Goal: Transaction & Acquisition: Purchase product/service

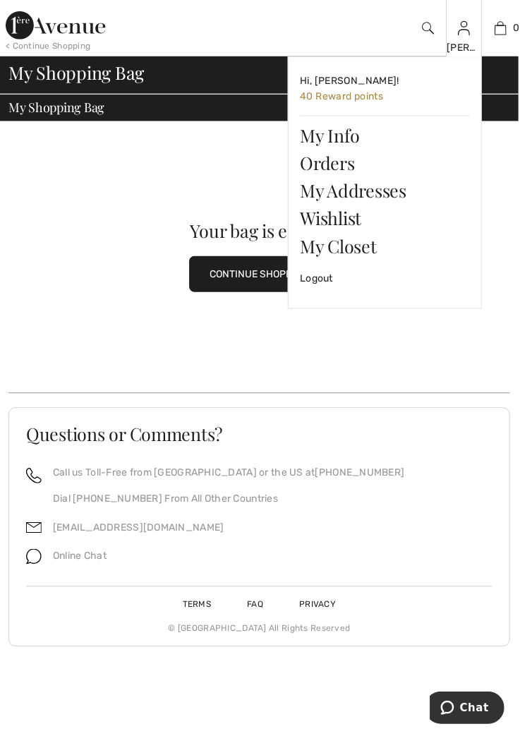
click at [468, 32] on img at bounding box center [465, 28] width 12 height 17
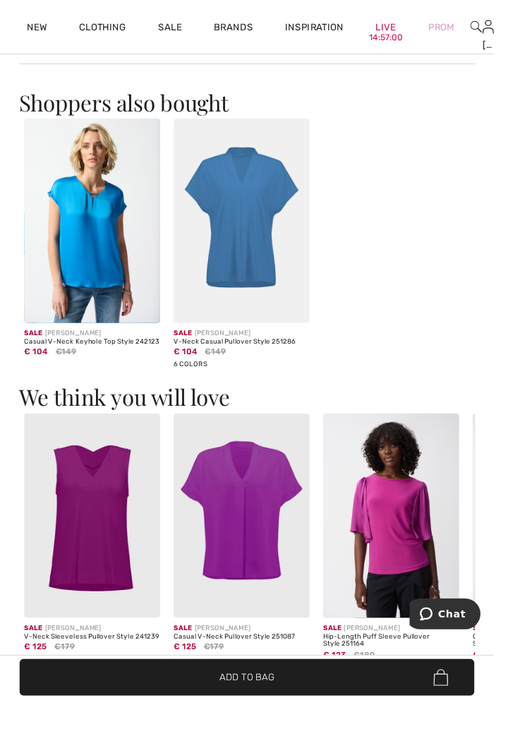
scroll to position [1860, 0]
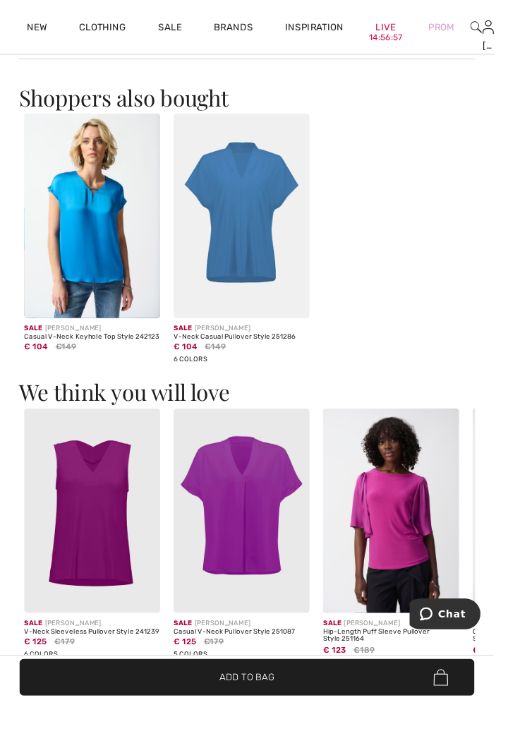
click at [107, 279] on img at bounding box center [96, 226] width 143 height 215
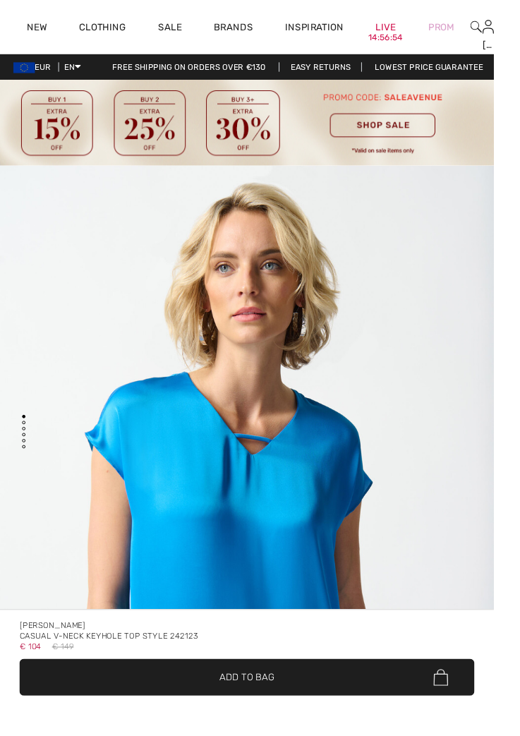
click at [439, 732] on span "✔ Added to Bag Add to Bag" at bounding box center [259, 712] width 479 height 39
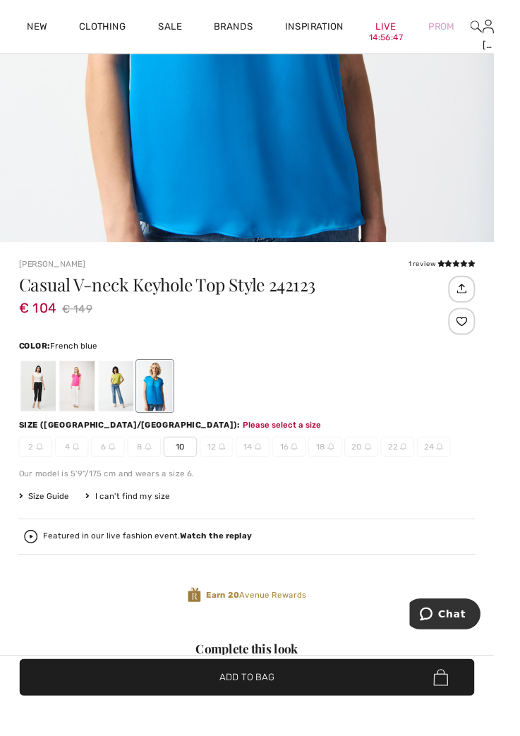
scroll to position [567, 0]
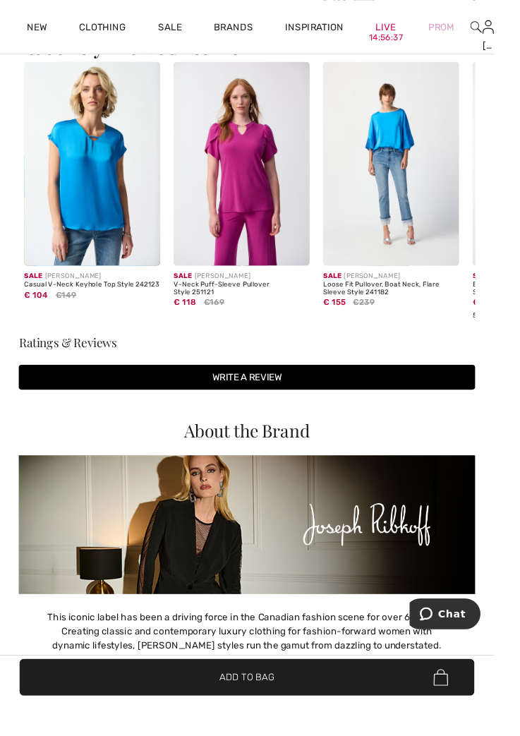
scroll to position [2582, 0]
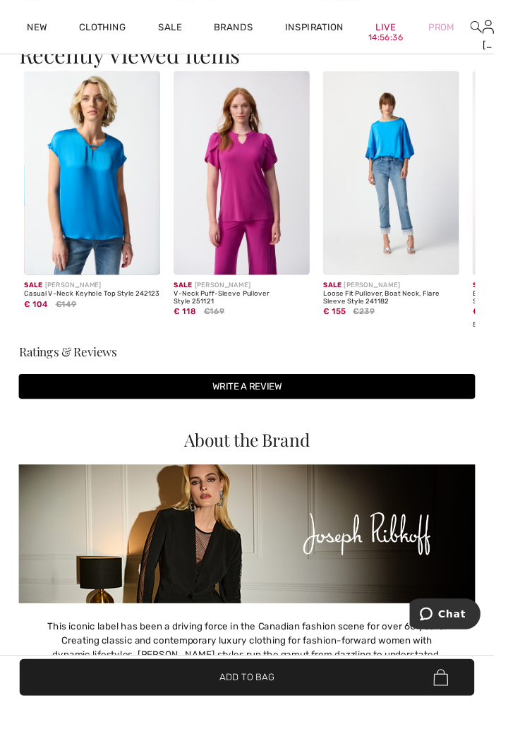
click at [432, 223] on img at bounding box center [411, 182] width 143 height 215
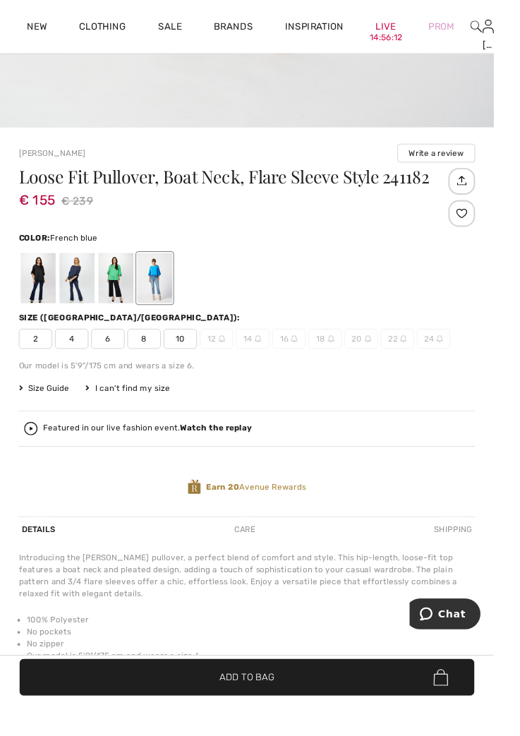
scroll to position [717, 0]
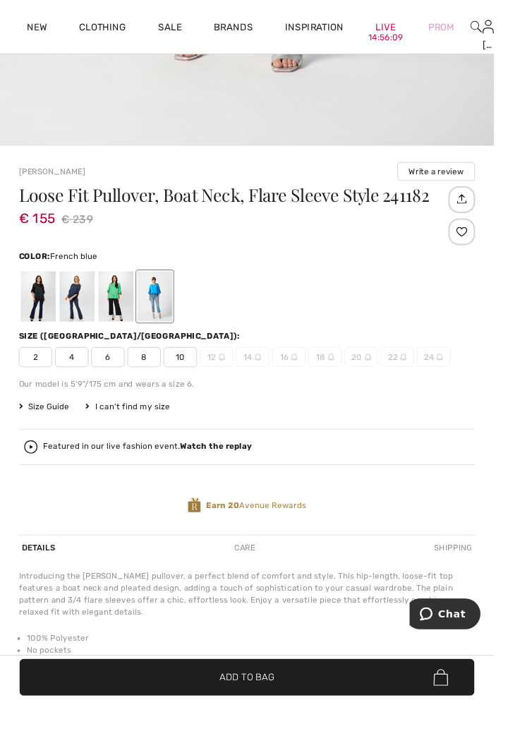
click at [268, 382] on span "14" at bounding box center [265, 375] width 35 height 21
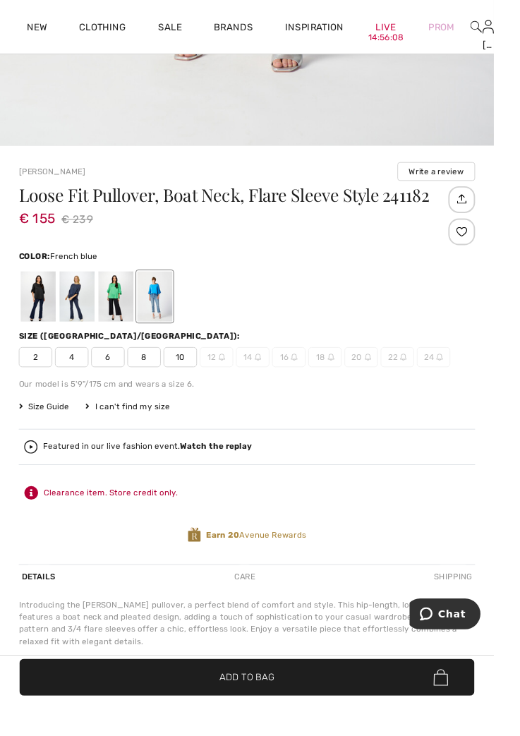
click at [272, 379] on span "14" at bounding box center [265, 375] width 35 height 21
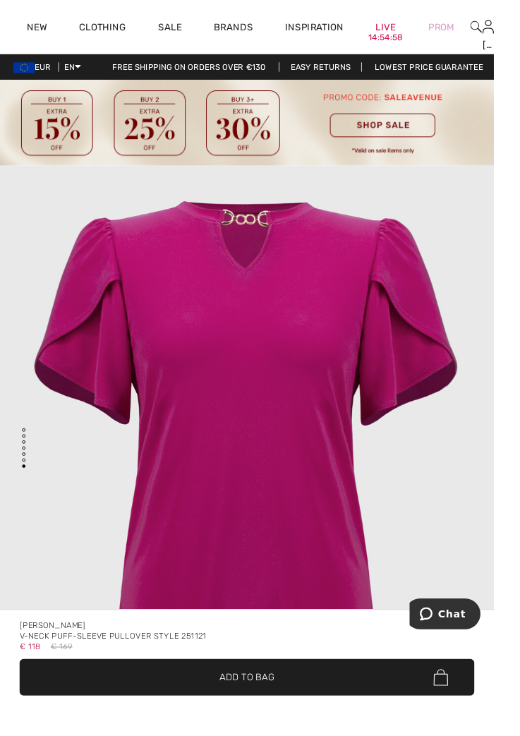
scroll to position [4928, 0]
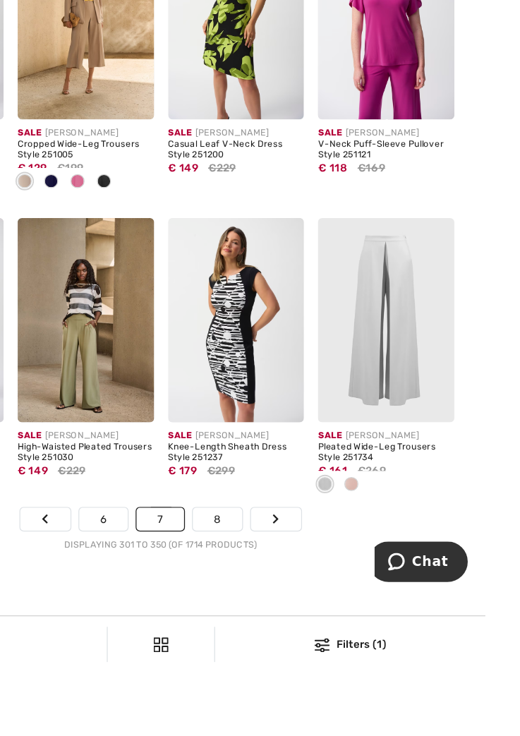
scroll to position [3527, 0]
click at [357, 614] on link "Next" at bounding box center [352, 611] width 40 height 18
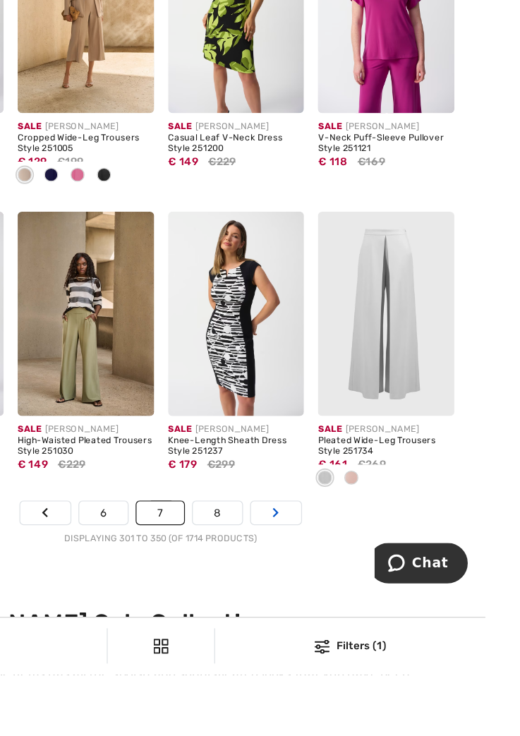
scroll to position [3587, 0]
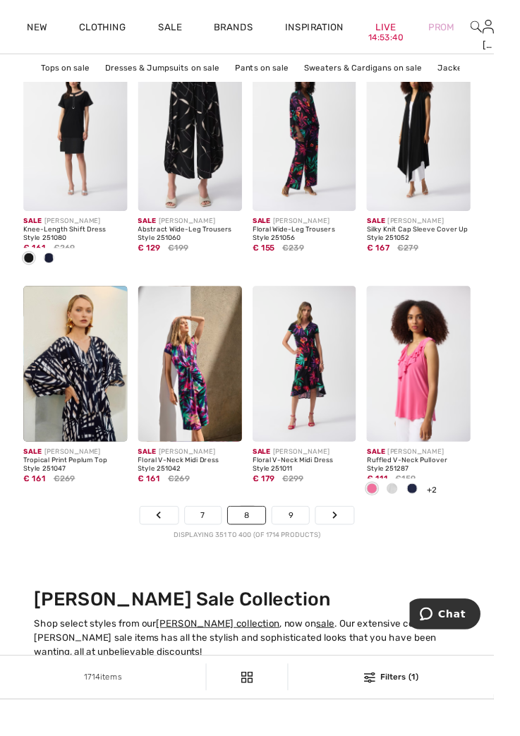
scroll to position [3600, 0]
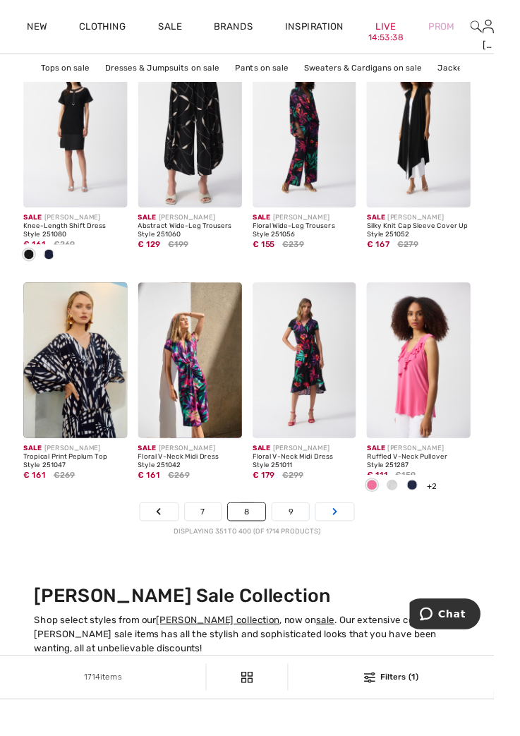
click at [360, 540] on link "Next" at bounding box center [352, 539] width 40 height 18
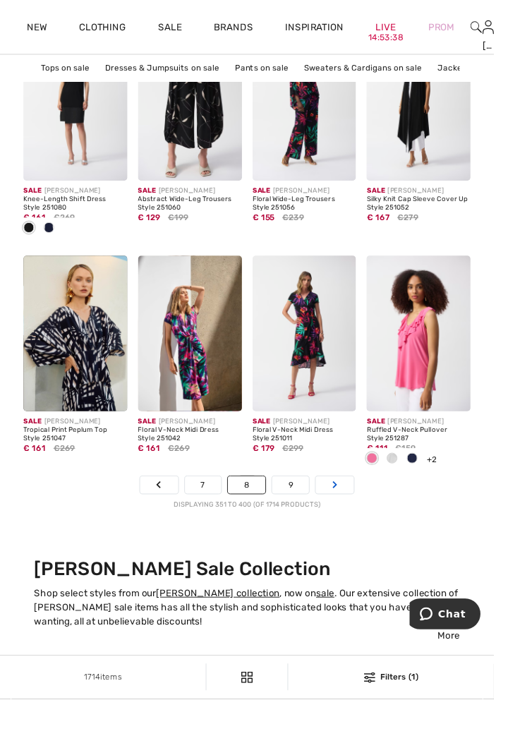
scroll to position [3647, 0]
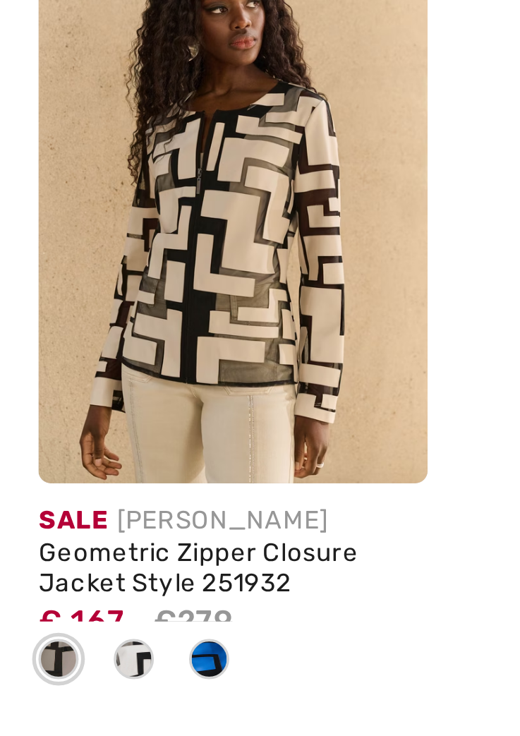
scroll to position [657, 0]
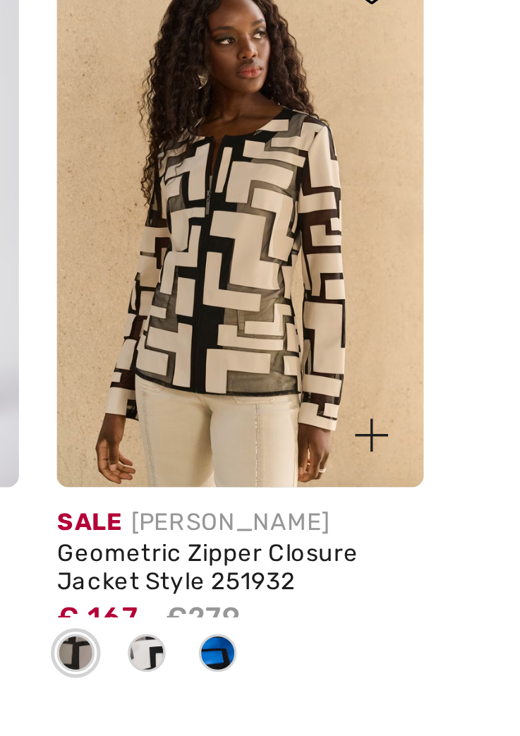
click at [474, 476] on span at bounding box center [479, 479] width 17 height 17
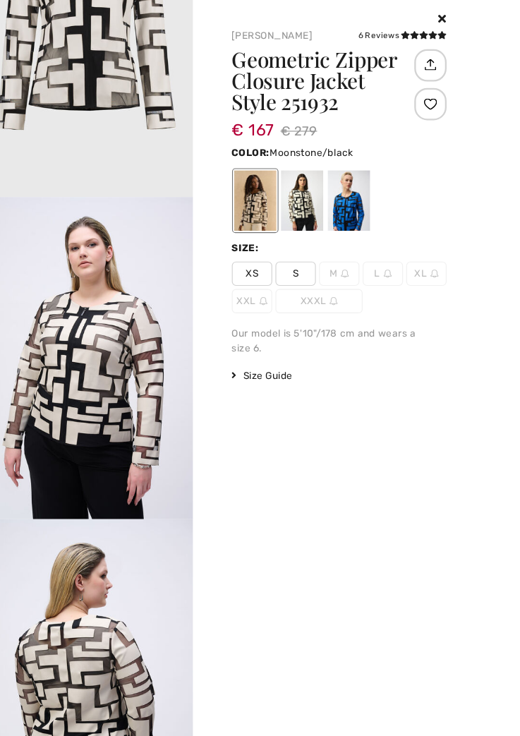
scroll to position [255, 0]
click at [416, 181] on div at bounding box center [398, 175] width 37 height 53
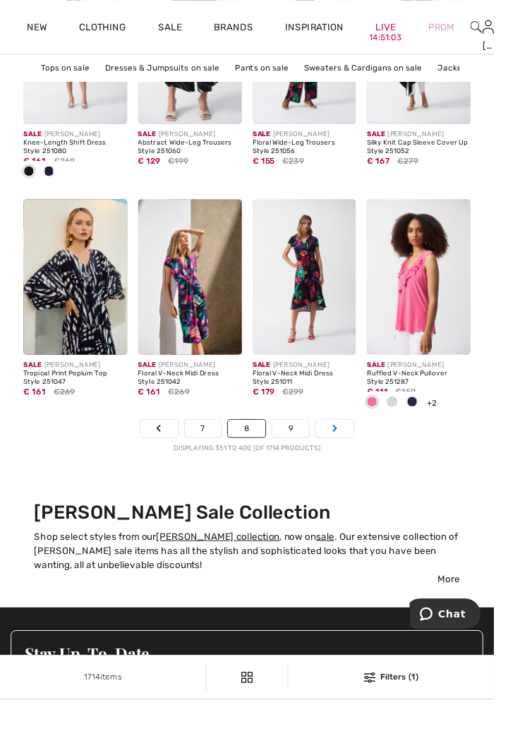
click at [355, 459] on link "Next" at bounding box center [352, 451] width 40 height 18
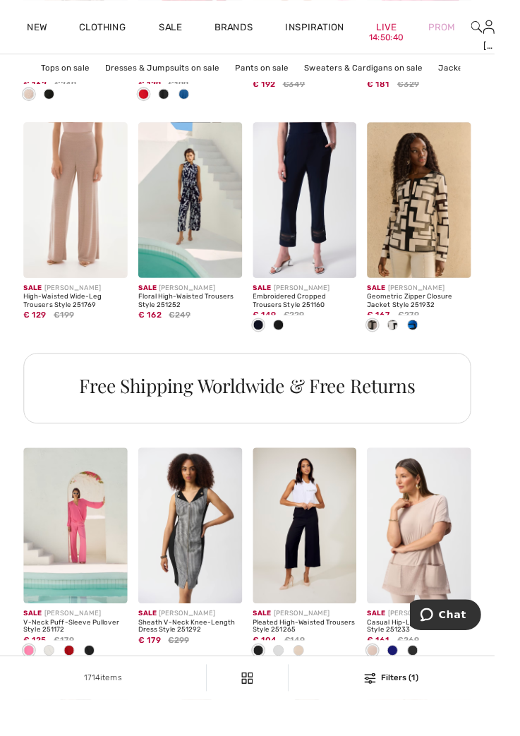
scroll to position [859, 0]
click at [339, 572] on img at bounding box center [320, 553] width 109 height 164
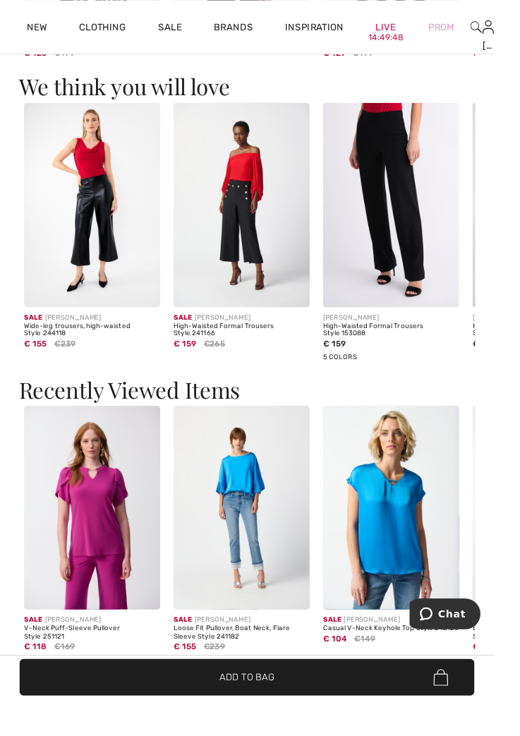
scroll to position [2213, 0]
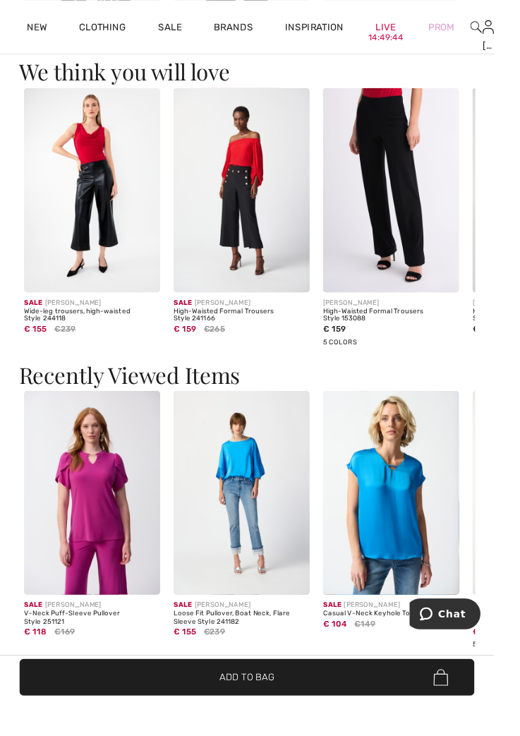
click at [266, 564] on img at bounding box center [254, 518] width 143 height 215
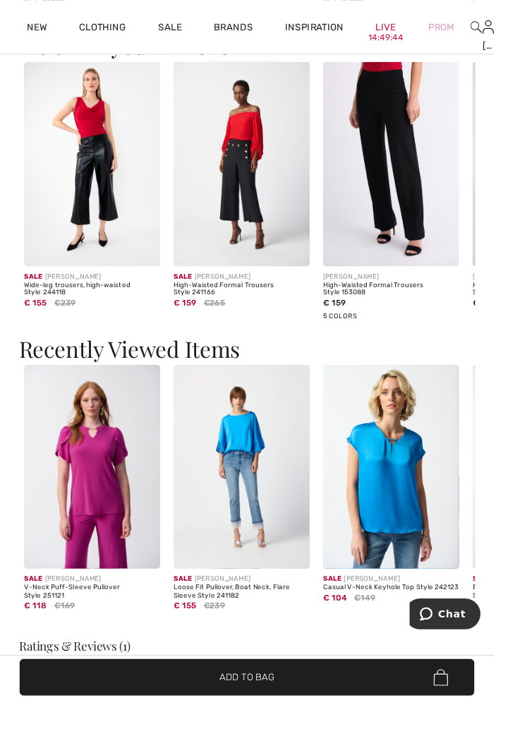
scroll to position [2261, 0]
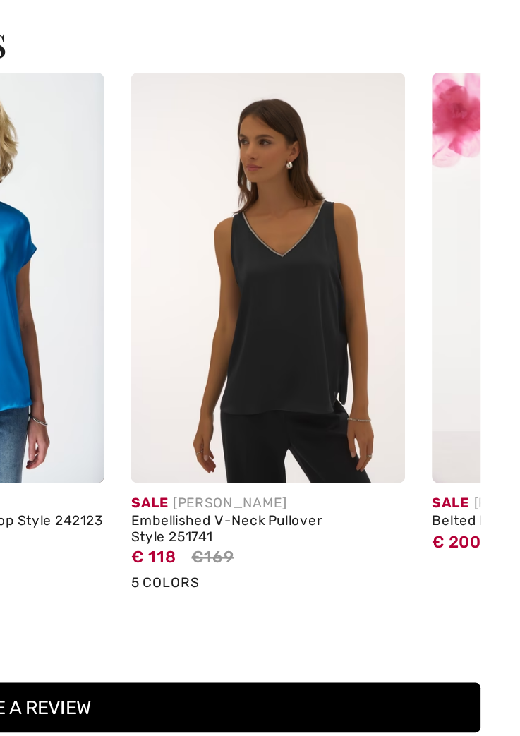
scroll to position [0, 339]
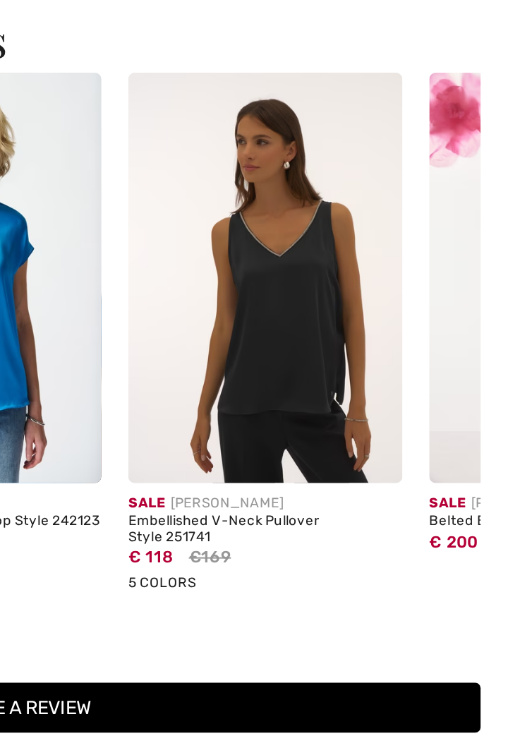
click at [427, 436] on img at bounding box center [387, 364] width 143 height 215
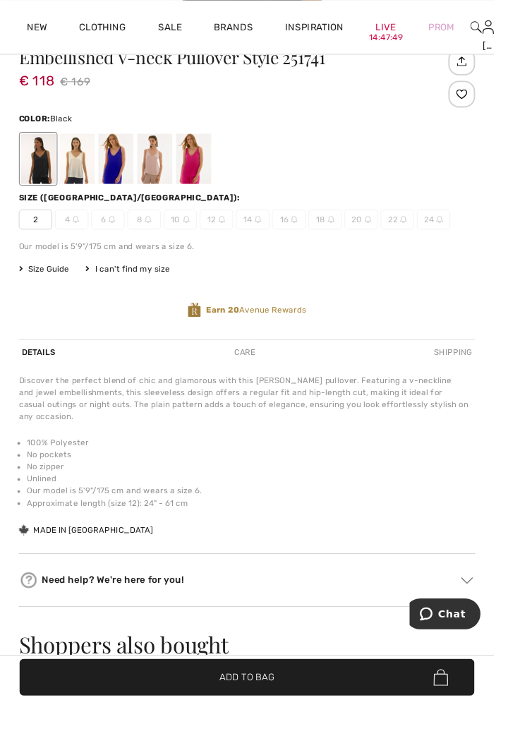
scroll to position [807, 0]
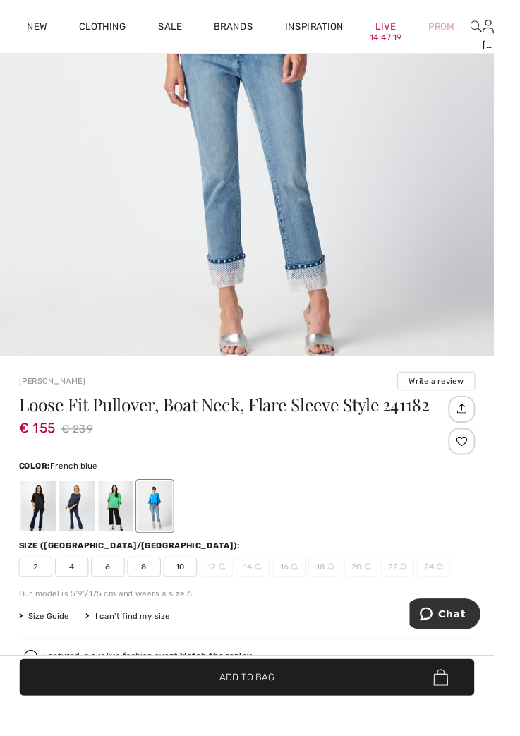
scroll to position [545, 0]
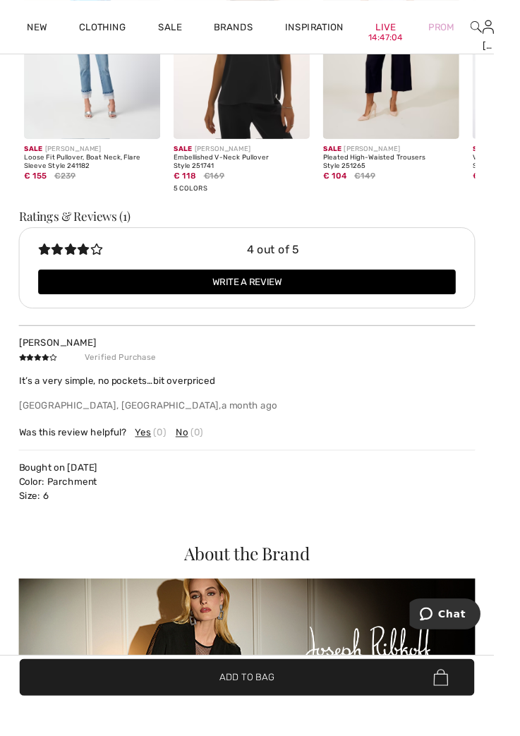
scroll to position [2740, 0]
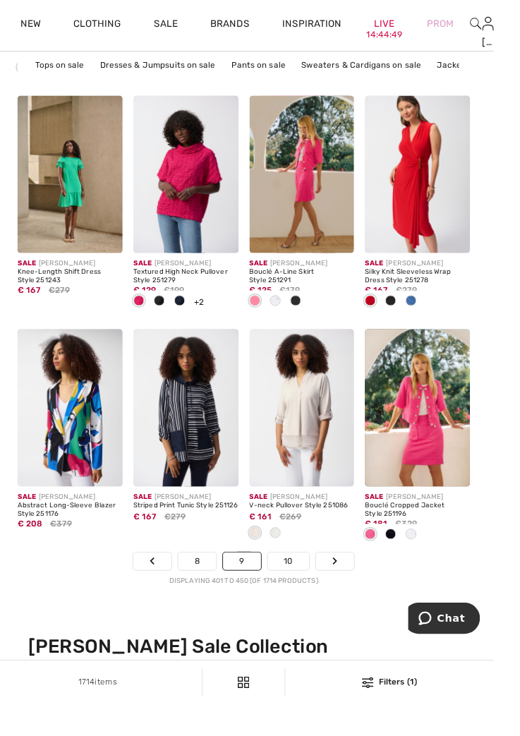
scroll to position [3552, 0]
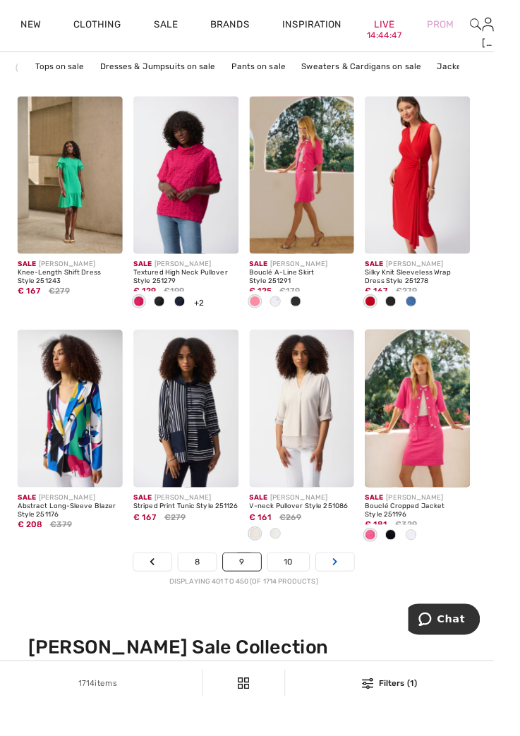
click at [361, 584] on link "Next" at bounding box center [355, 587] width 40 height 18
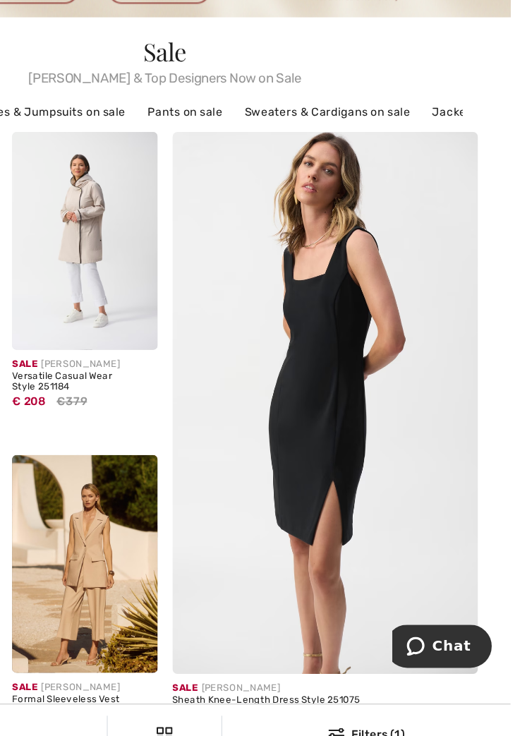
scroll to position [1, 0]
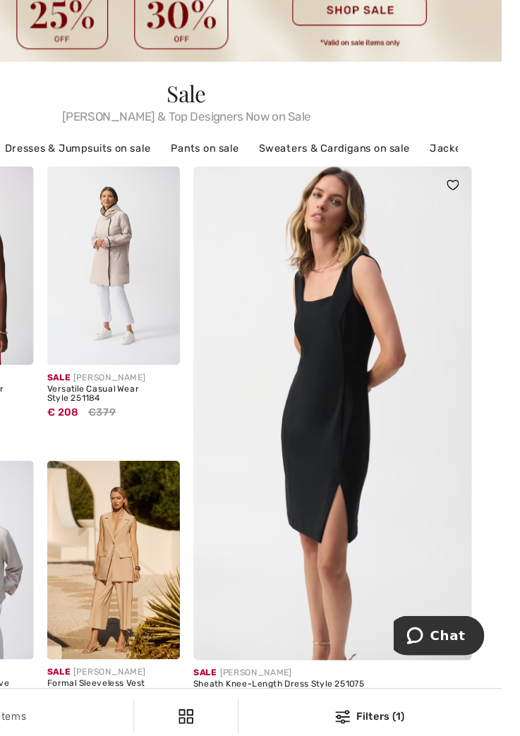
click at [458, 523] on img at bounding box center [381, 466] width 276 height 413
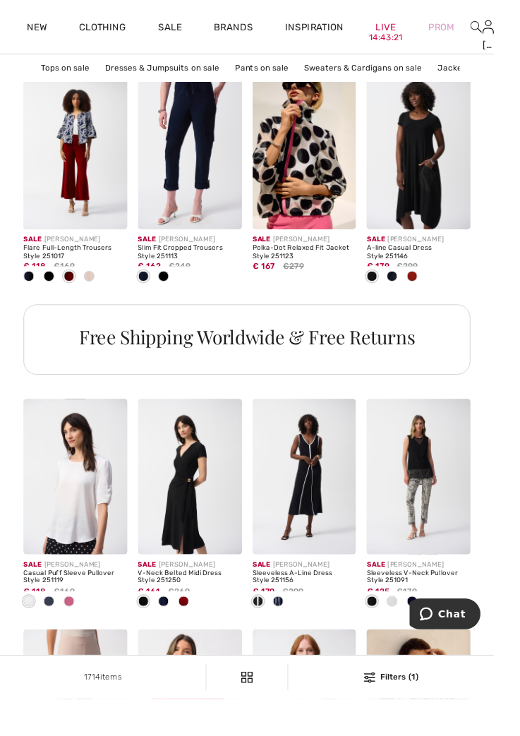
scroll to position [909, 0]
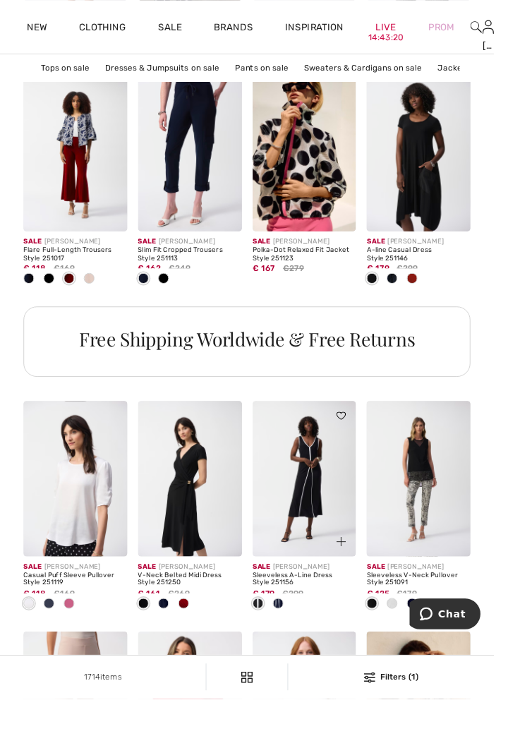
click at [344, 530] on img at bounding box center [320, 504] width 109 height 164
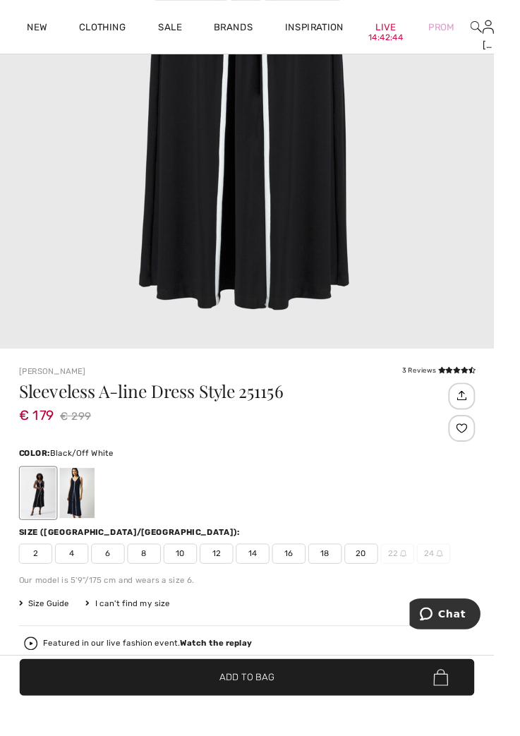
scroll to position [506, 0]
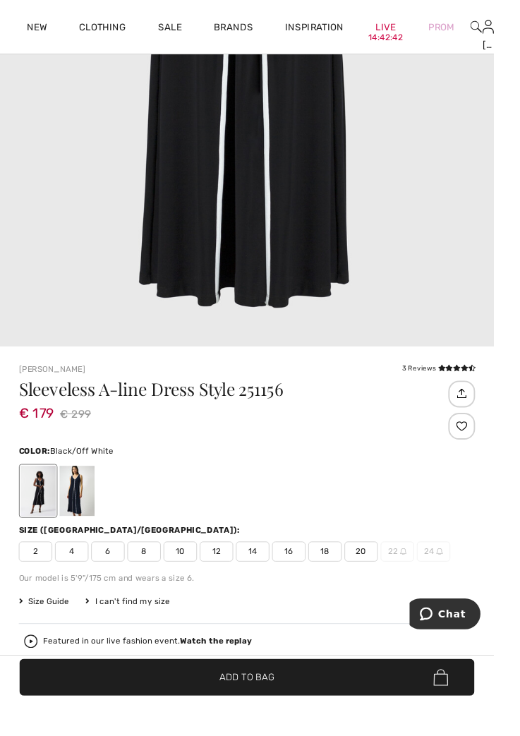
click at [265, 586] on span "14" at bounding box center [265, 580] width 35 height 21
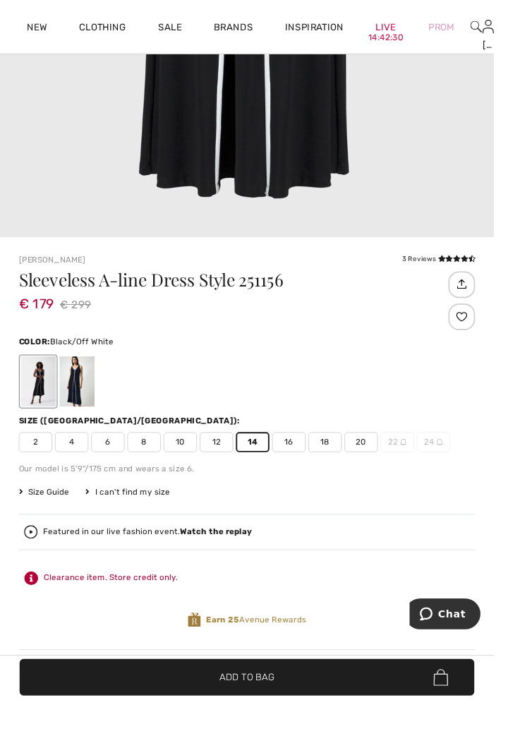
scroll to position [631, 0]
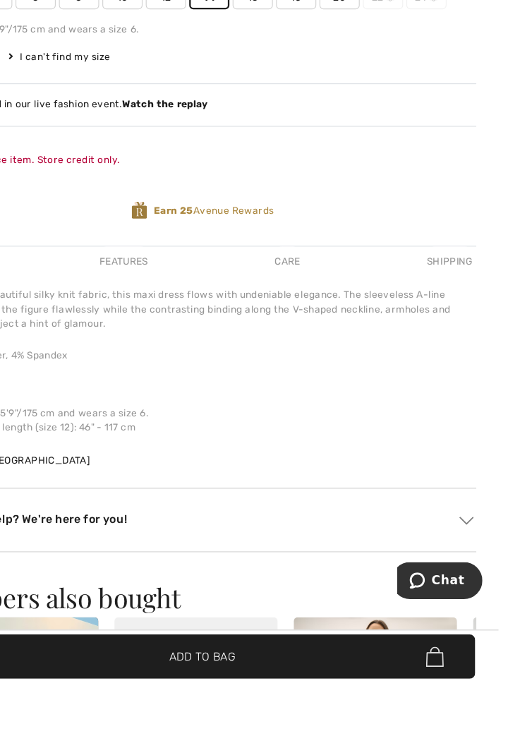
click at [339, 732] on span "✔ Added to Bag Add to Bag" at bounding box center [259, 712] width 479 height 39
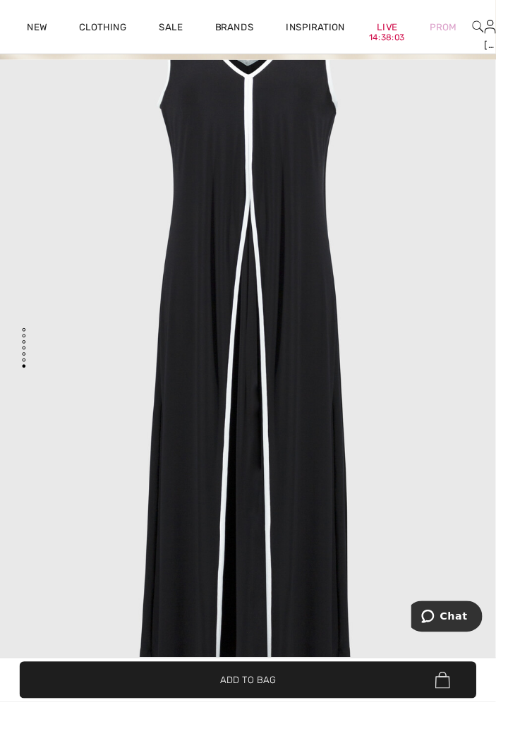
scroll to position [111, 0]
click at [329, 732] on span "✔ Added to Bag Add to Bag" at bounding box center [259, 712] width 479 height 39
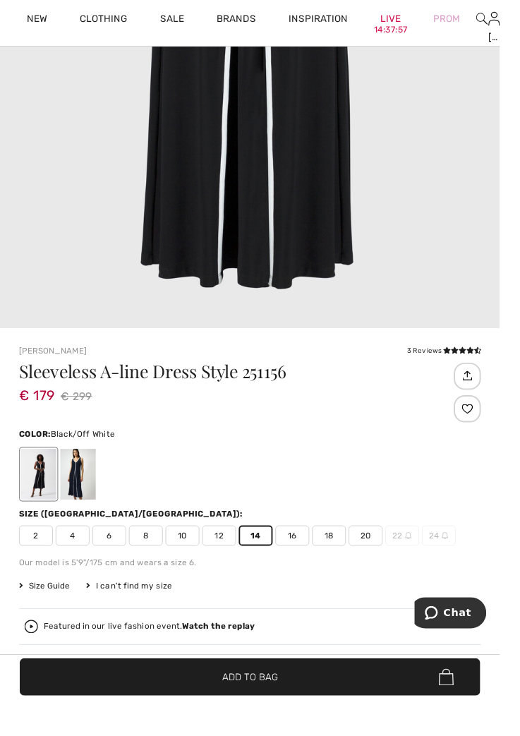
scroll to position [508, 0]
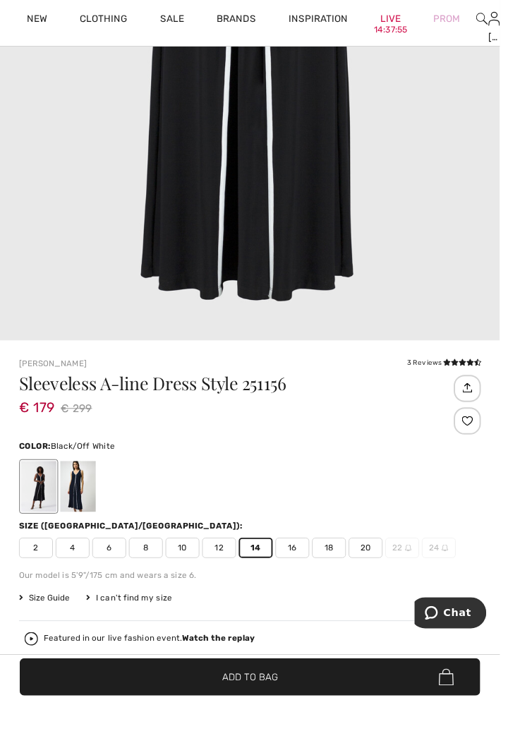
click at [90, 526] on div at bounding box center [81, 514] width 37 height 53
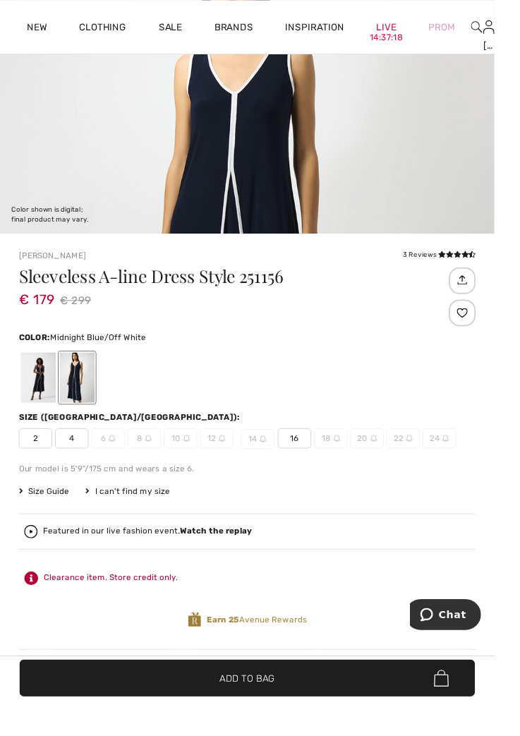
scroll to position [629, 0]
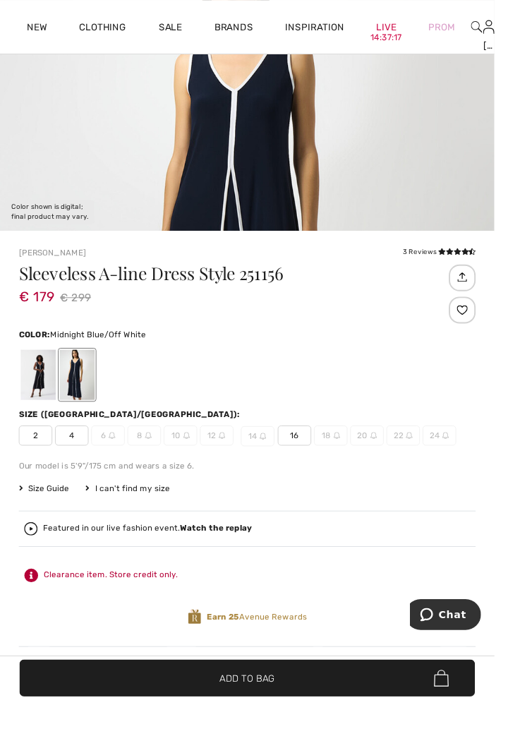
click at [283, 720] on span "Add to Bag" at bounding box center [260, 712] width 58 height 15
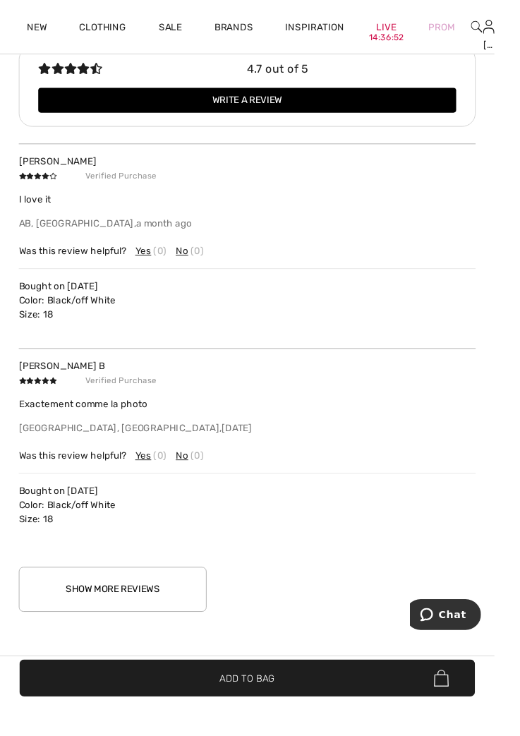
scroll to position [2529, 0]
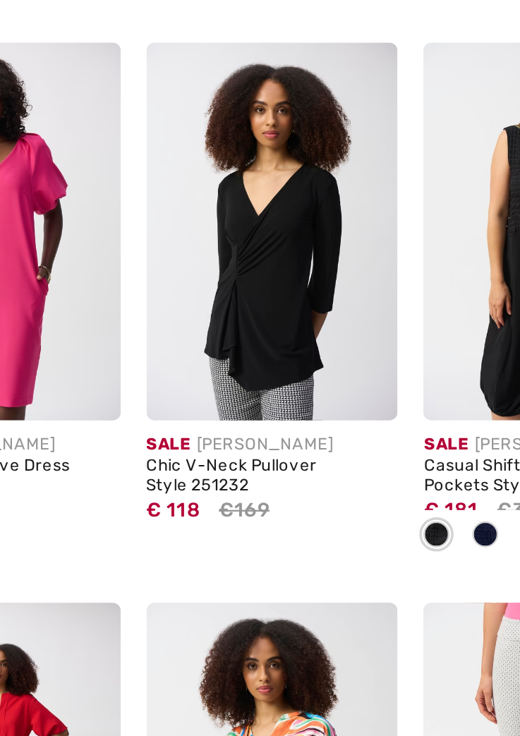
scroll to position [3347, 0]
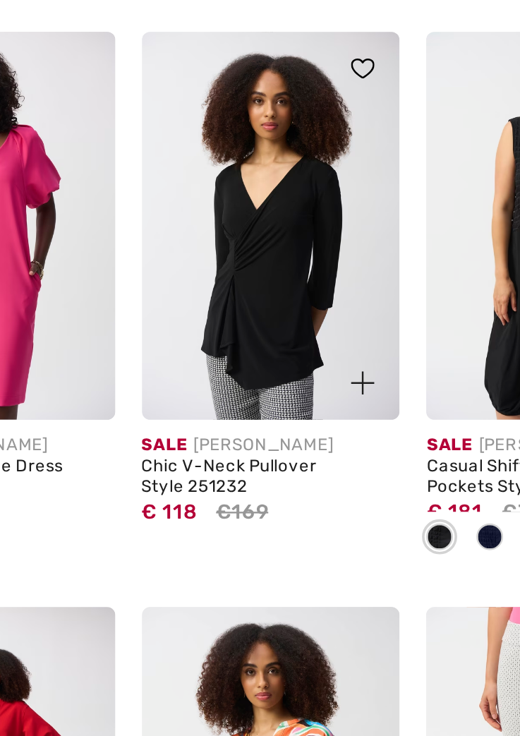
click at [351, 447] on div at bounding box center [350, 447] width 47 height 47
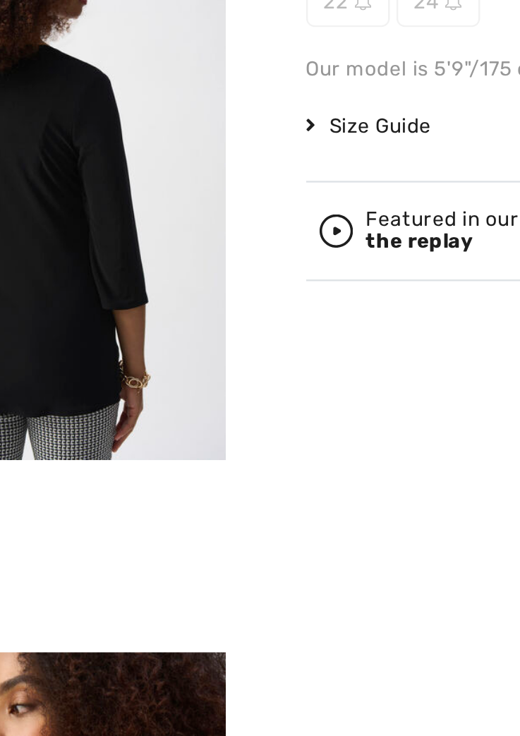
click at [330, 382] on div "Featured in our live fashion event. Watch the replay" at bounding box center [377, 391] width 201 height 18
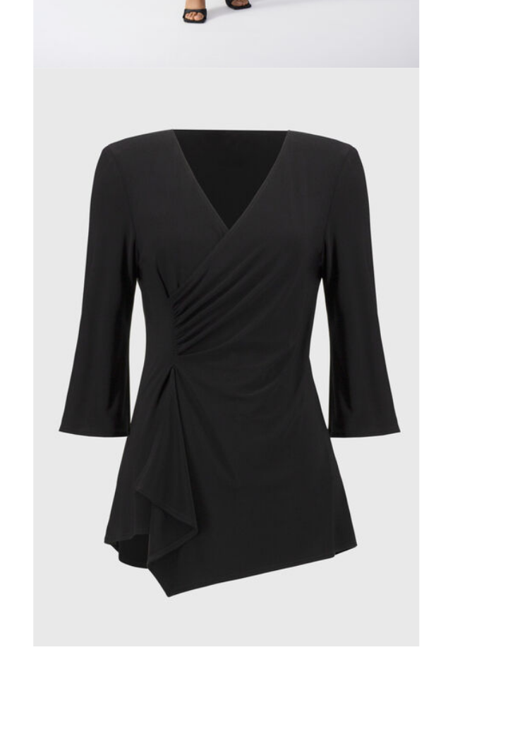
scroll to position [3675, 0]
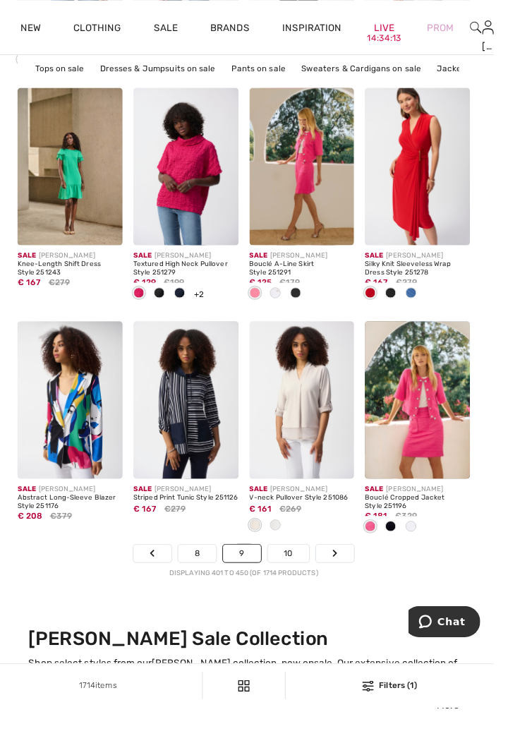
scroll to position [3562, 0]
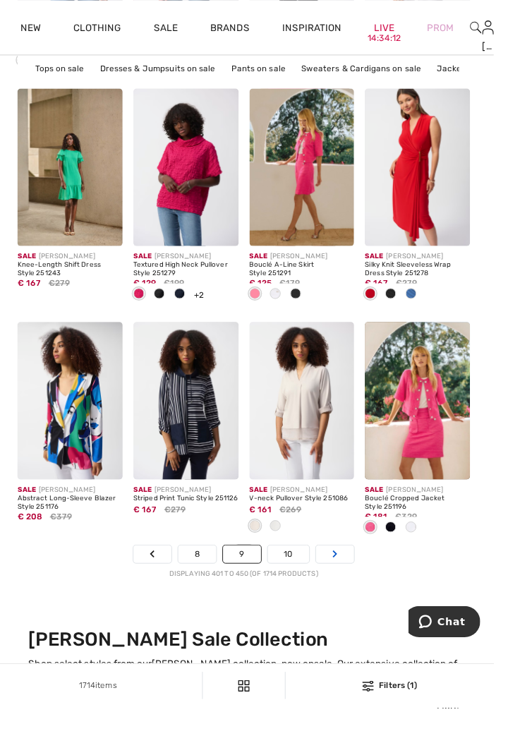
click at [371, 585] on link "Next" at bounding box center [355, 576] width 40 height 18
click at [369, 579] on link "Next" at bounding box center [355, 576] width 40 height 18
click at [366, 583] on link "Next" at bounding box center [355, 576] width 40 height 18
click at [361, 586] on link "Next" at bounding box center [355, 576] width 40 height 18
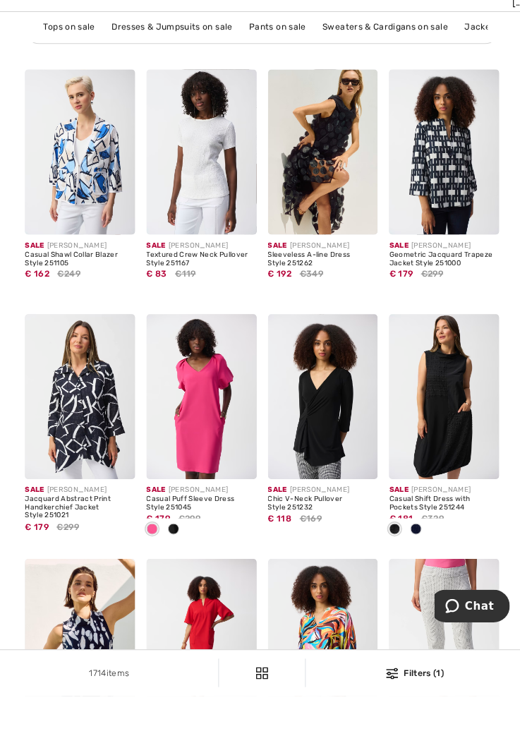
scroll to position [3324, 0]
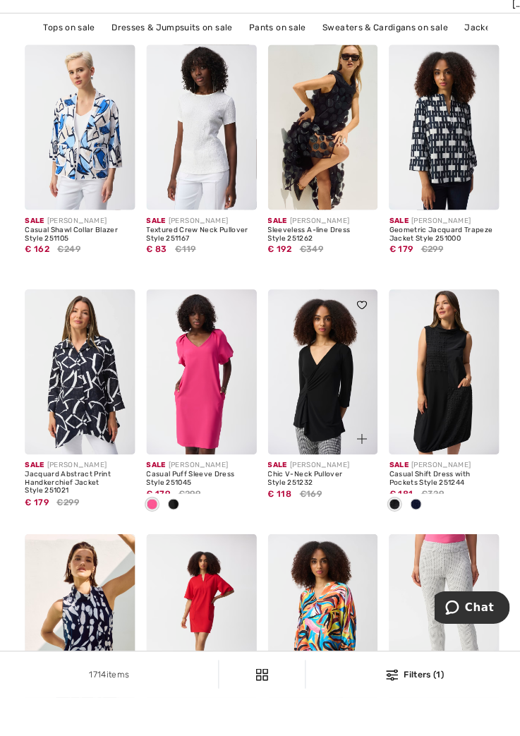
click at [368, 343] on div at bounding box center [350, 354] width 47 height 47
click at [358, 353] on span at bounding box center [359, 346] width 17 height 17
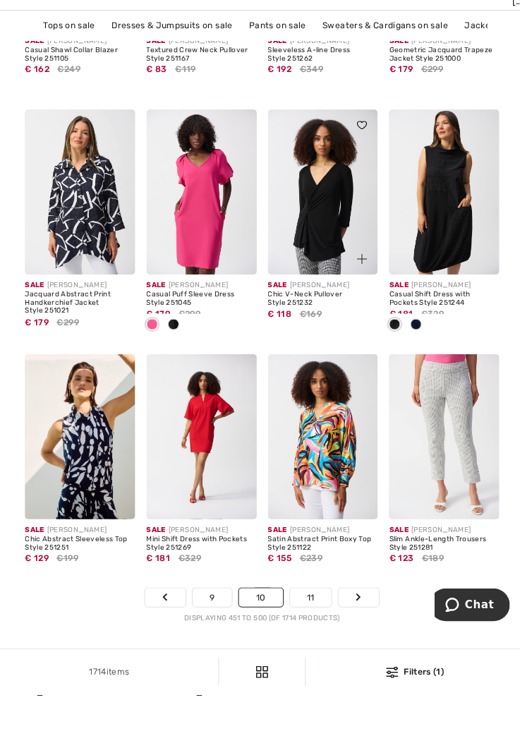
scroll to position [3511, 0]
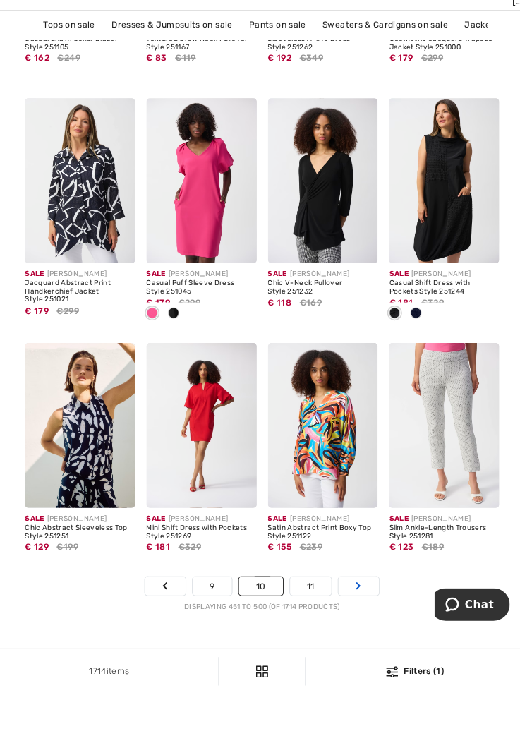
click at [355, 629] on icon "Page navigation" at bounding box center [356, 628] width 6 height 8
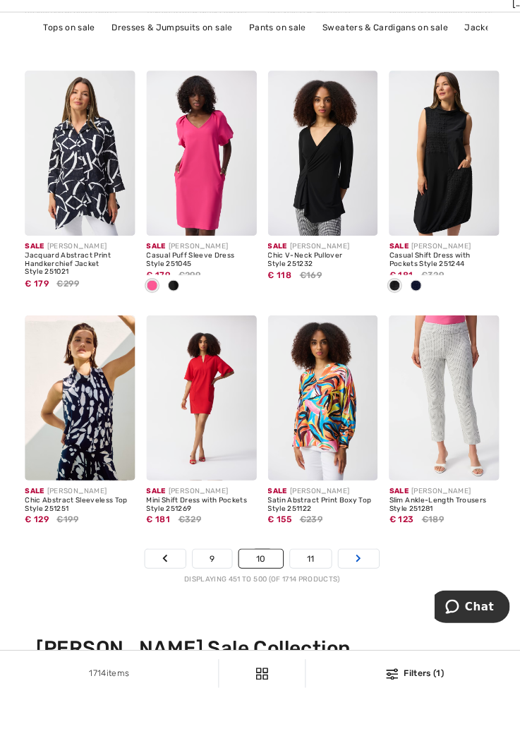
scroll to position [3560, 0]
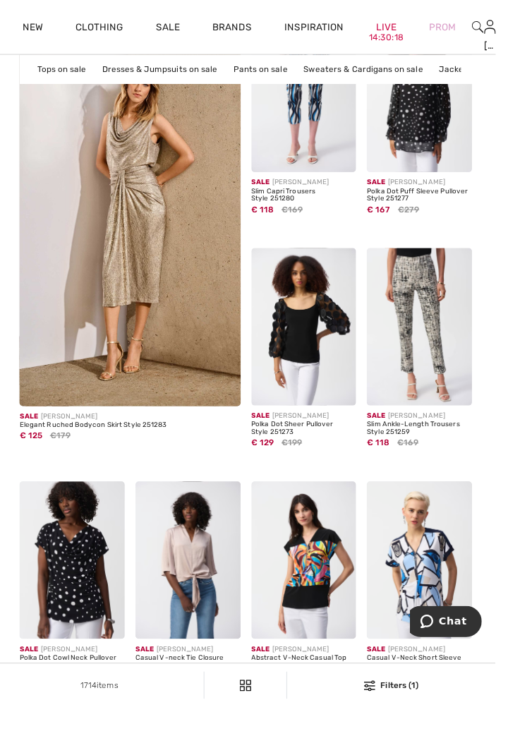
scroll to position [2213, 0]
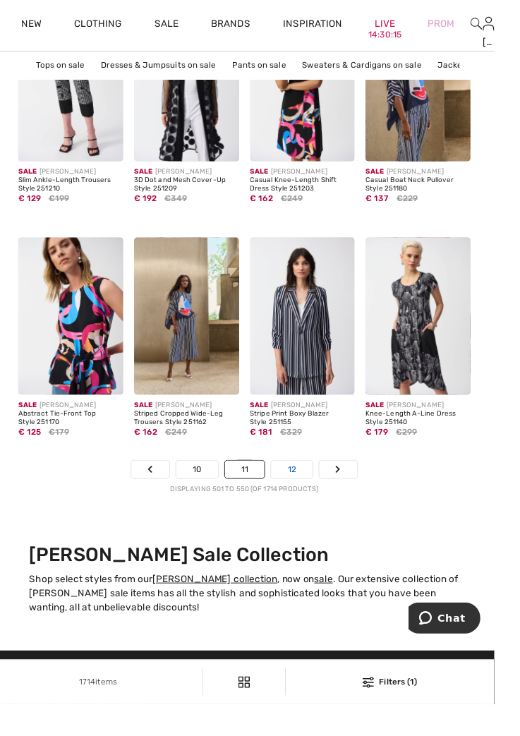
click at [319, 496] on link "12" at bounding box center [309, 492] width 43 height 18
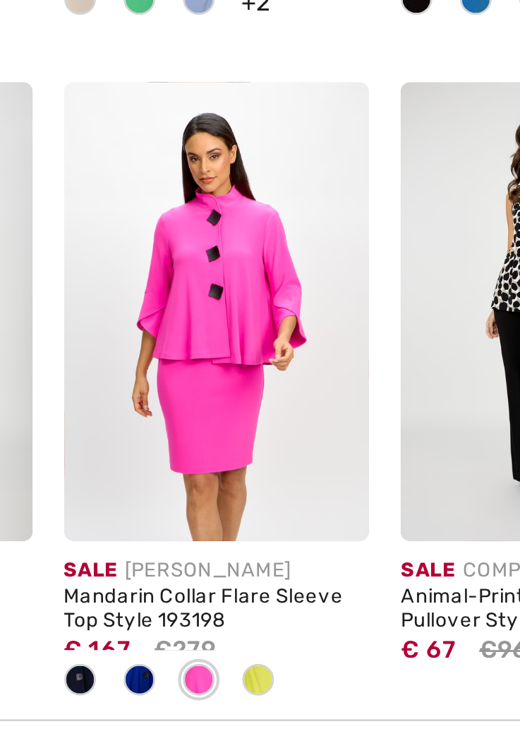
scroll to position [2494, 0]
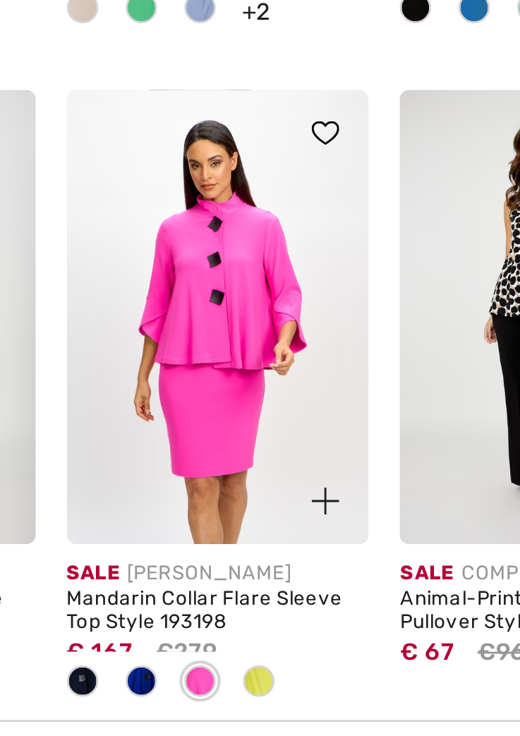
click at [293, 677] on span at bounding box center [292, 674] width 11 height 11
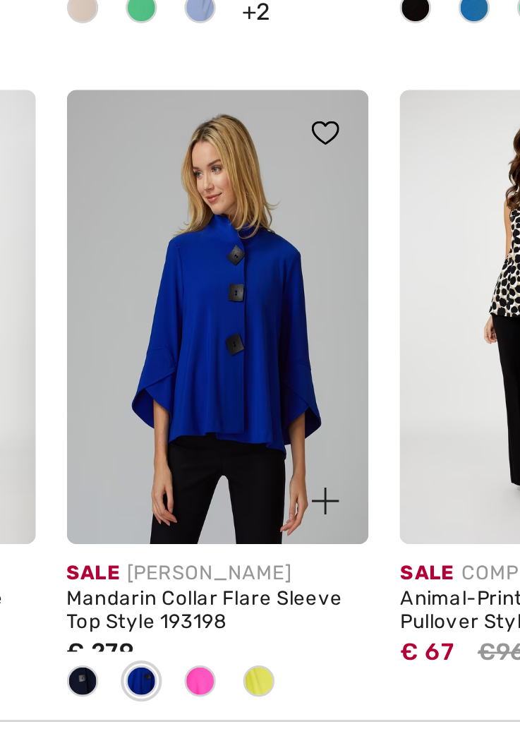
click at [339, 676] on span at bounding box center [334, 674] width 11 height 11
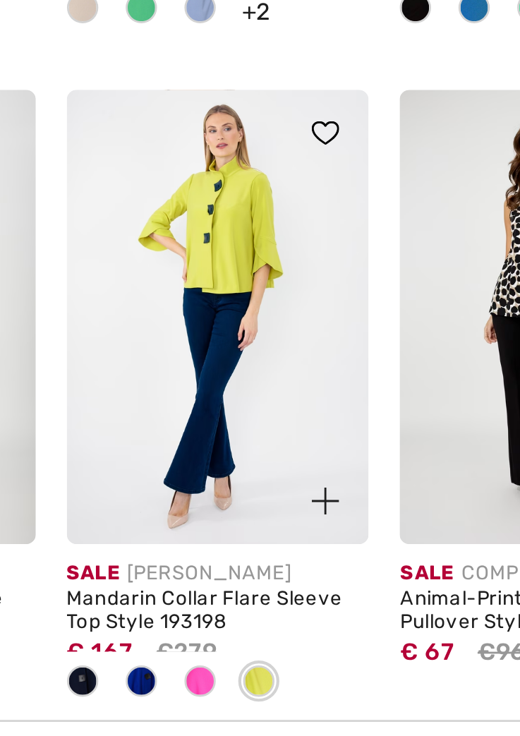
click at [272, 675] on span at bounding box center [271, 674] width 11 height 11
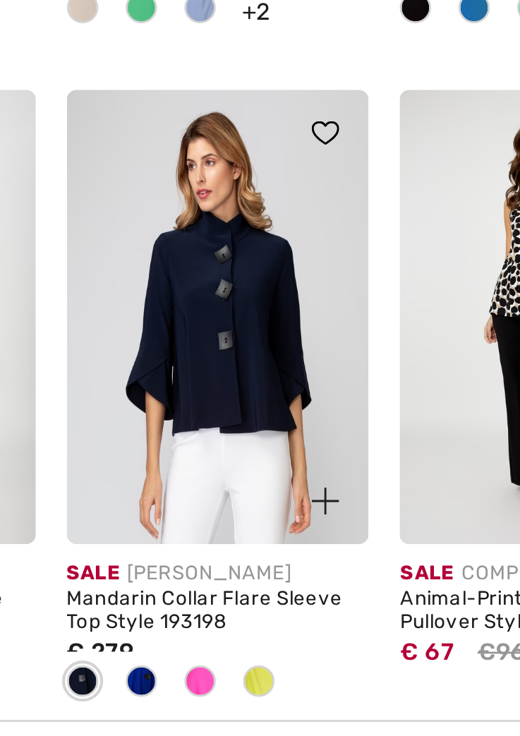
click at [296, 676] on span at bounding box center [292, 674] width 11 height 11
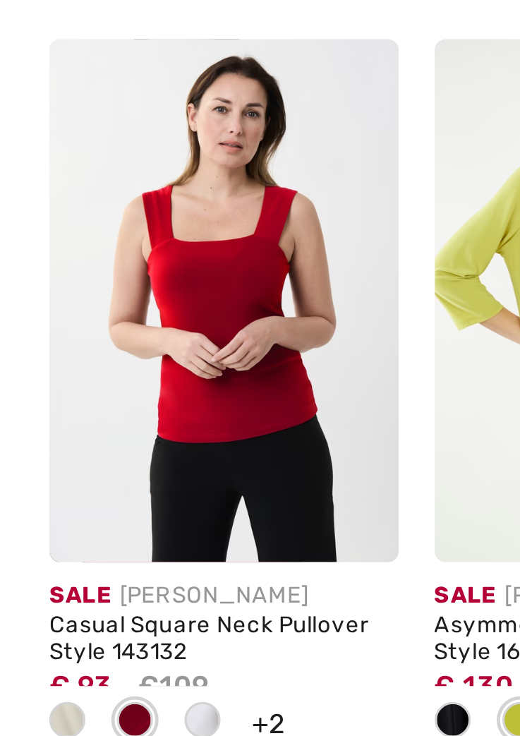
scroll to position [2496, 0]
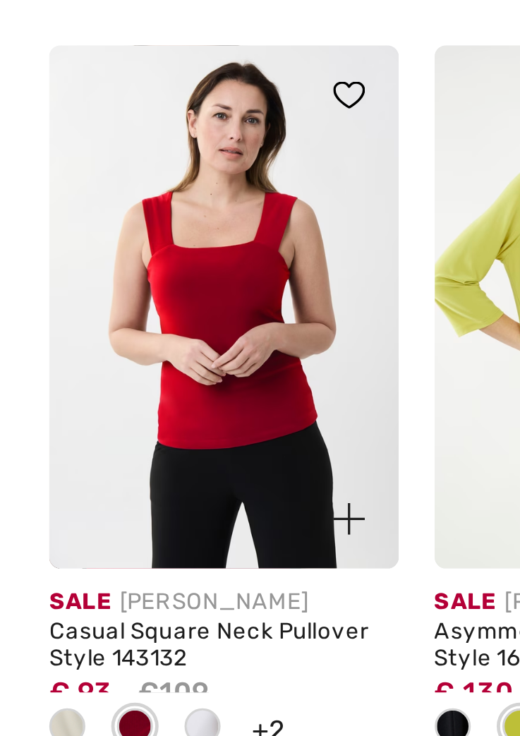
click at [75, 432] on span at bounding box center [72, 430] width 11 height 11
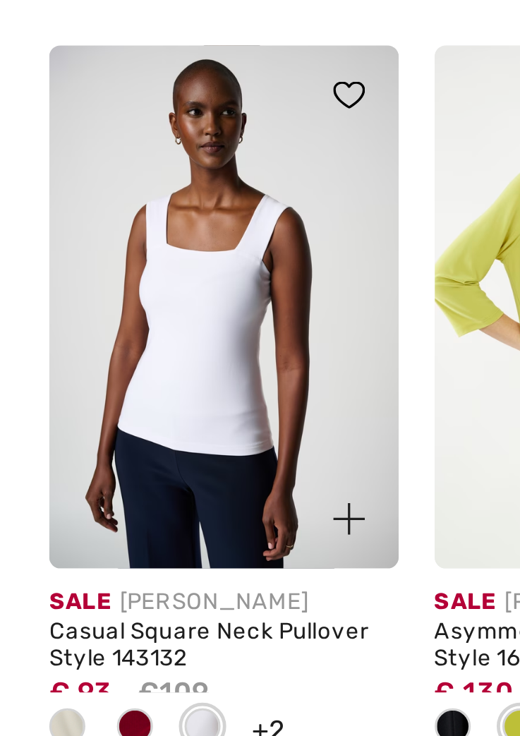
click at [28, 434] on span at bounding box center [30, 430] width 11 height 11
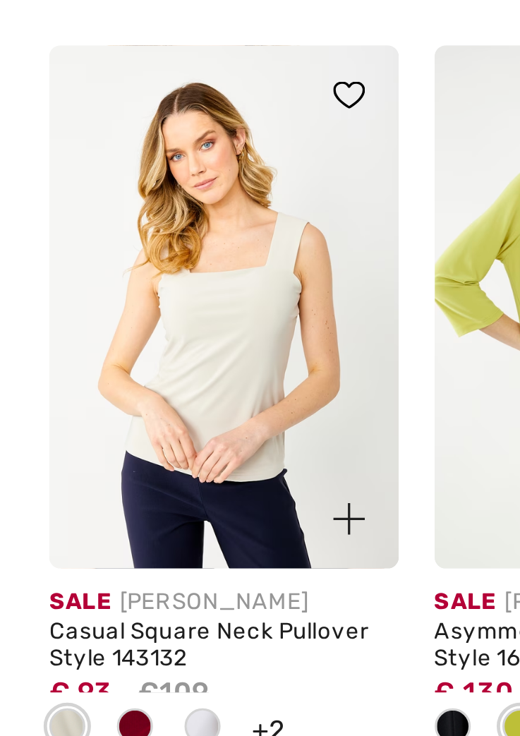
click at [75, 435] on span at bounding box center [72, 430] width 11 height 11
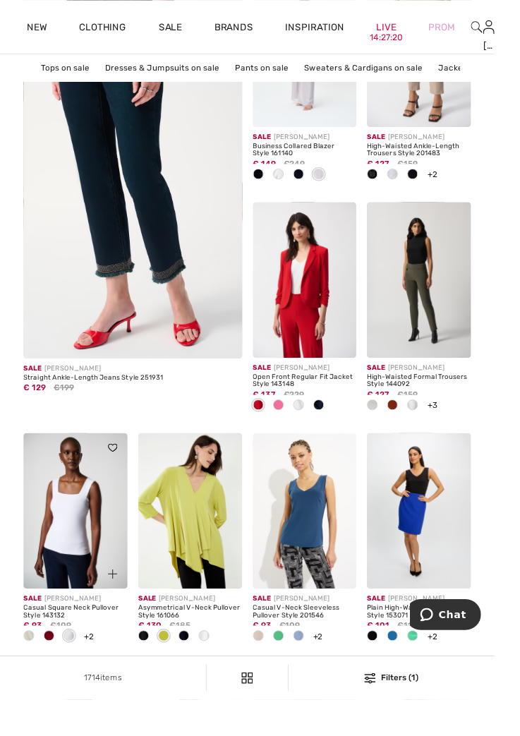
scroll to position [2257, 0]
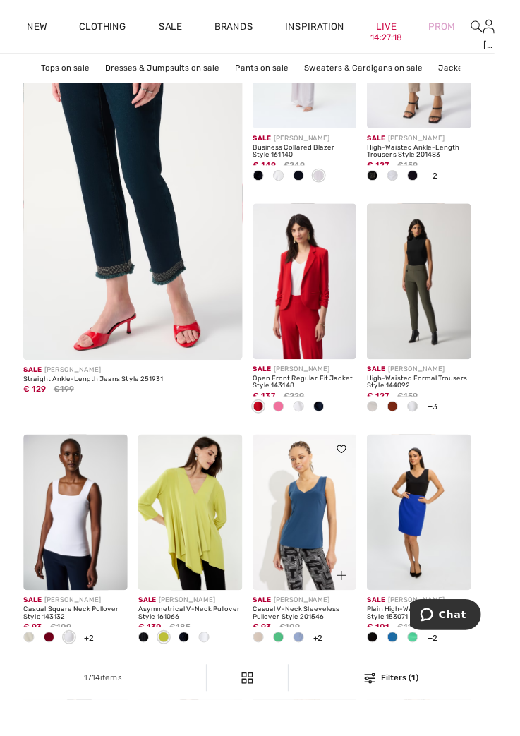
click at [301, 674] on div at bounding box center [292, 670] width 21 height 23
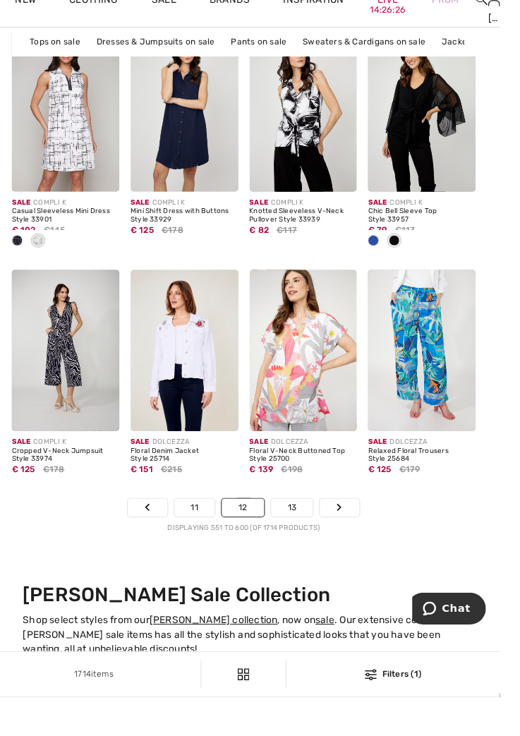
scroll to position [3602, 0]
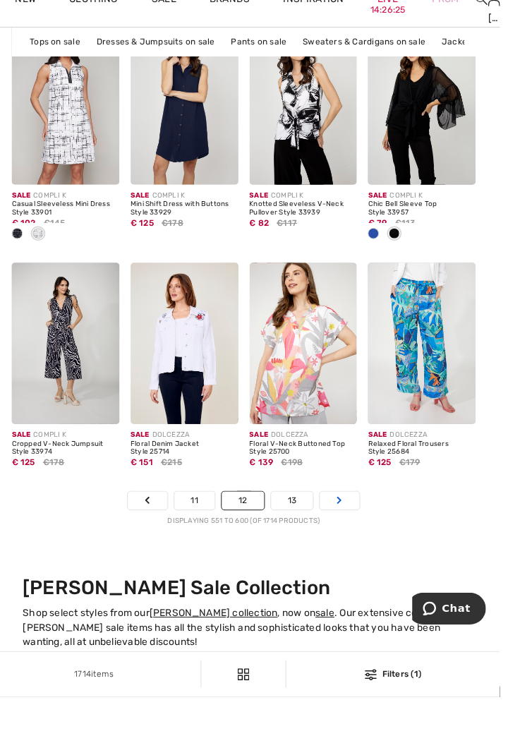
click at [362, 531] on link "Next" at bounding box center [357, 537] width 40 height 18
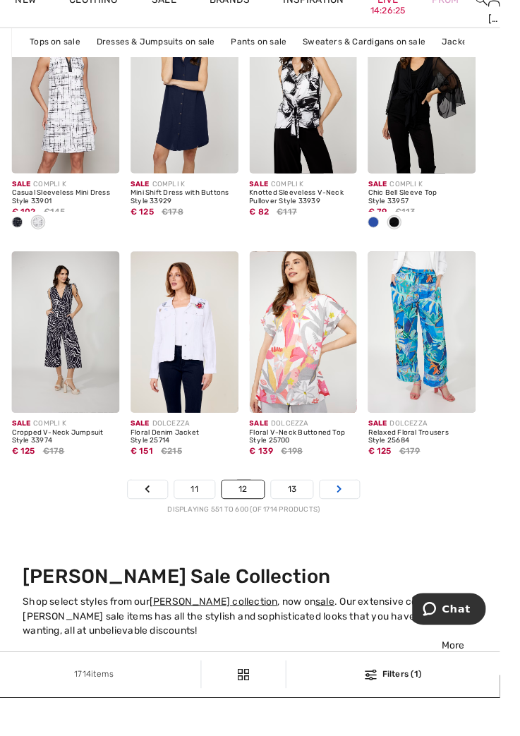
scroll to position [3635, 0]
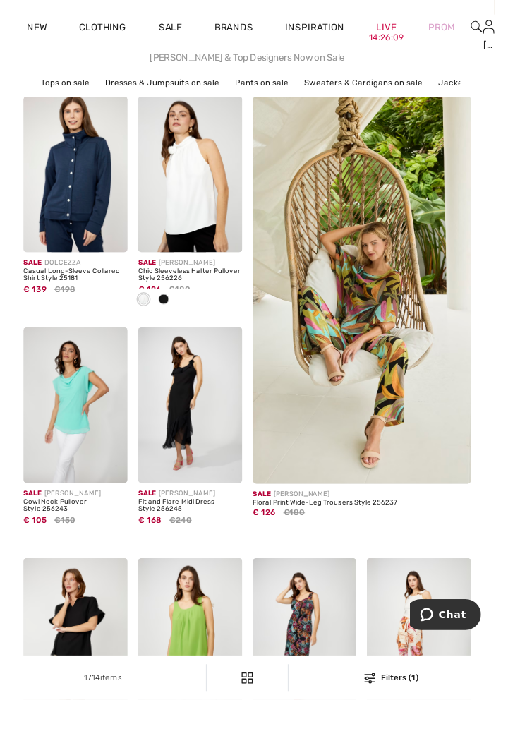
scroll to position [174, 0]
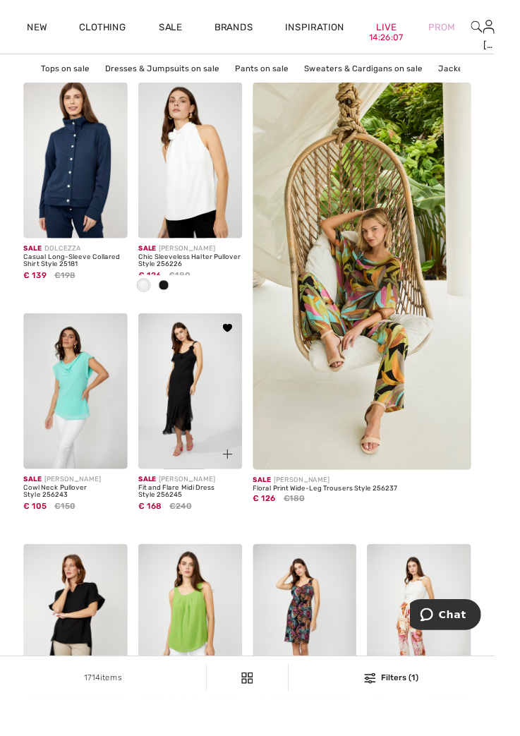
click at [210, 446] on div at bounding box center [230, 469] width 47 height 47
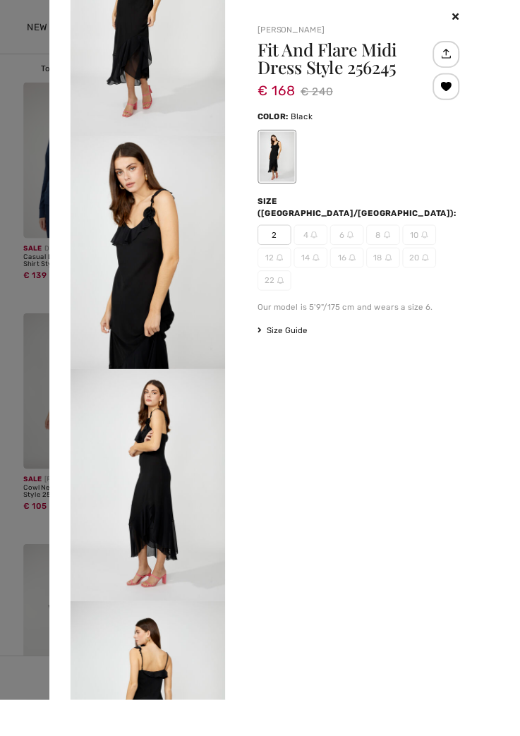
scroll to position [0, 0]
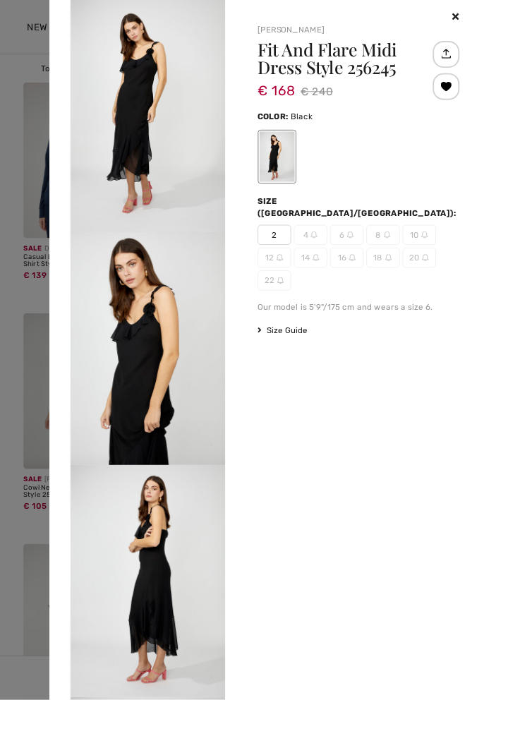
click at [336, 267] on img at bounding box center [332, 270] width 7 height 7
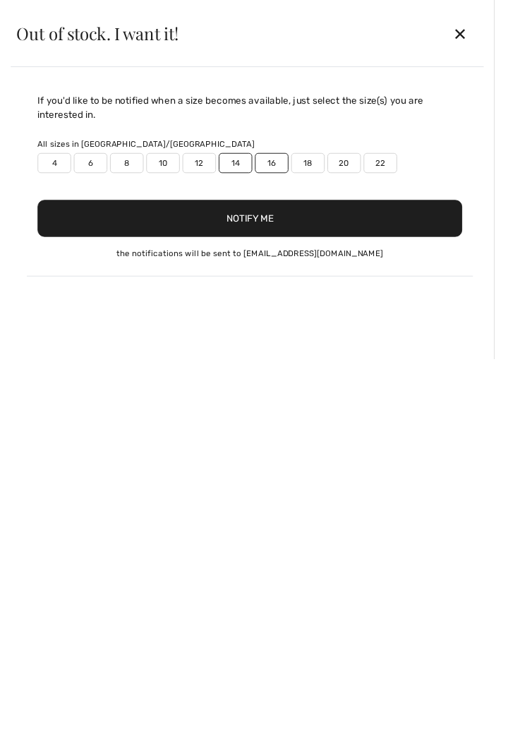
click at [251, 174] on label "14" at bounding box center [247, 171] width 35 height 21
click at [297, 235] on button "Notify Me" at bounding box center [263, 229] width 447 height 39
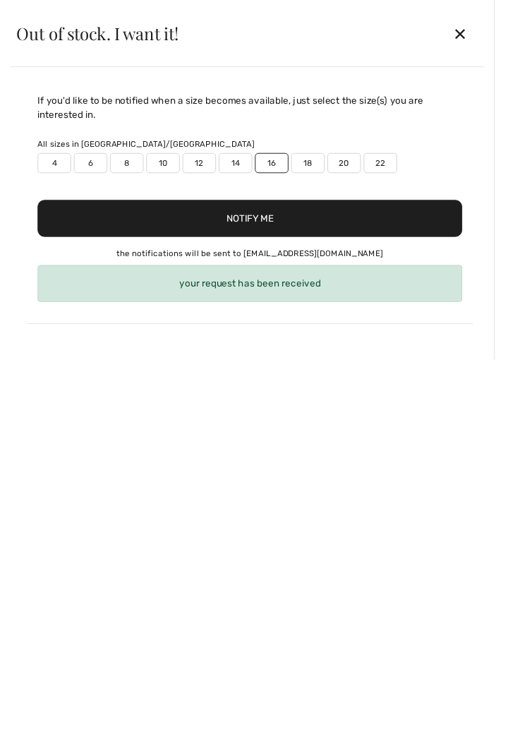
click at [252, 174] on label "14" at bounding box center [247, 171] width 35 height 21
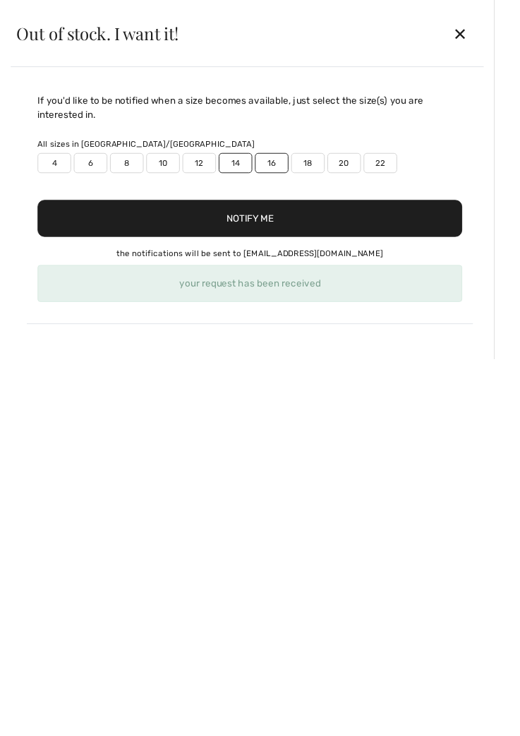
click at [241, 175] on label "14" at bounding box center [247, 171] width 35 height 21
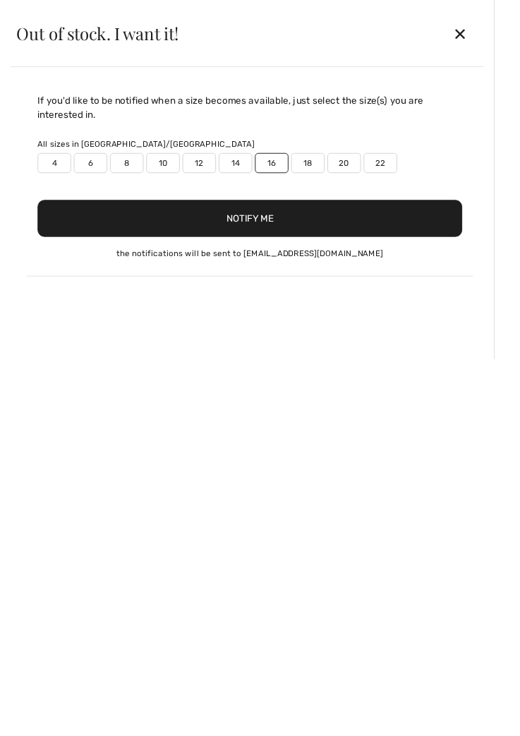
click at [245, 176] on label "14" at bounding box center [247, 171] width 35 height 21
click at [285, 170] on label "16" at bounding box center [285, 171] width 35 height 21
click at [311, 232] on button "Notify Me" at bounding box center [263, 229] width 447 height 39
click at [503, 40] on div "✕" at bounding box center [484, 35] width 37 height 30
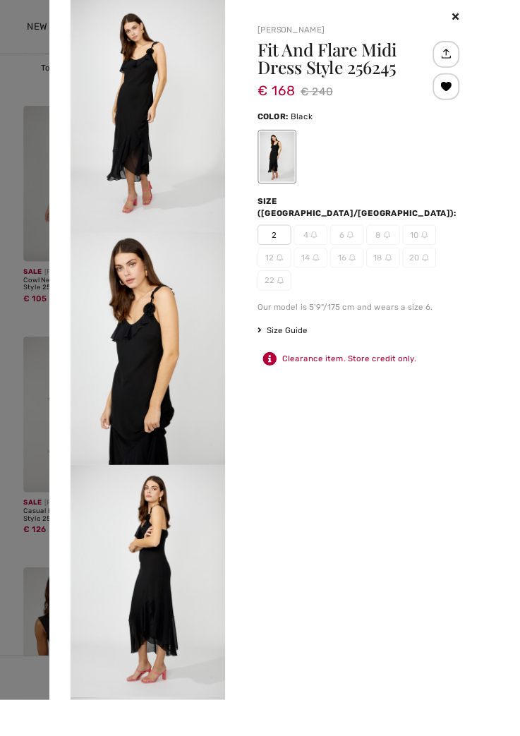
scroll to position [411, 0]
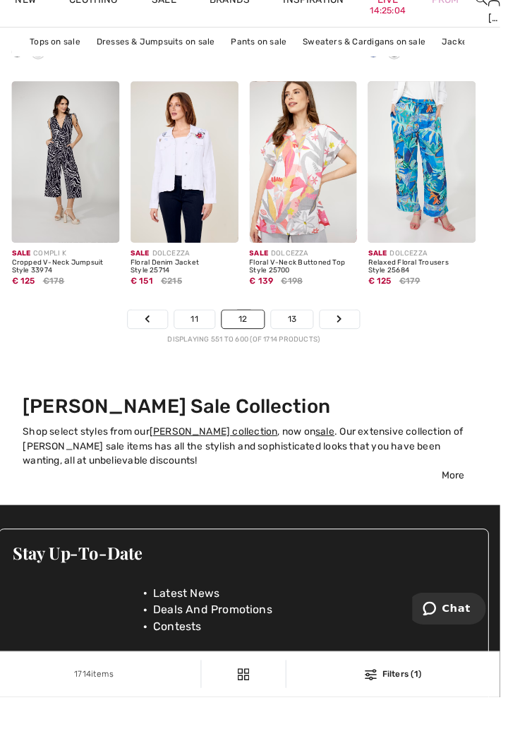
scroll to position [3787, 0]
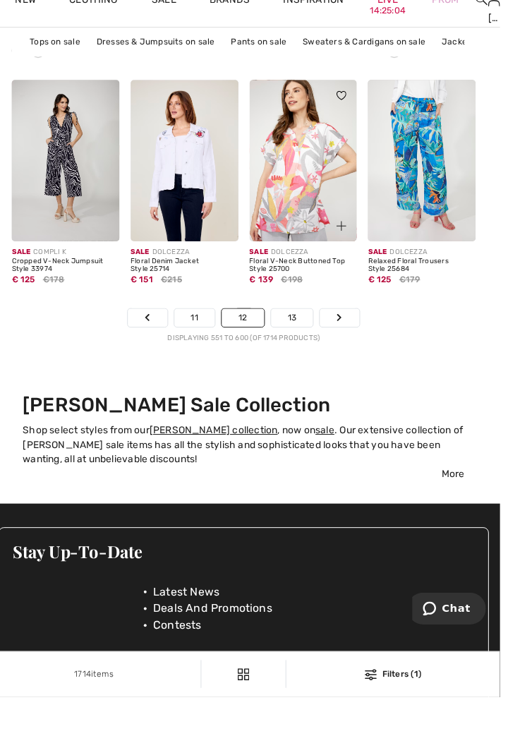
click at [303, 339] on div "Sale DOLCEZZA Floral V-Neck Buttoned Top Style 25700 € 139 €198" at bounding box center [320, 308] width 109 height 68
click at [362, 353] on link "Next" at bounding box center [357, 351] width 40 height 18
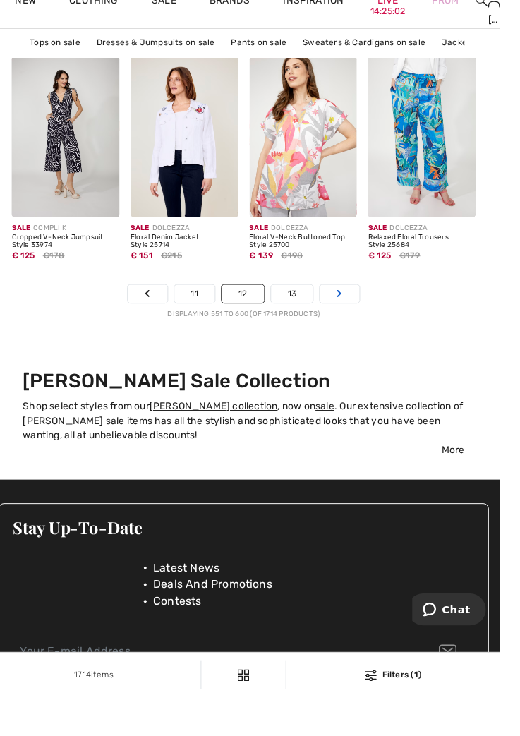
scroll to position [3837, 0]
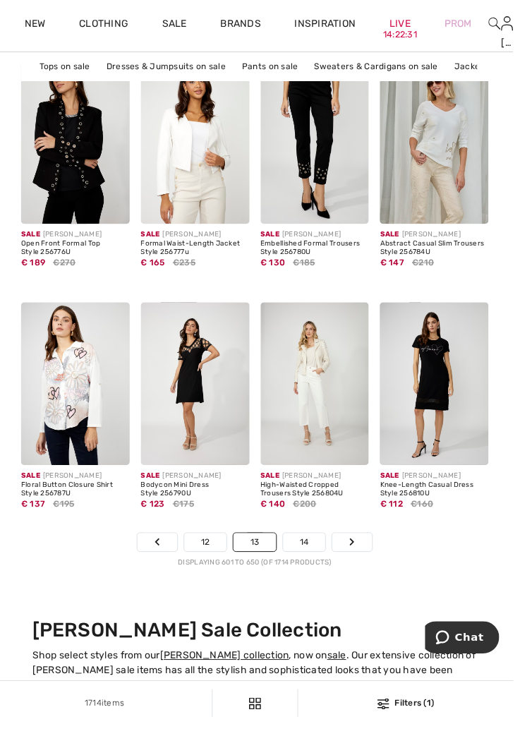
scroll to position [3588, 0]
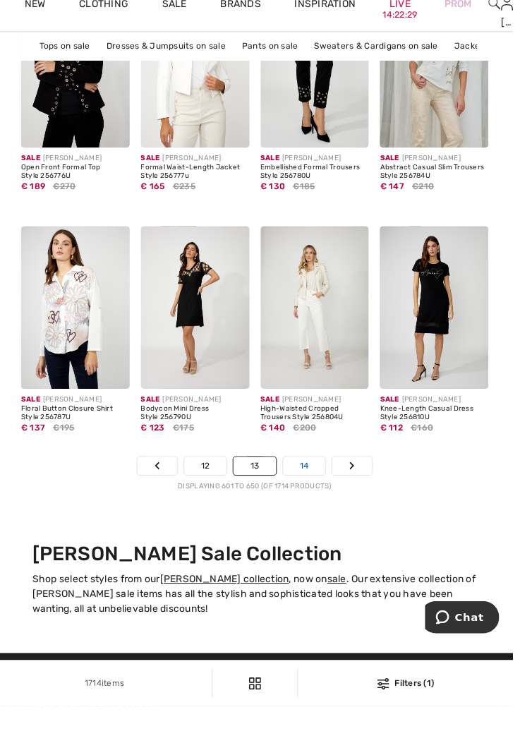
click at [316, 497] on link "14" at bounding box center [310, 494] width 43 height 18
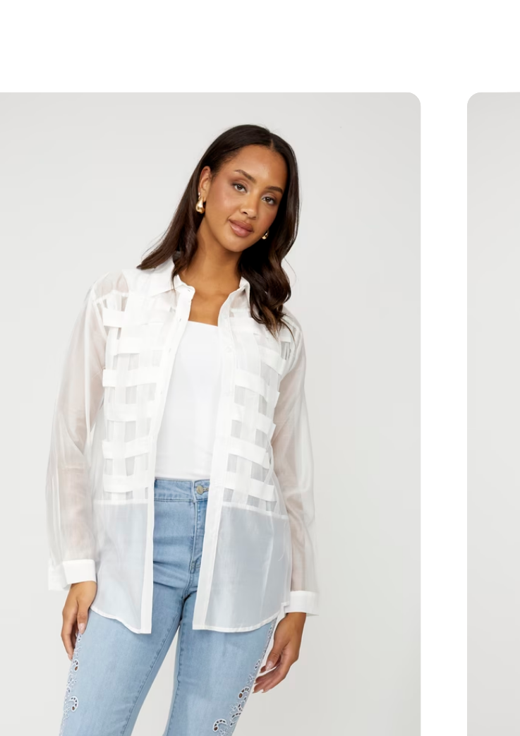
scroll to position [1, 0]
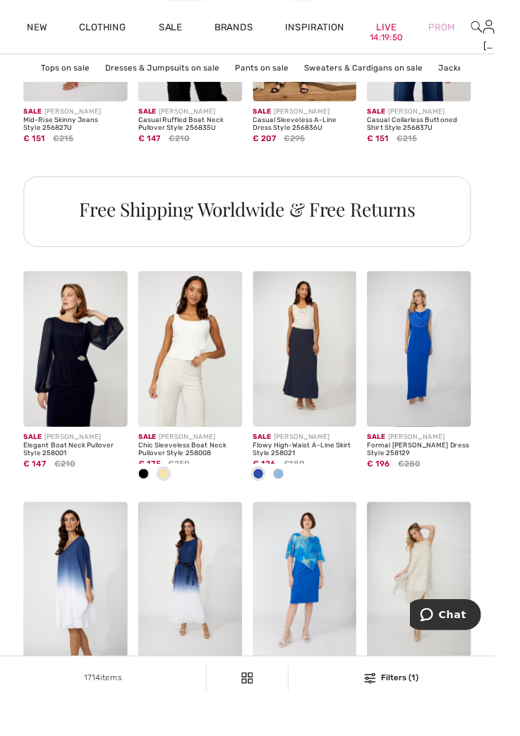
scroll to position [1042, 0]
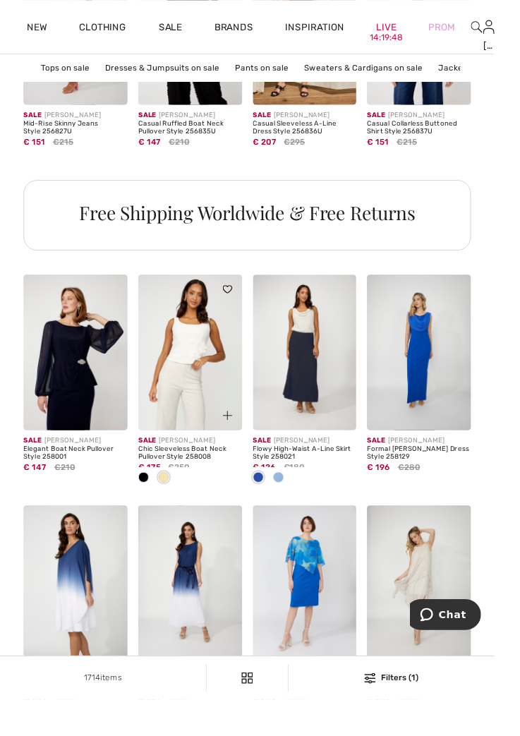
click at [211, 389] on img at bounding box center [199, 371] width 109 height 164
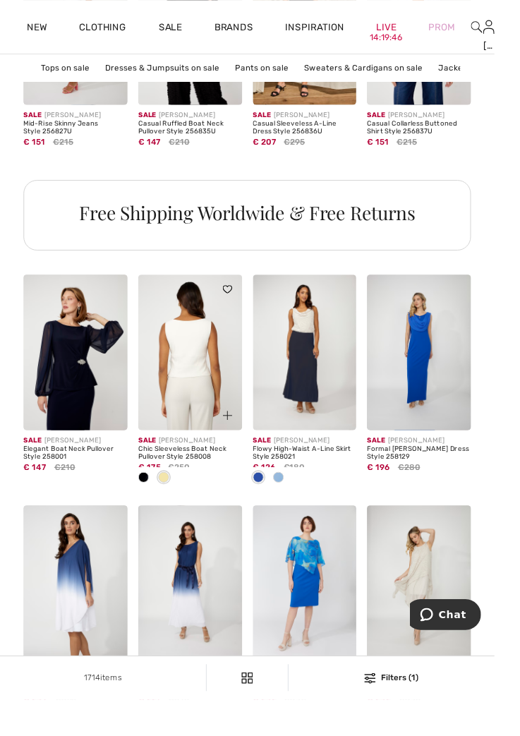
click at [229, 415] on div at bounding box center [230, 428] width 47 height 47
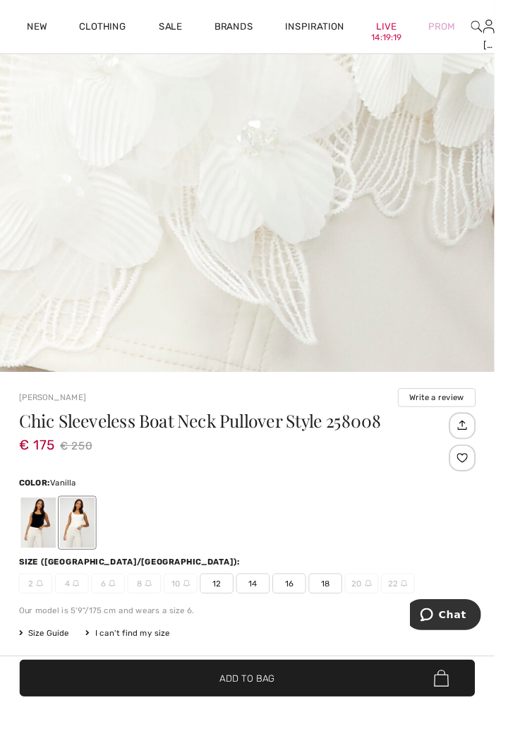
scroll to position [487, 0]
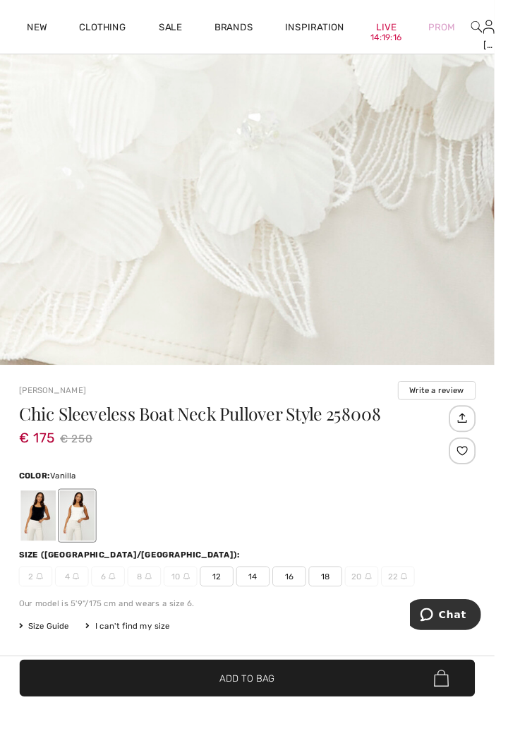
click at [272, 602] on span "14" at bounding box center [265, 605] width 35 height 21
click at [487, 468] on div at bounding box center [486, 474] width 28 height 28
click at [41, 542] on div at bounding box center [40, 542] width 37 height 53
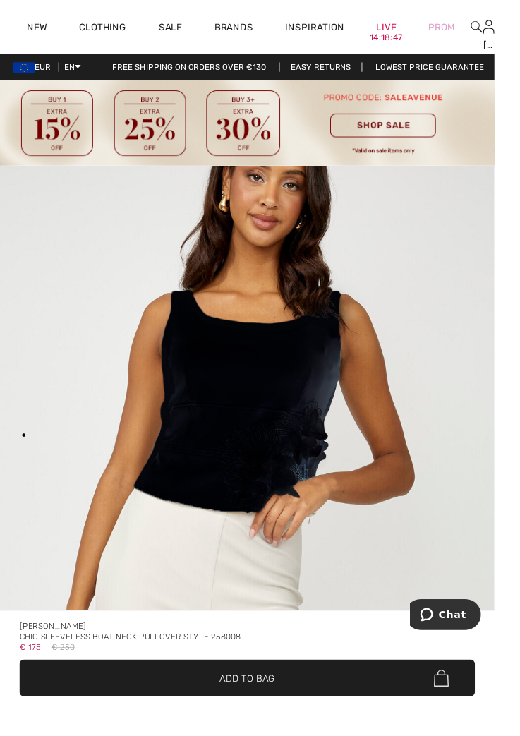
scroll to position [0, 0]
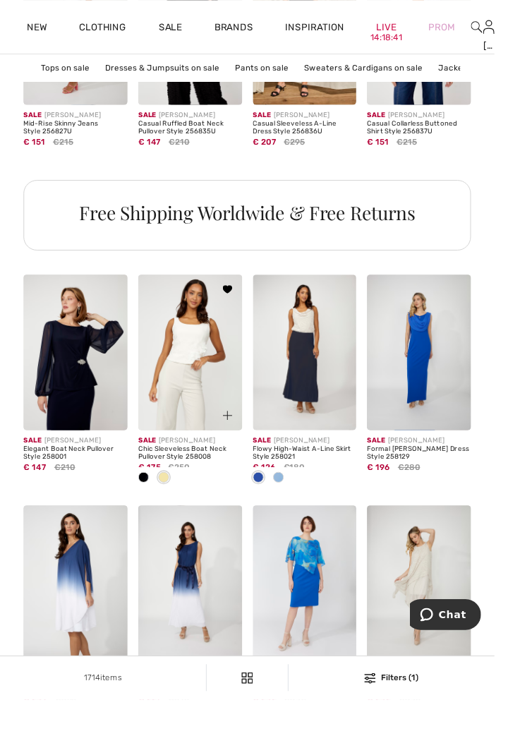
click at [219, 415] on div at bounding box center [230, 428] width 47 height 47
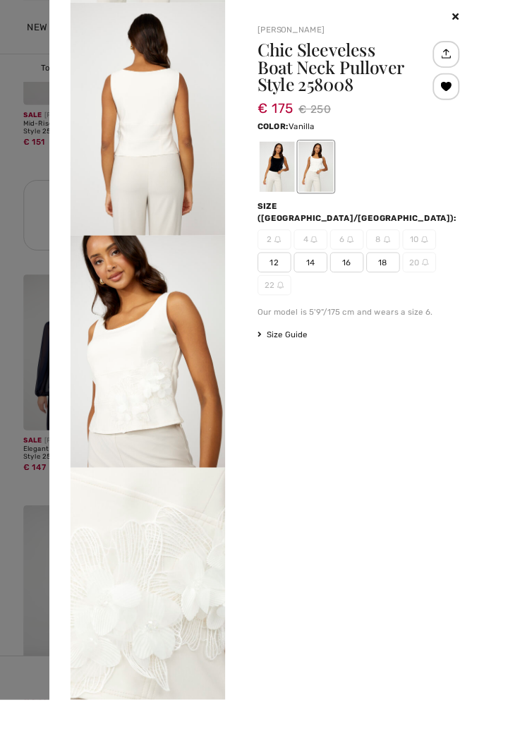
scroll to position [7, 0]
click at [309, 173] on div at bounding box center [290, 175] width 37 height 53
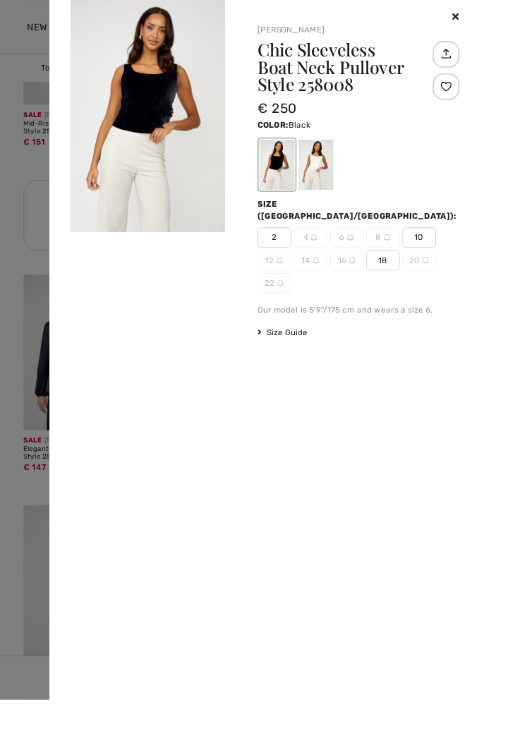
click at [350, 169] on div at bounding box center [331, 173] width 37 height 53
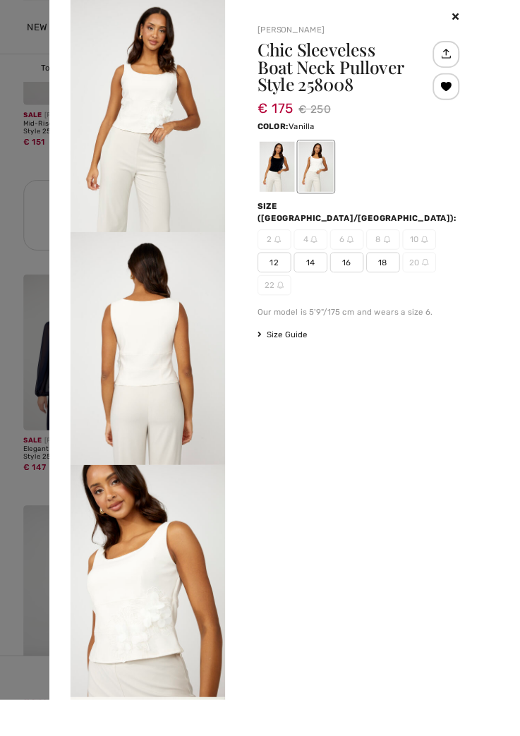
click at [344, 265] on span "14" at bounding box center [326, 275] width 35 height 21
click at [483, 12] on icon at bounding box center [479, 17] width 7 height 10
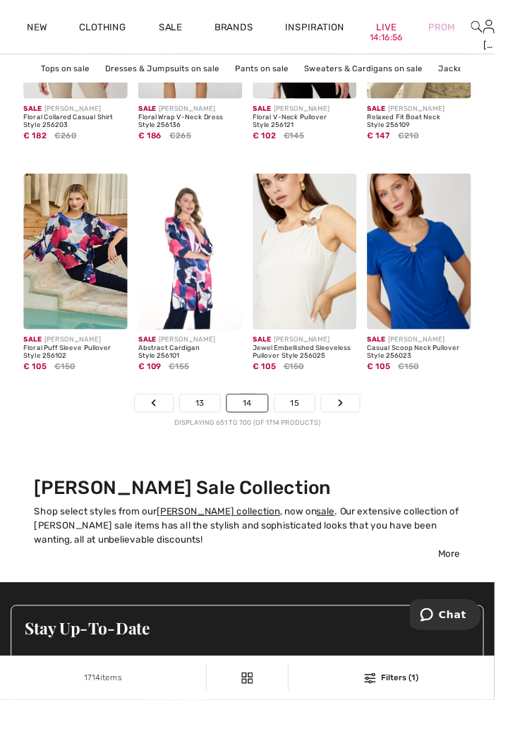
scroll to position [3725, 0]
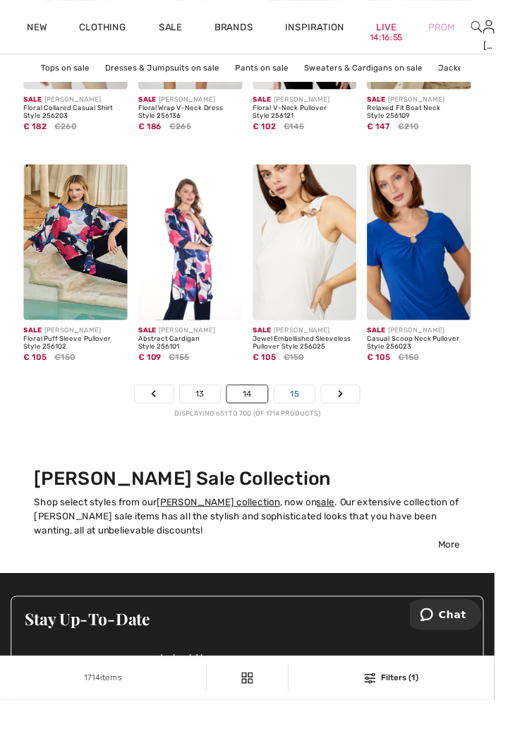
click at [317, 422] on link "15" at bounding box center [310, 414] width 43 height 18
click at [312, 422] on link "15" at bounding box center [310, 414] width 43 height 18
click at [315, 421] on link "15" at bounding box center [310, 414] width 43 height 18
click at [315, 420] on link "15" at bounding box center [310, 414] width 43 height 18
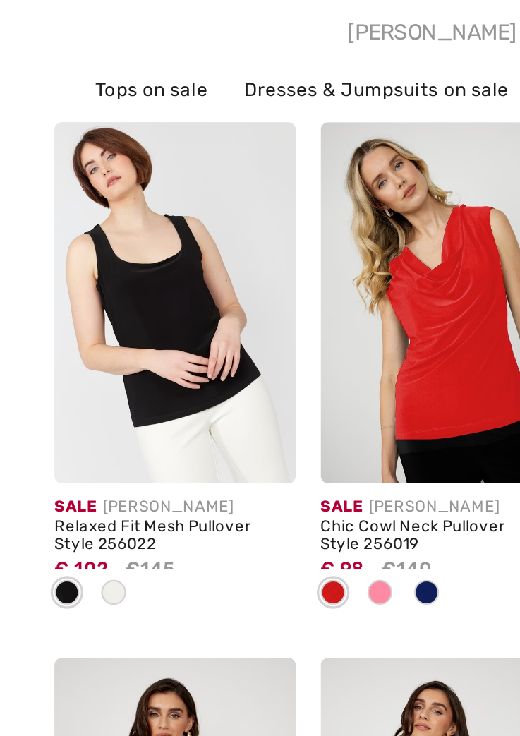
scroll to position [8, 0]
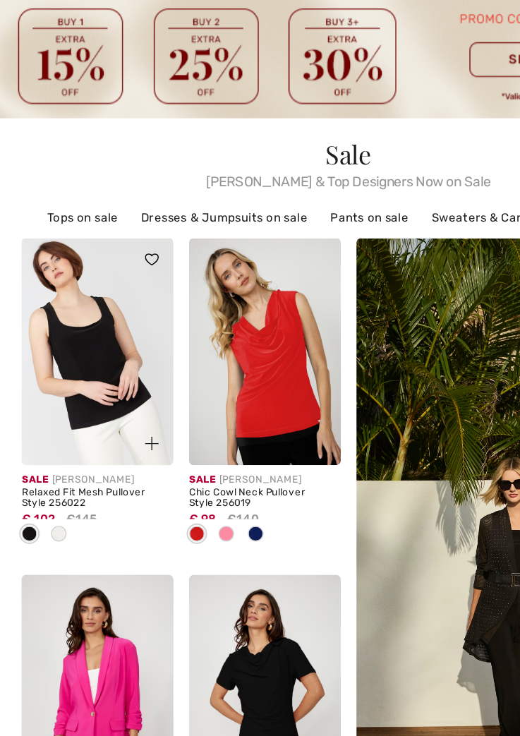
click at [58, 465] on div at bounding box center [51, 465] width 21 height 23
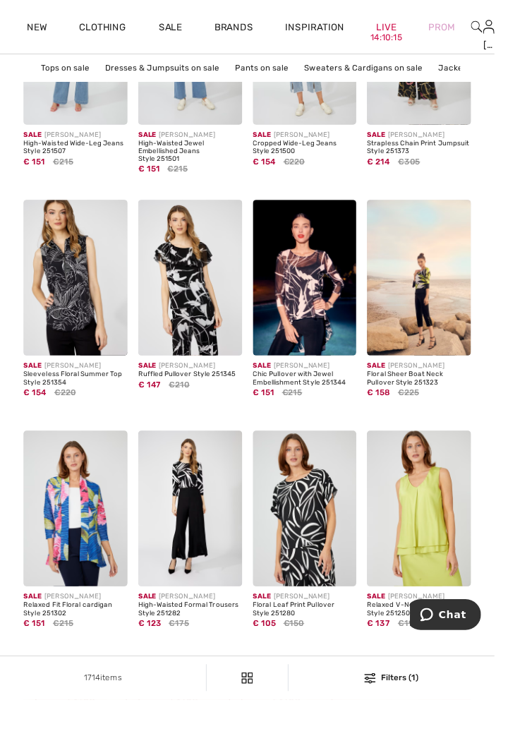
scroll to position [1364, 0]
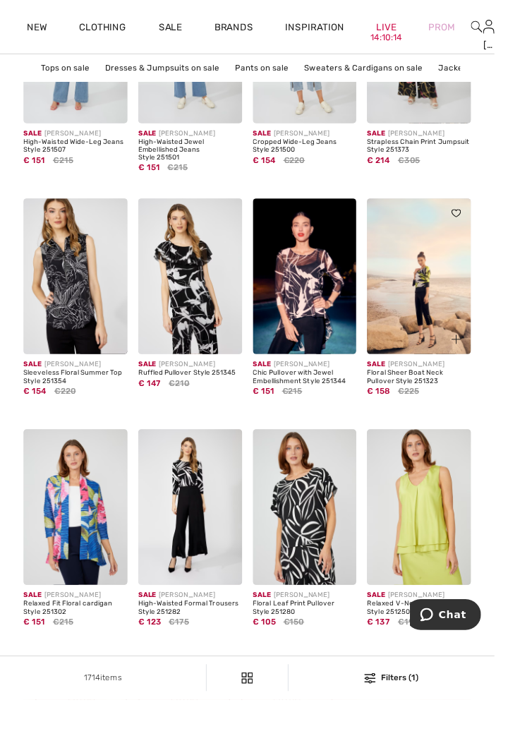
click at [478, 339] on div at bounding box center [471, 348] width 47 height 47
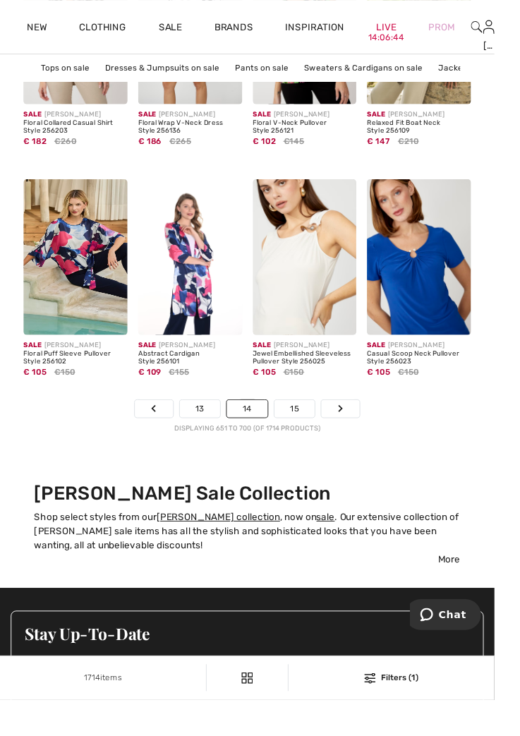
scroll to position [3706, 0]
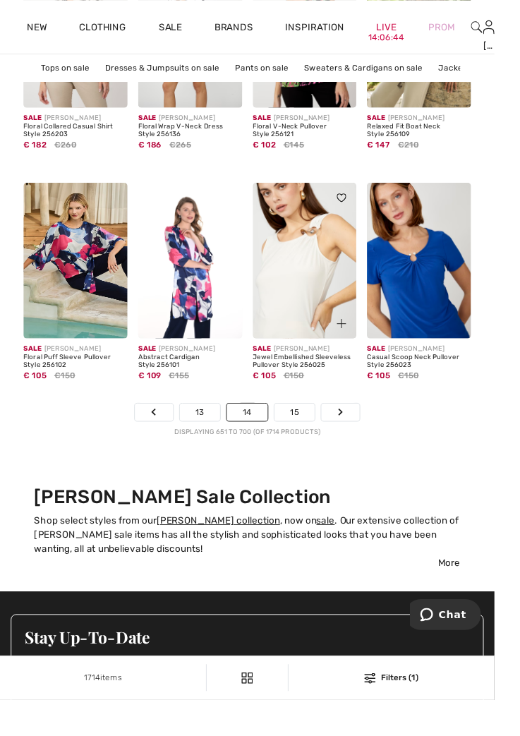
click at [334, 320] on div at bounding box center [350, 331] width 47 height 47
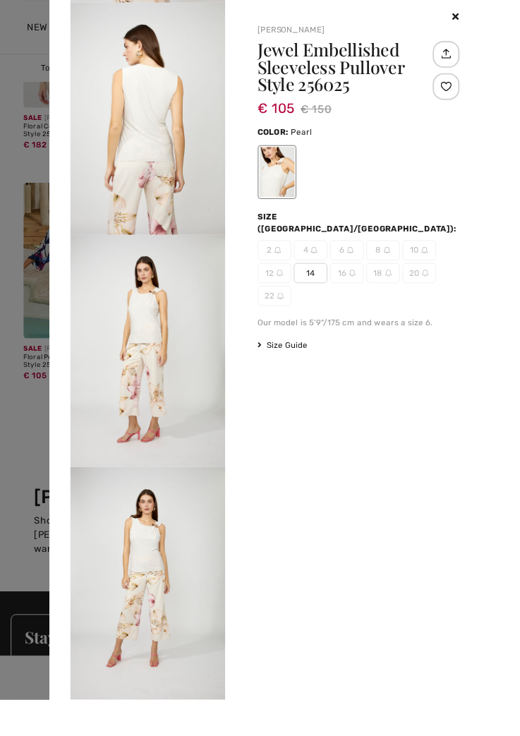
scroll to position [694, 0]
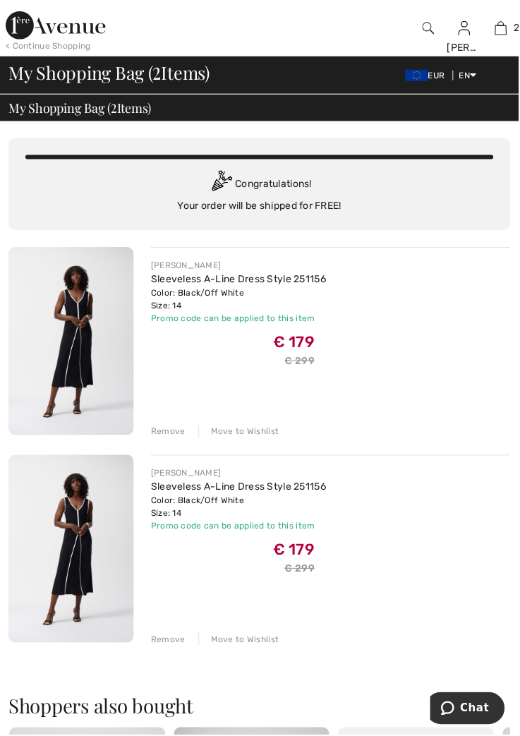
click at [170, 648] on div "JOSEPH RIBKOFF Sleeveless A-Line Dress Style 251156 Color: Black/Off White Size…" at bounding box center [259, 638] width 503 height 781
click at [169, 645] on div "Remove" at bounding box center [168, 640] width 35 height 13
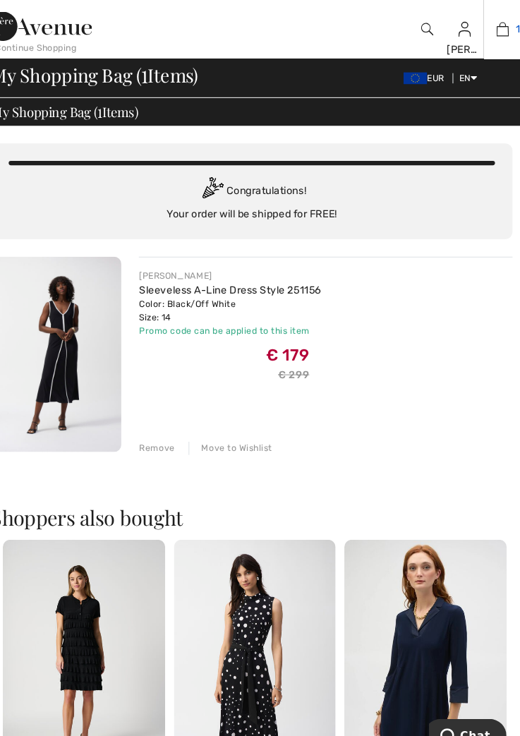
click at [499, 27] on img at bounding box center [502, 28] width 12 height 17
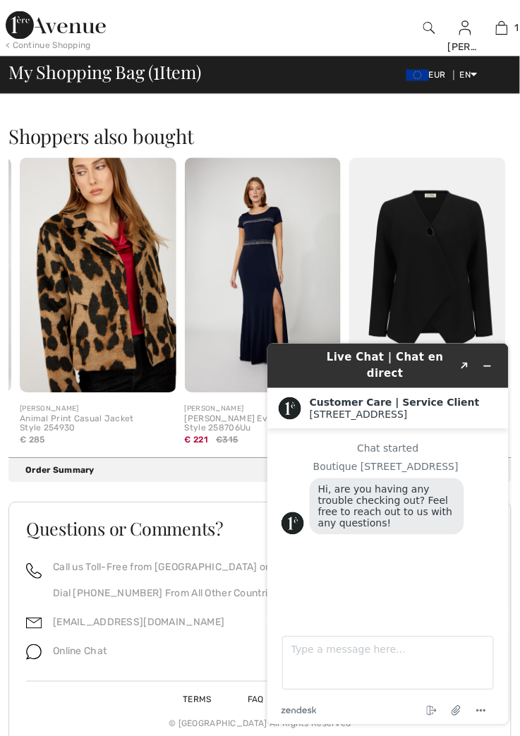
scroll to position [382, 0]
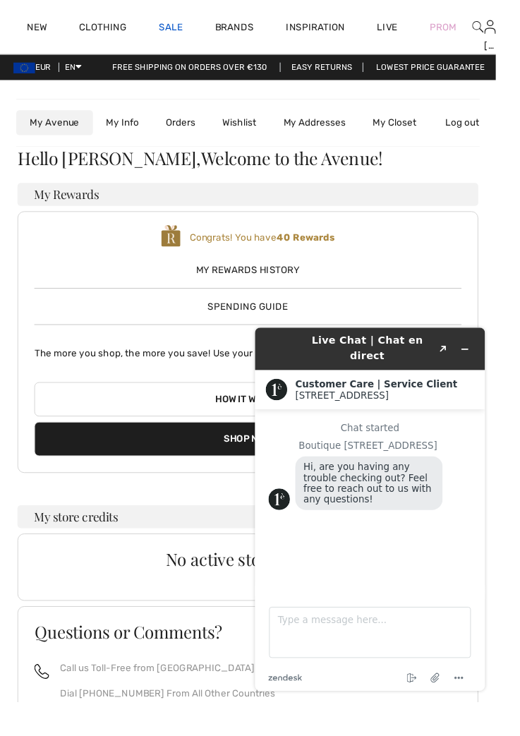
click at [188, 26] on link "Sale" at bounding box center [178, 30] width 25 height 15
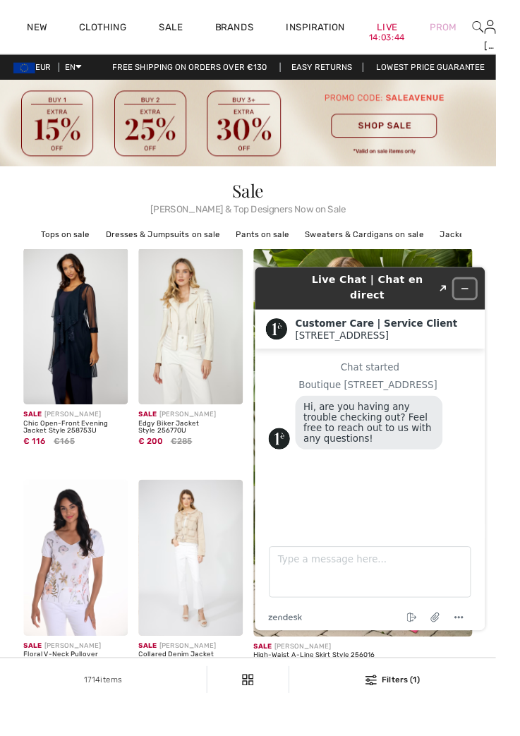
click at [477, 285] on icon "Minimize widget" at bounding box center [476, 290] width 10 height 10
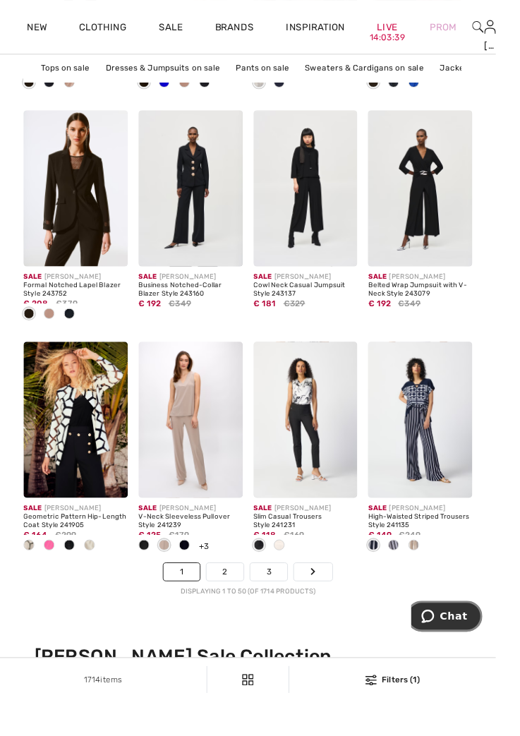
scroll to position [3543, 0]
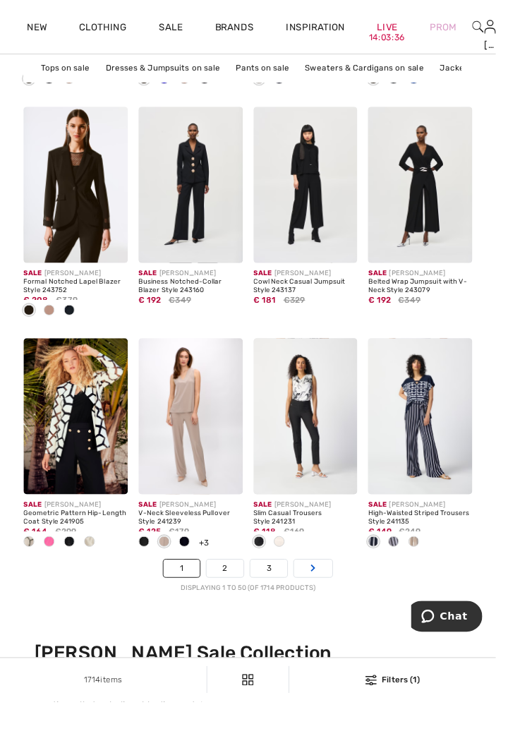
click at [338, 598] on link "Next" at bounding box center [328, 596] width 40 height 18
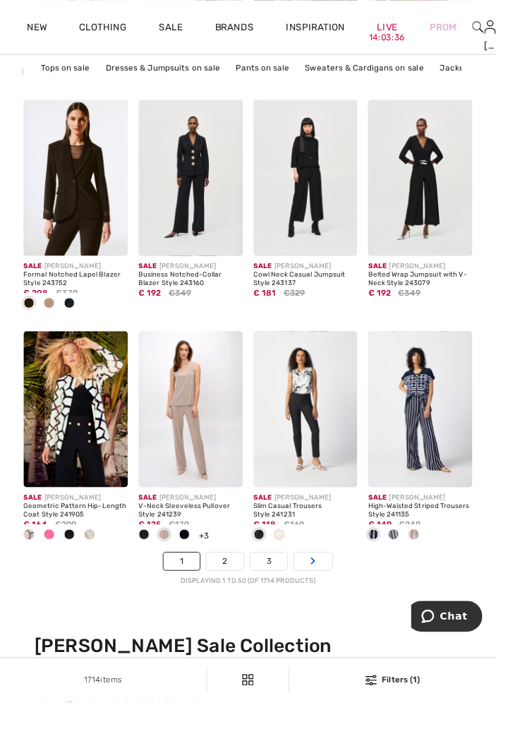
scroll to position [3590, 0]
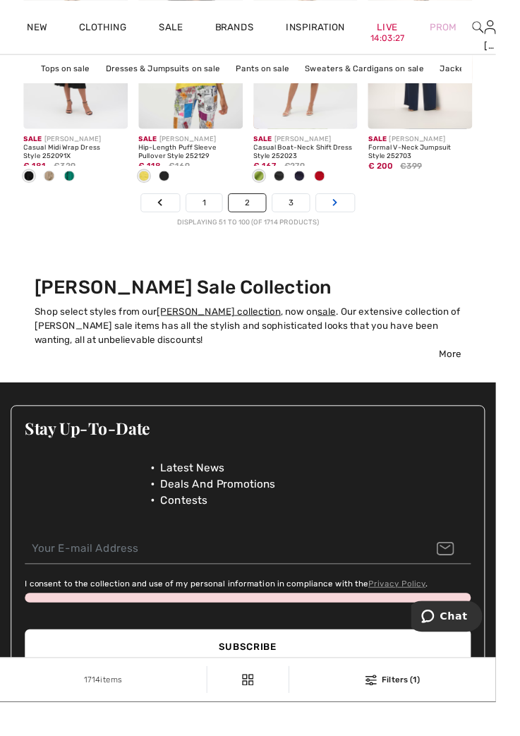
click at [356, 212] on link "Next" at bounding box center [352, 212] width 40 height 18
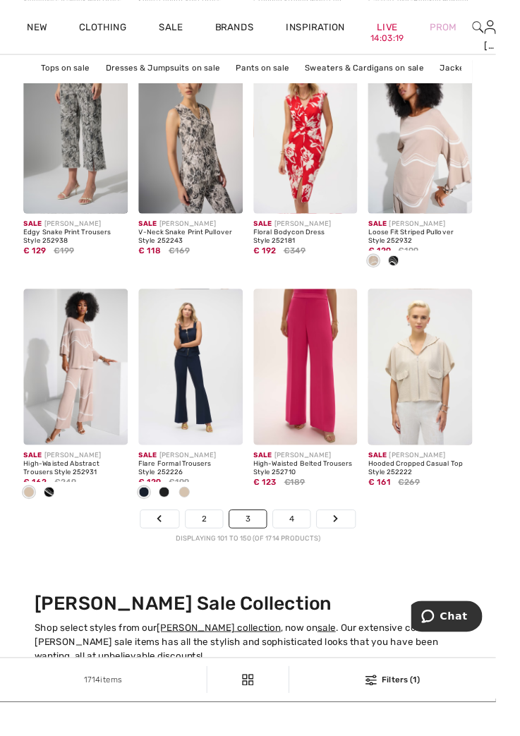
scroll to position [3596, 0]
click at [222, 430] on div at bounding box center [230, 441] width 47 height 47
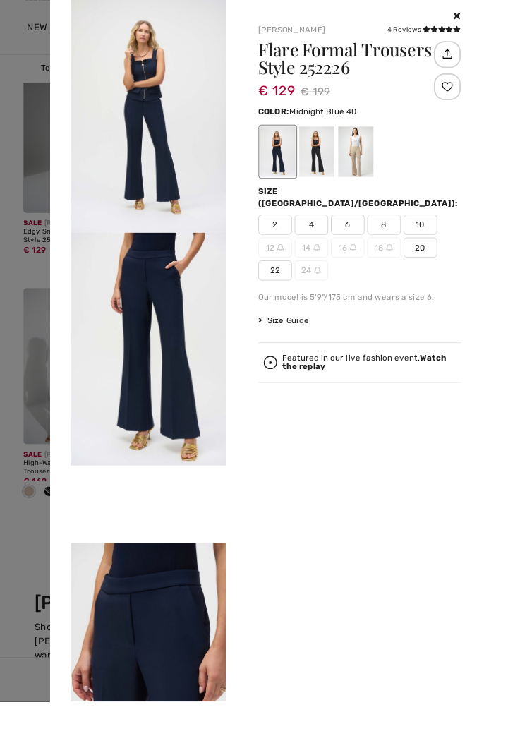
click at [483, 15] on icon at bounding box center [479, 17] width 7 height 10
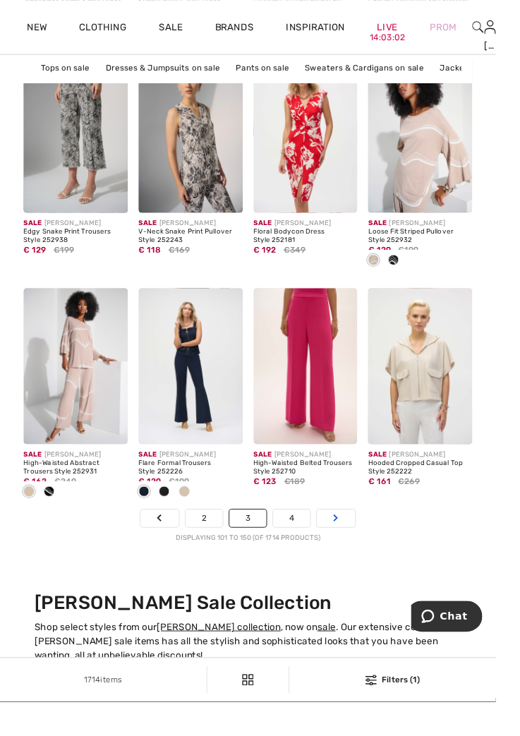
click at [362, 547] on link "Next" at bounding box center [352, 543] width 40 height 18
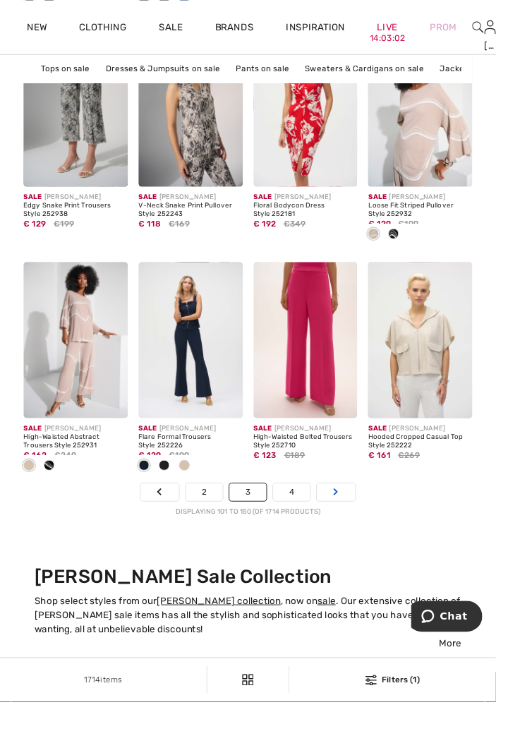
scroll to position [3643, 0]
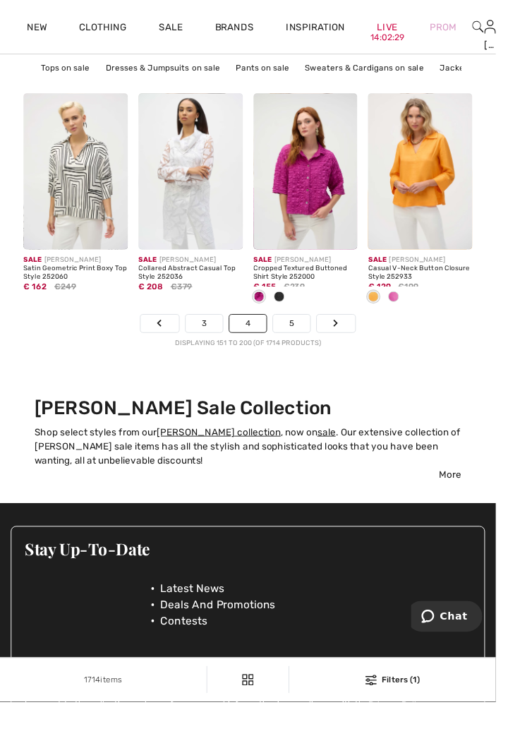
scroll to position [3798, 0]
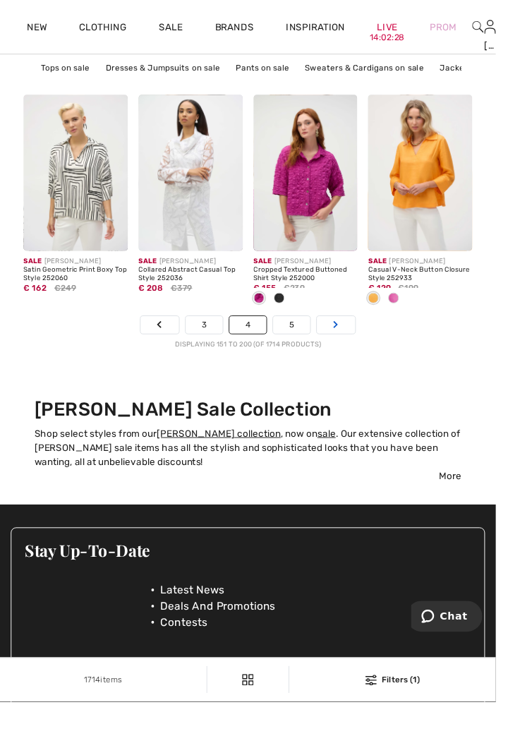
click at [361, 340] on link "Next" at bounding box center [352, 341] width 40 height 18
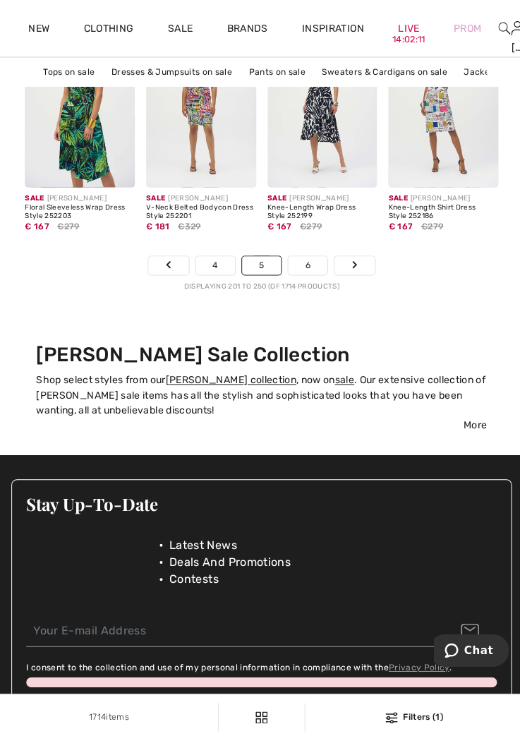
scroll to position [3873, 0]
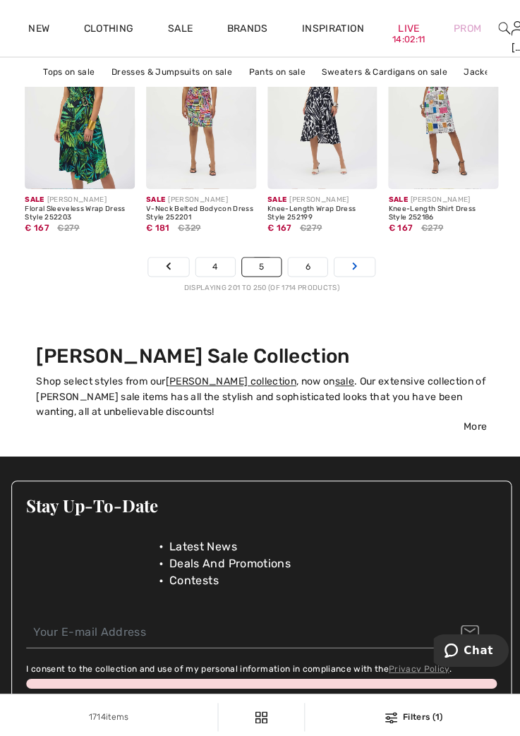
click at [356, 269] on link "Next" at bounding box center [352, 265] width 40 height 18
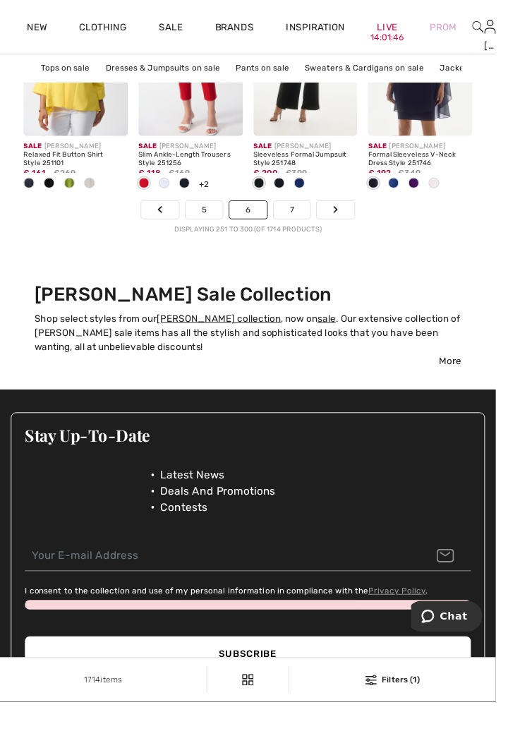
scroll to position [3912, 0]
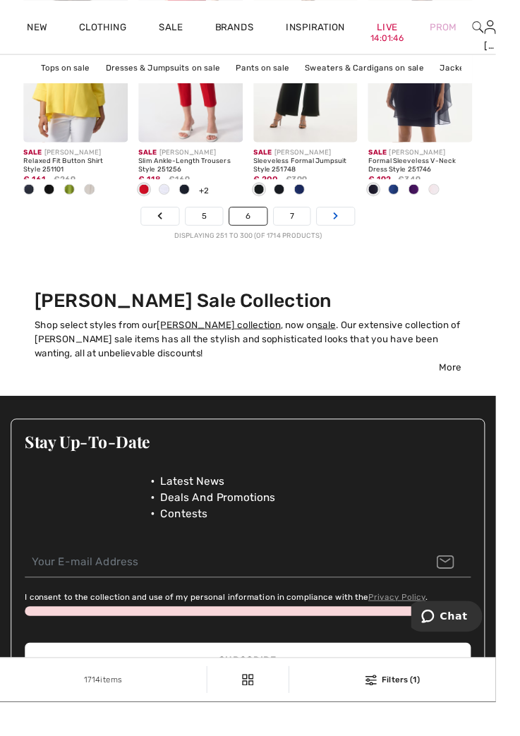
click at [367, 229] on link "Next" at bounding box center [352, 226] width 40 height 18
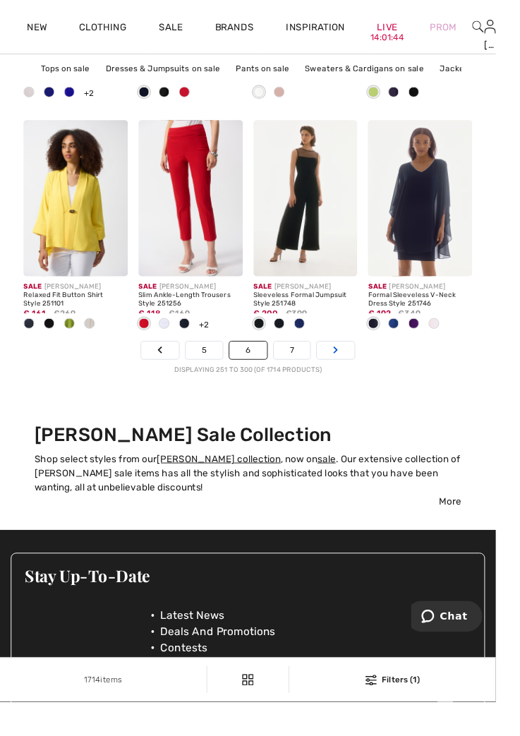
scroll to position [3763, 0]
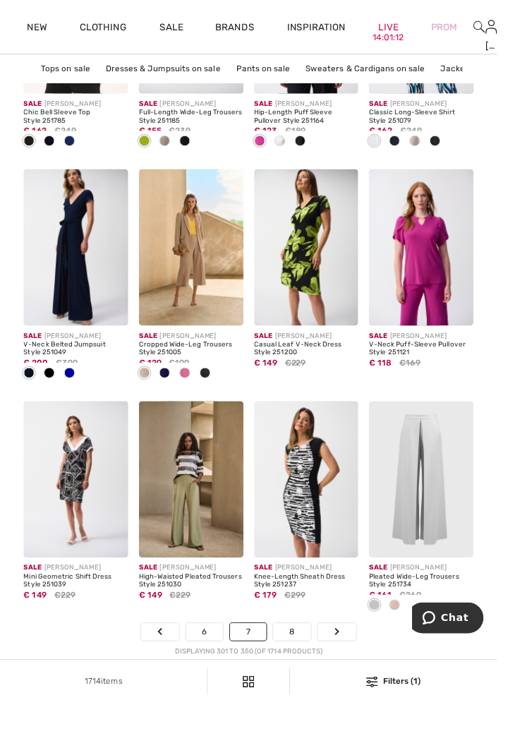
scroll to position [3473, 0]
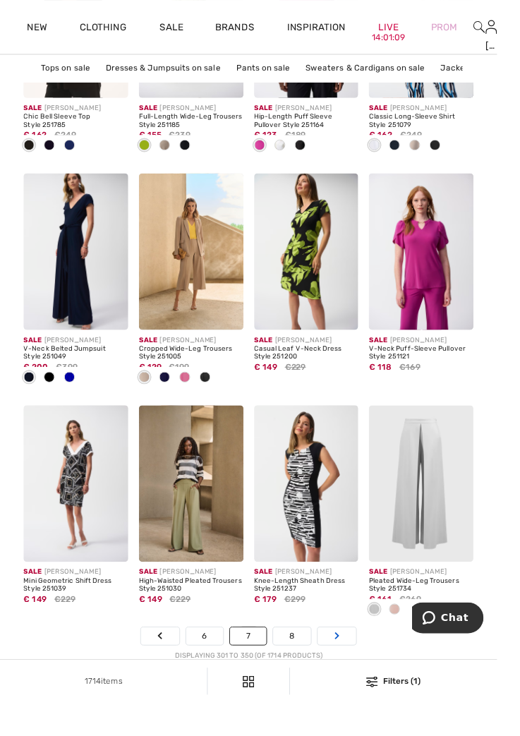
click at [361, 669] on link "Next" at bounding box center [352, 665] width 40 height 18
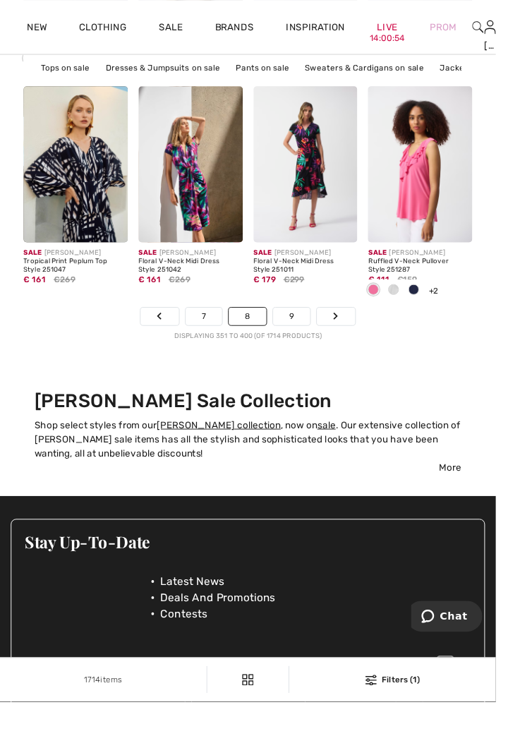
scroll to position [3803, 0]
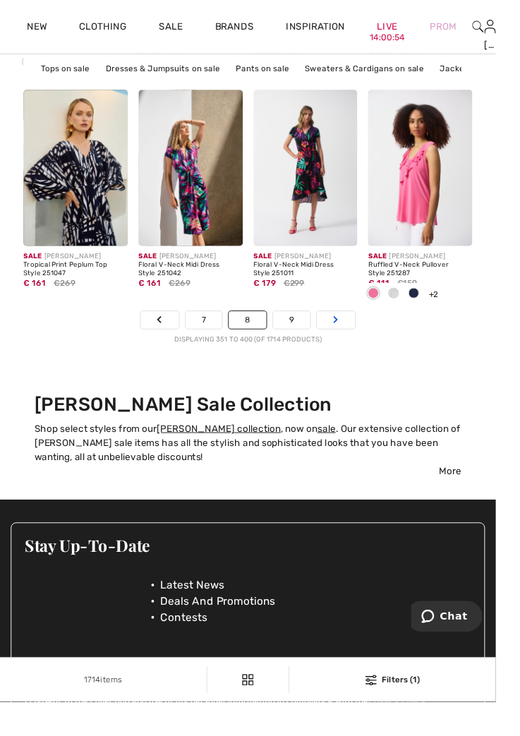
click at [357, 336] on link "Next" at bounding box center [352, 336] width 40 height 18
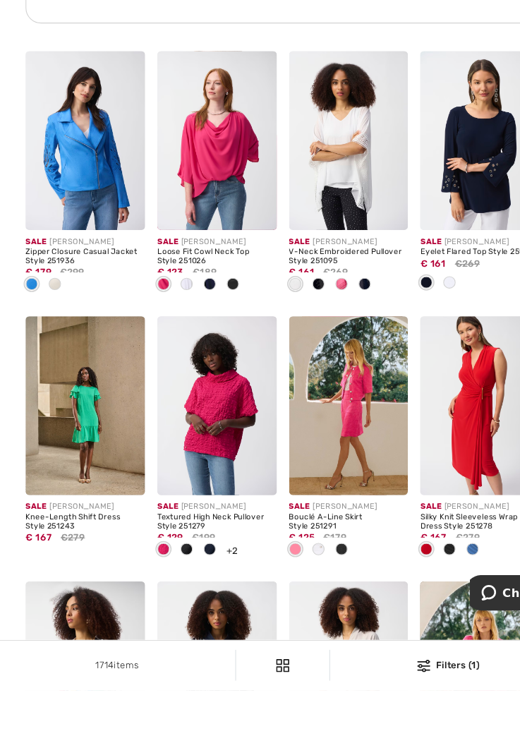
scroll to position [3262, 0]
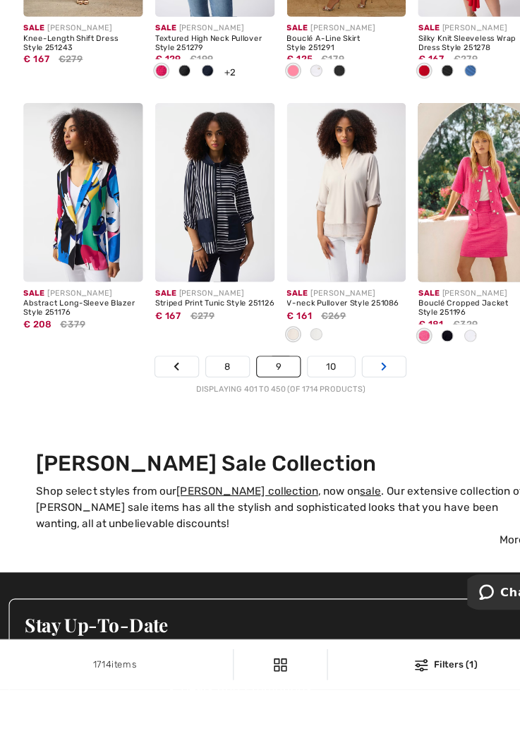
click at [356, 449] on link "Next" at bounding box center [355, 439] width 40 height 18
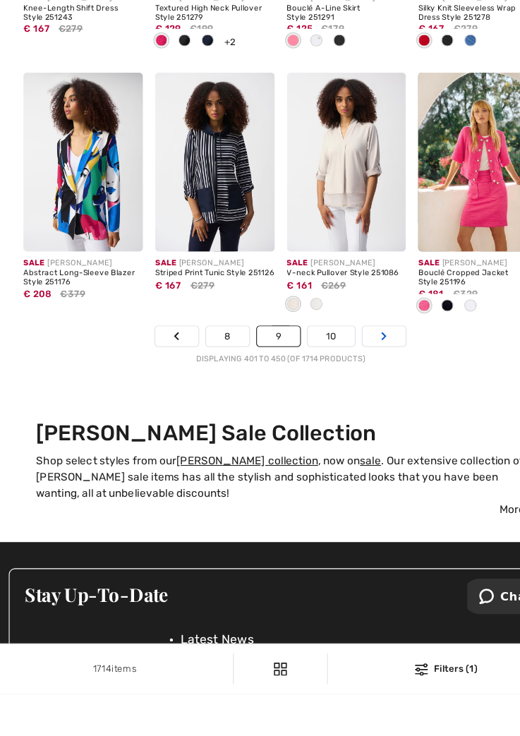
scroll to position [3751, 0]
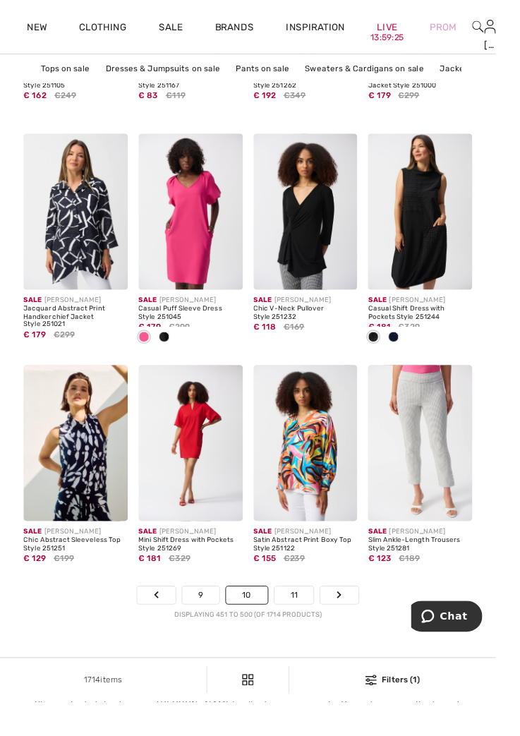
scroll to position [3518, 0]
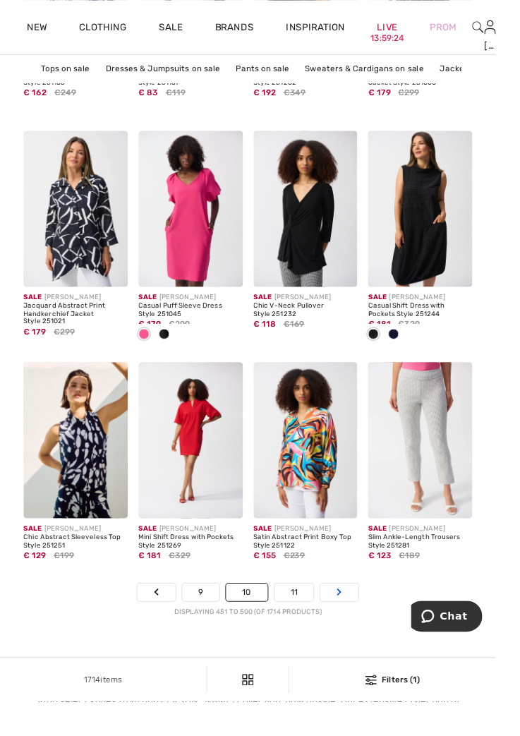
click at [367, 630] on link "Next" at bounding box center [356, 621] width 40 height 18
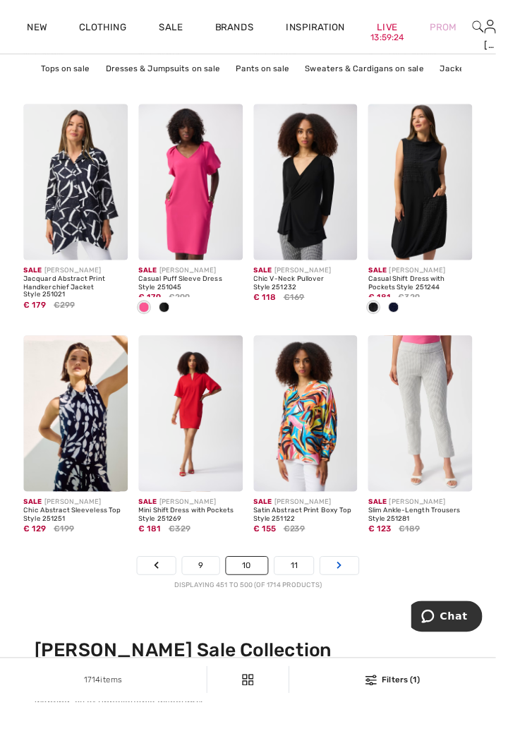
scroll to position [3565, 0]
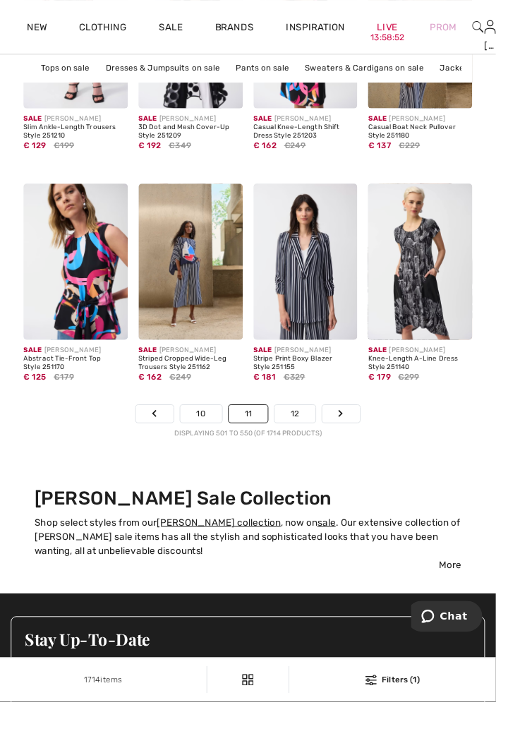
scroll to position [3705, 0]
click at [370, 440] on link "Next" at bounding box center [358, 434] width 40 height 18
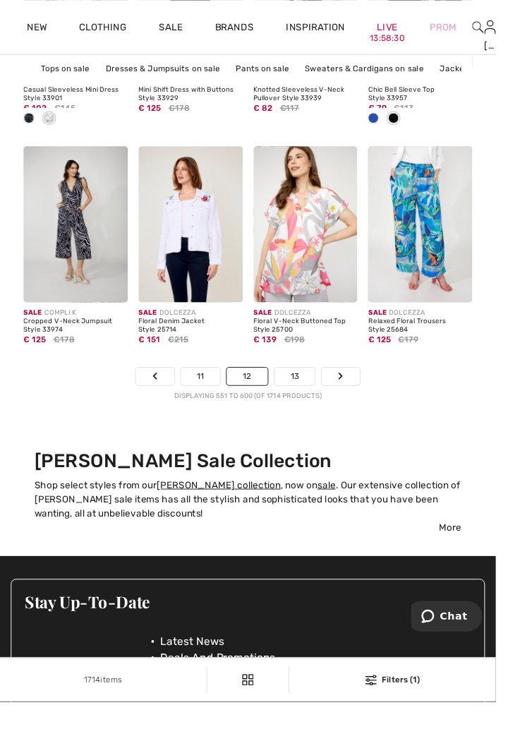
scroll to position [3778, 0]
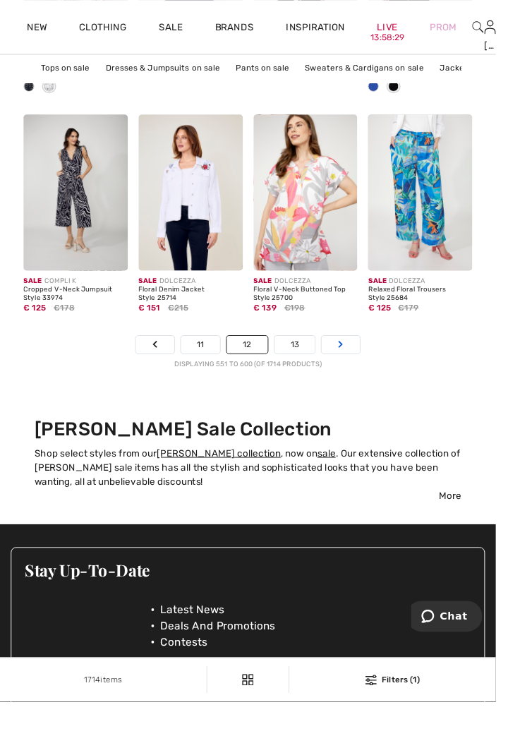
click at [362, 361] on link "Next" at bounding box center [357, 361] width 40 height 18
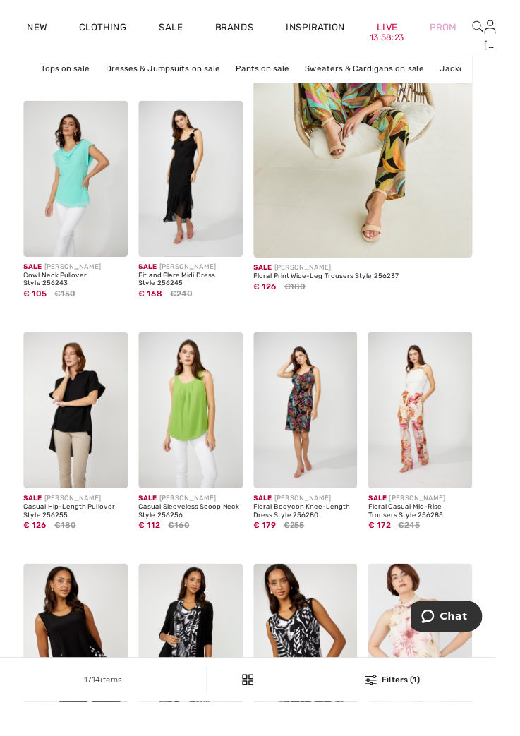
scroll to position [396, 0]
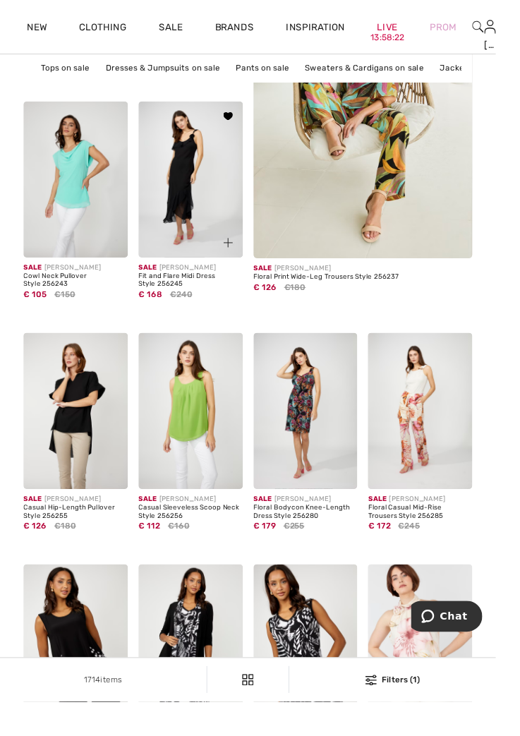
click at [217, 222] on img at bounding box center [199, 189] width 109 height 164
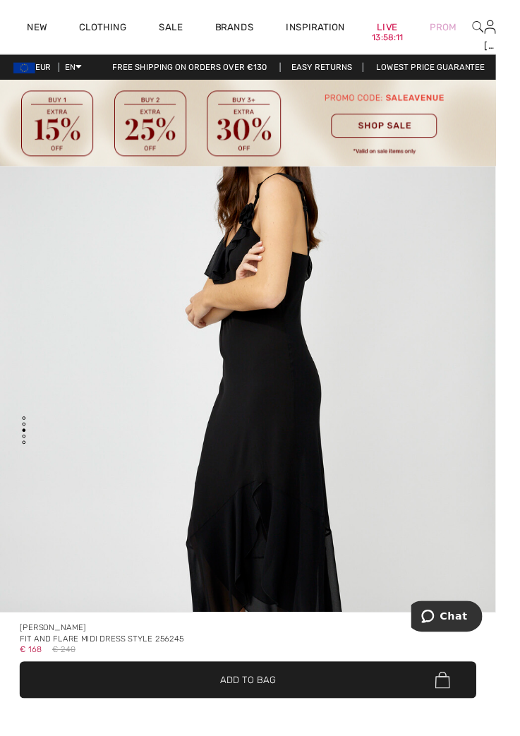
scroll to position [1685, 0]
click at [308, 732] on span "✔ Added to Bag Add to Bag" at bounding box center [259, 712] width 479 height 39
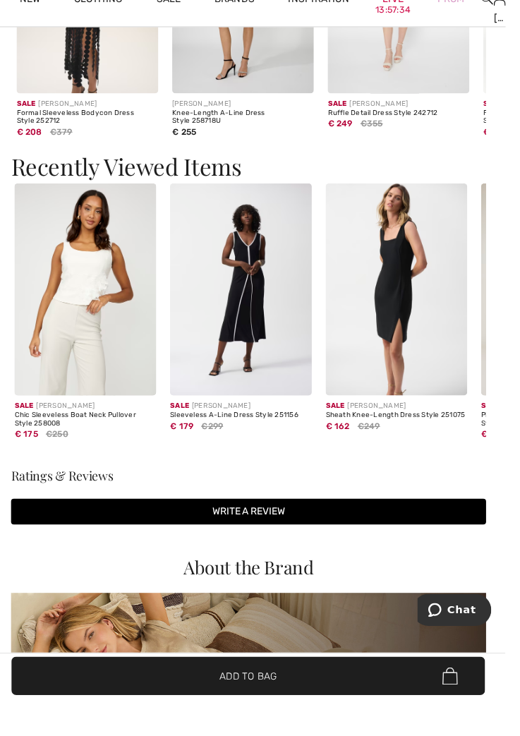
scroll to position [1960, 0]
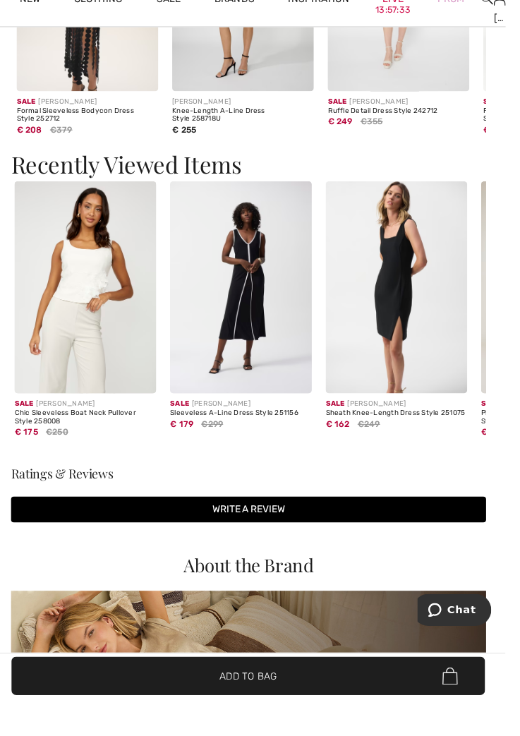
click at [123, 358] on img at bounding box center [94, 320] width 143 height 215
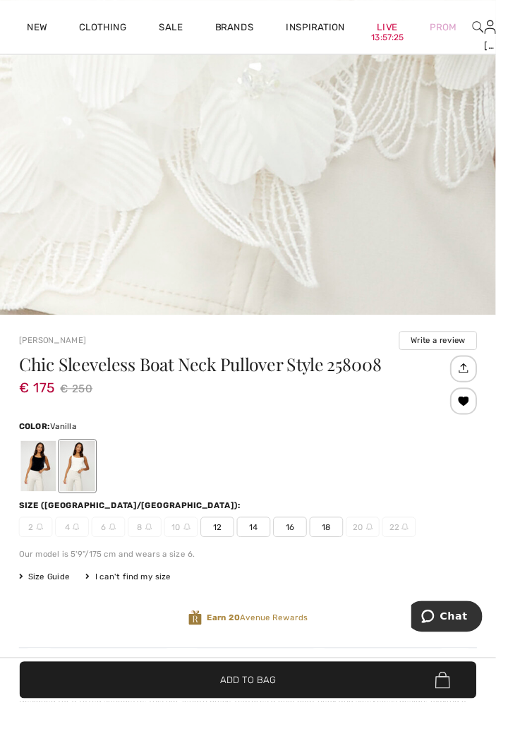
scroll to position [2425, 0]
click at [272, 557] on span "14" at bounding box center [265, 552] width 35 height 21
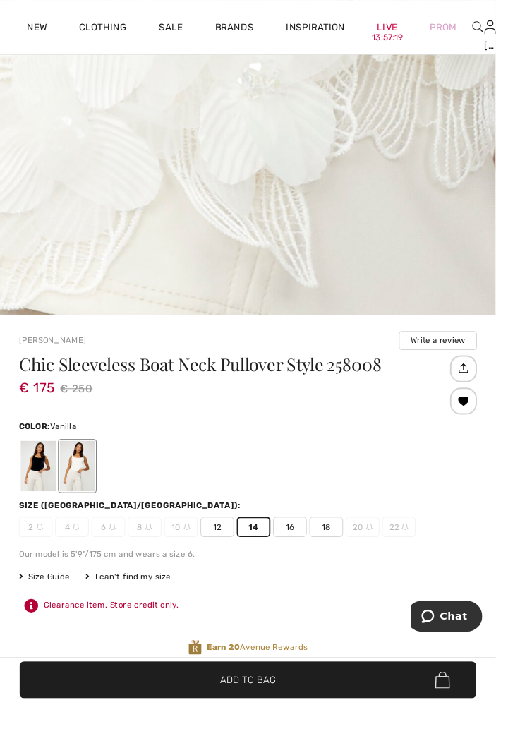
click at [329, 732] on span "✔ Added to Bag Add to Bag" at bounding box center [259, 712] width 479 height 39
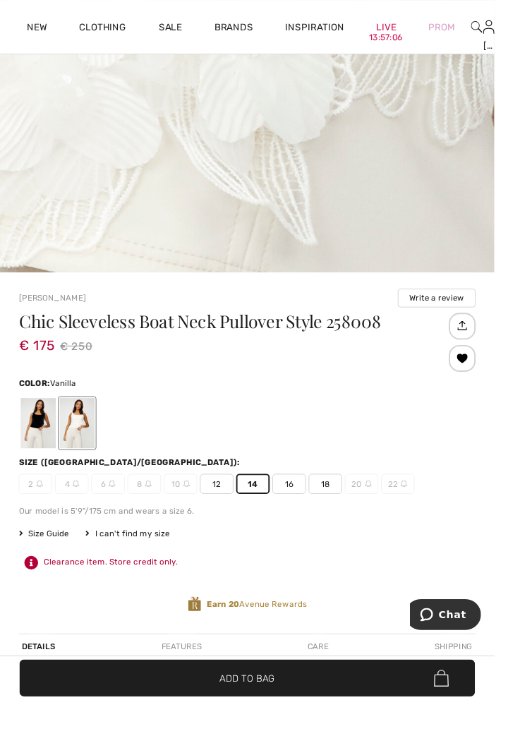
scroll to position [588, 0]
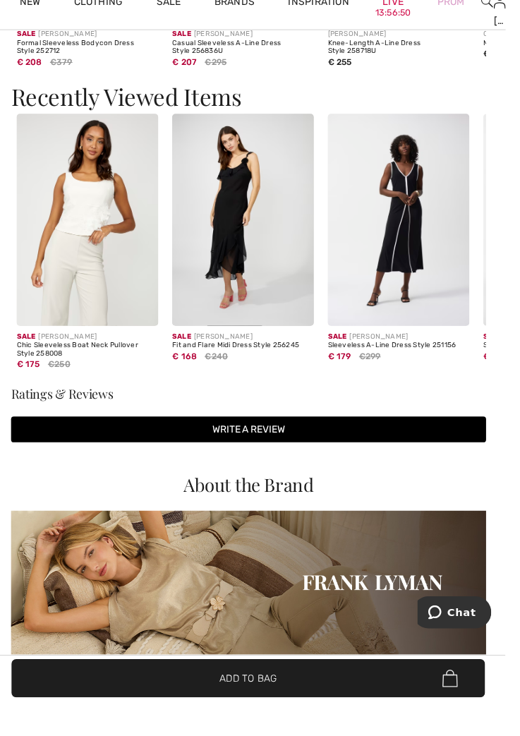
click at [288, 299] on img at bounding box center [254, 249] width 143 height 215
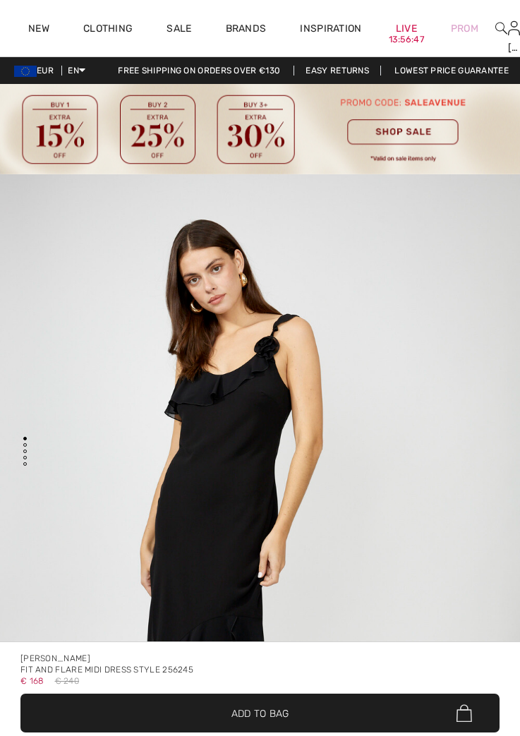
checkbox input "true"
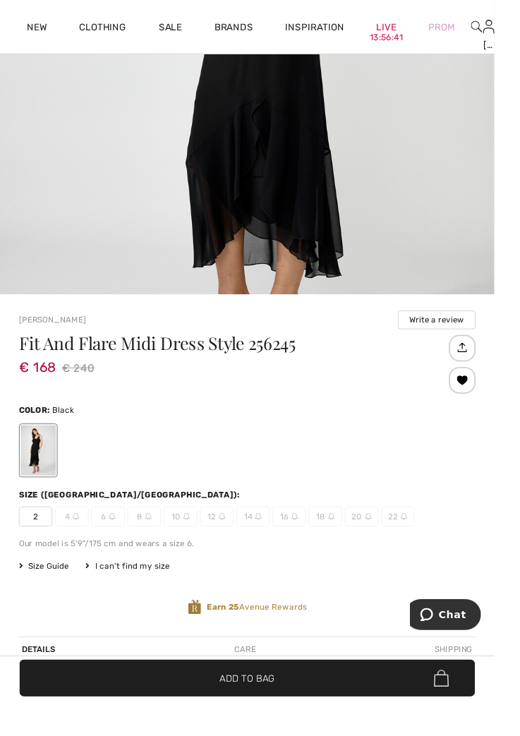
scroll to position [567, 0]
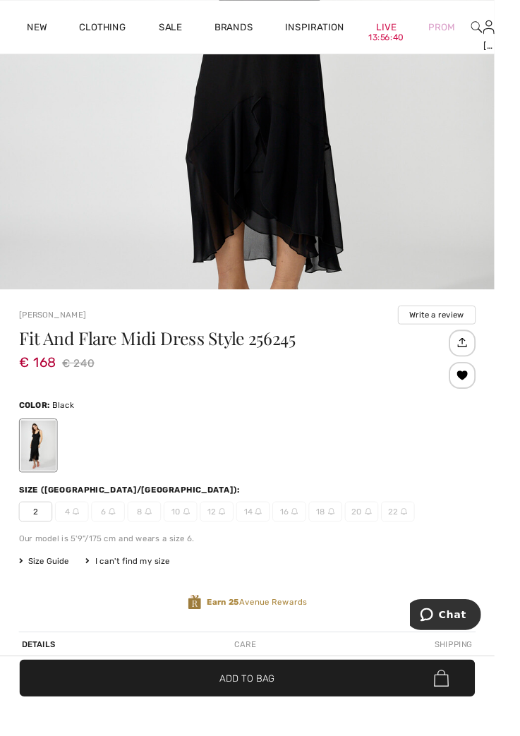
click at [269, 532] on span "14" at bounding box center [265, 537] width 35 height 21
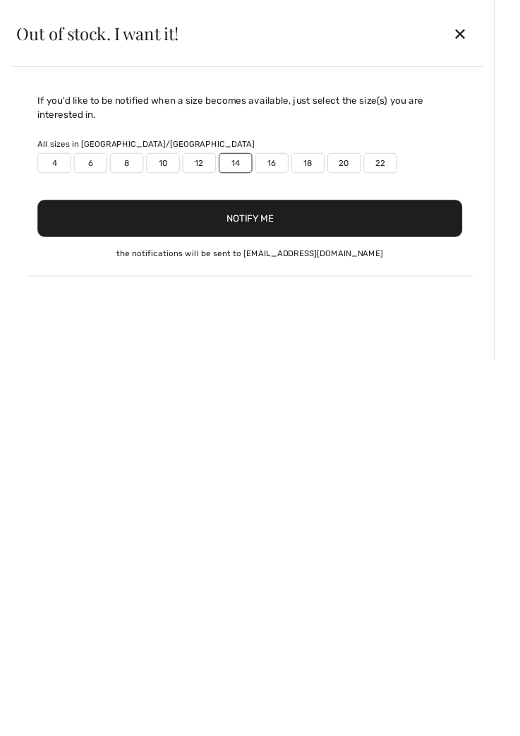
click at [427, 227] on button "Notify Me" at bounding box center [263, 229] width 447 height 39
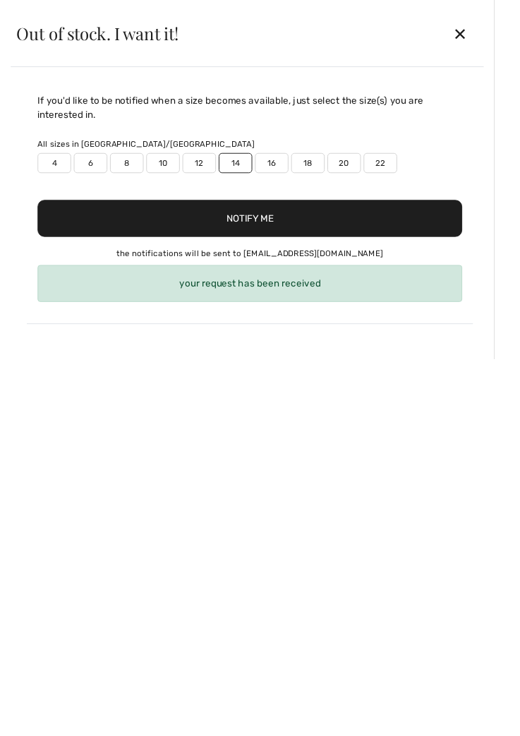
click at [503, 33] on div "✕" at bounding box center [484, 35] width 37 height 30
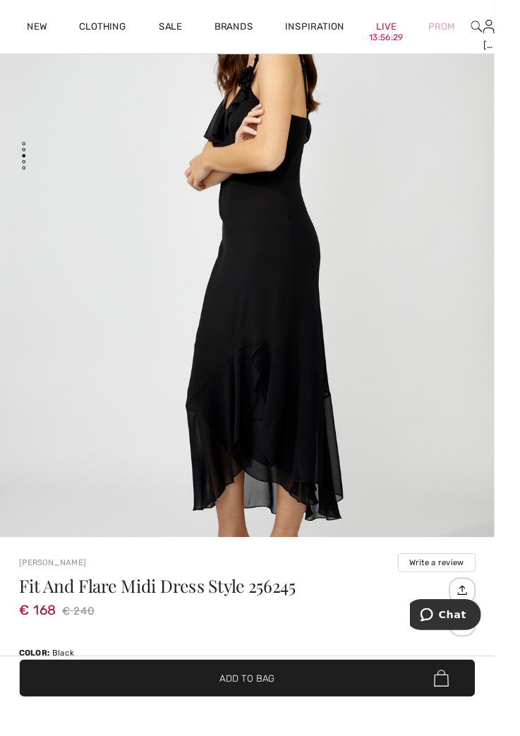
scroll to position [0, 0]
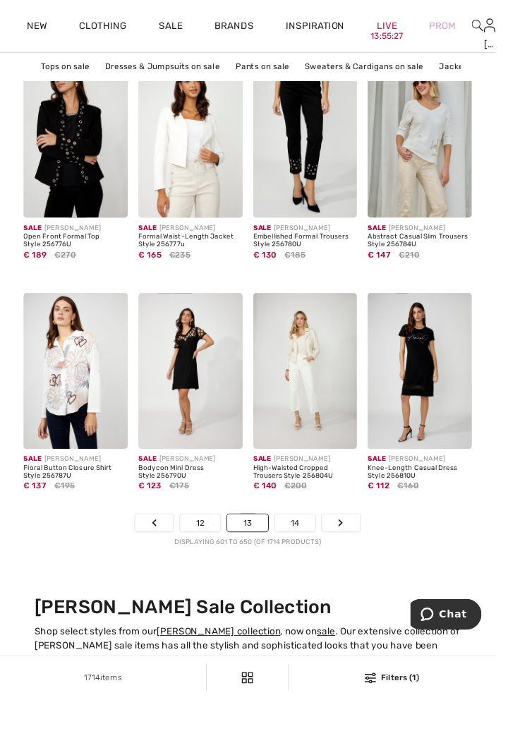
scroll to position [3589, 0]
click at [367, 557] on link "Next" at bounding box center [358, 549] width 40 height 18
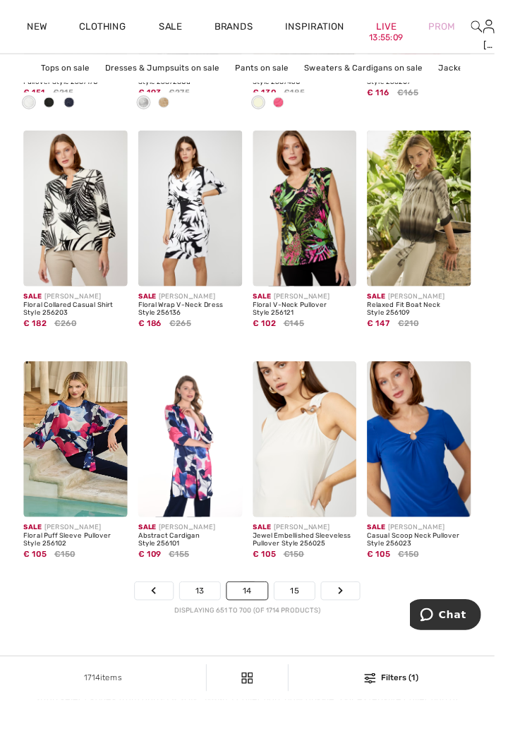
scroll to position [3519, 0]
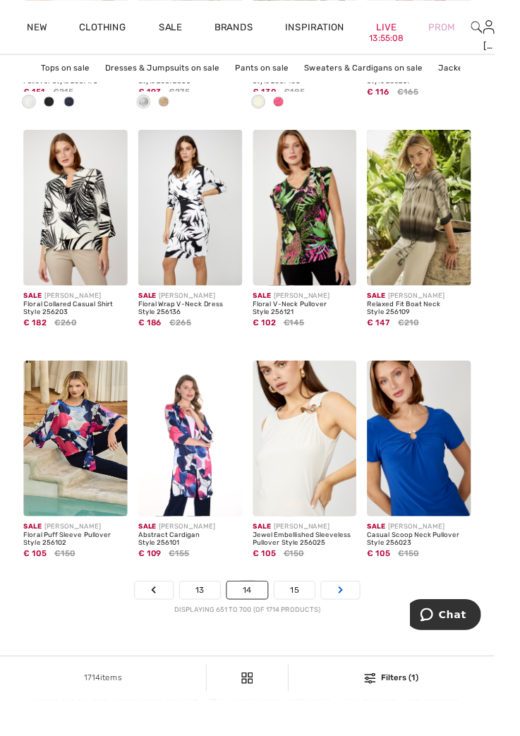
click at [370, 629] on link "Next" at bounding box center [358, 620] width 40 height 18
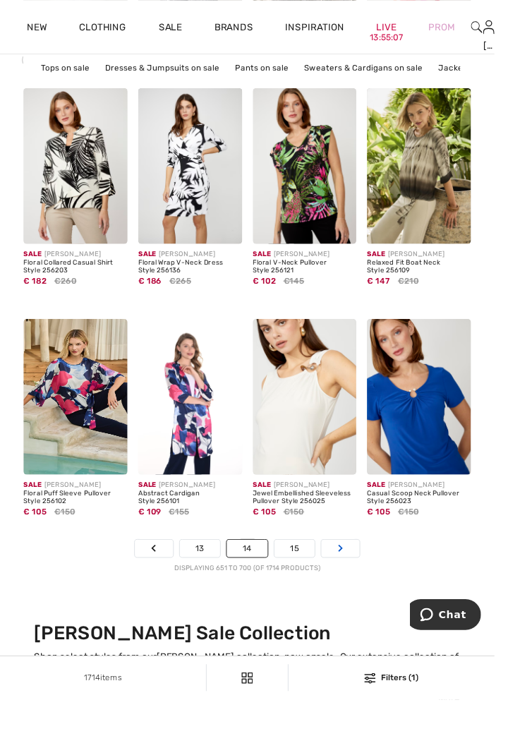
scroll to position [3566, 0]
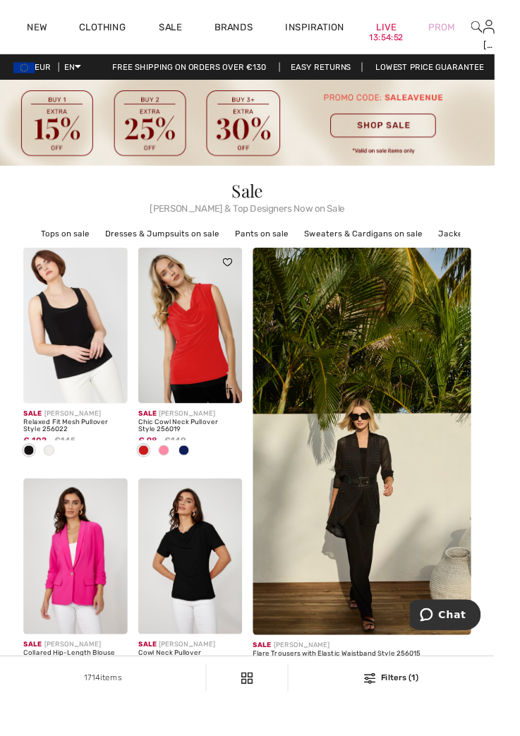
click at [196, 478] on span at bounding box center [193, 473] width 11 height 11
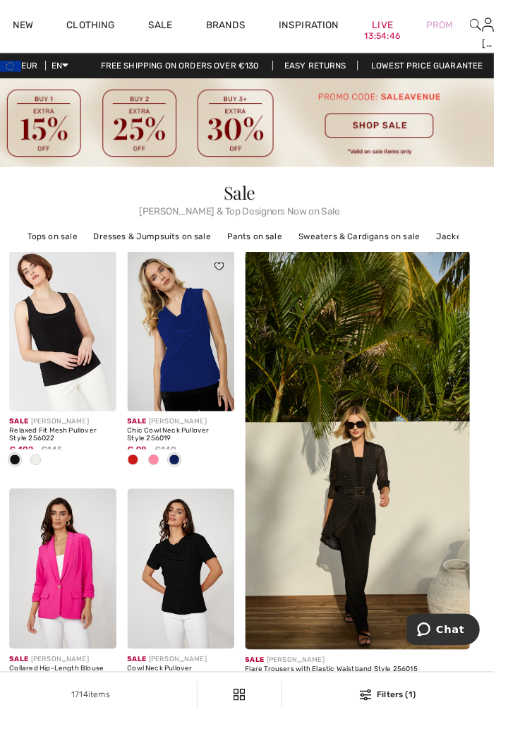
scroll to position [1, 0]
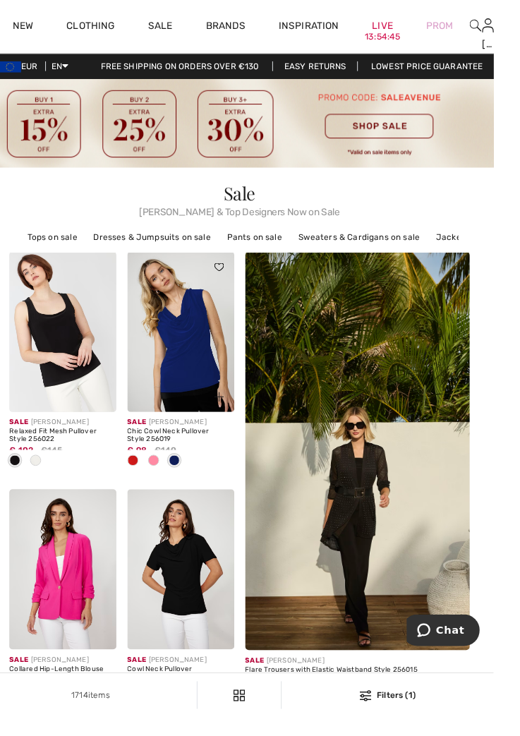
click at [176, 474] on span at bounding box center [171, 472] width 11 height 11
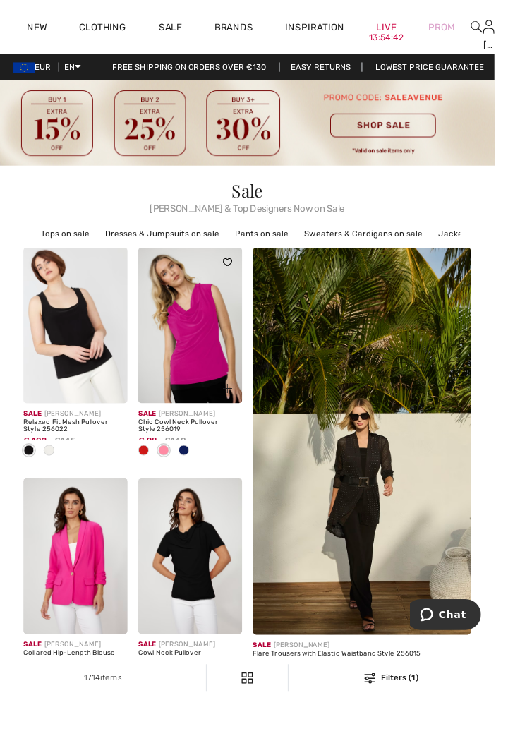
scroll to position [3, 0]
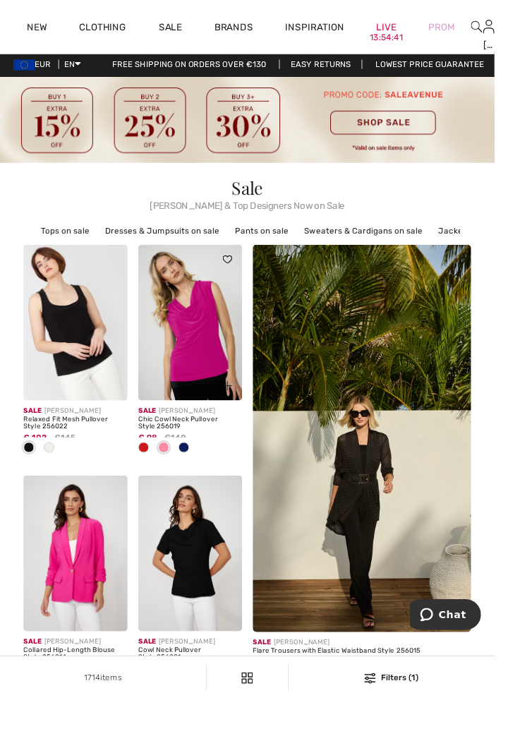
click at [194, 467] on span at bounding box center [193, 470] width 11 height 11
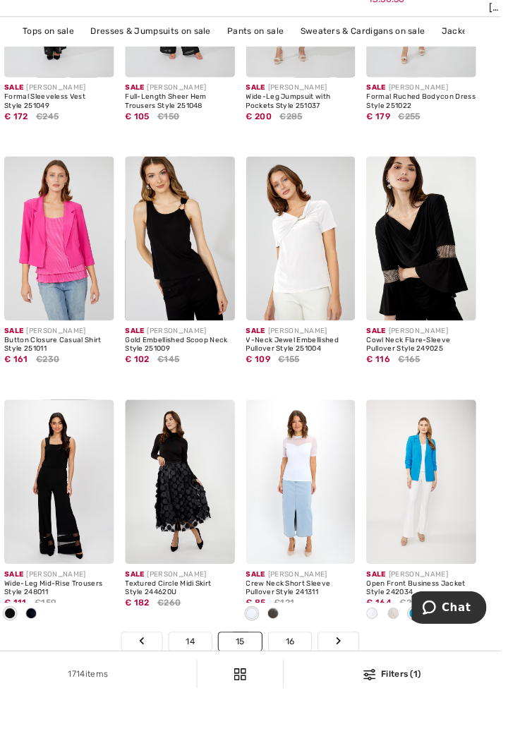
scroll to position [3469, 0]
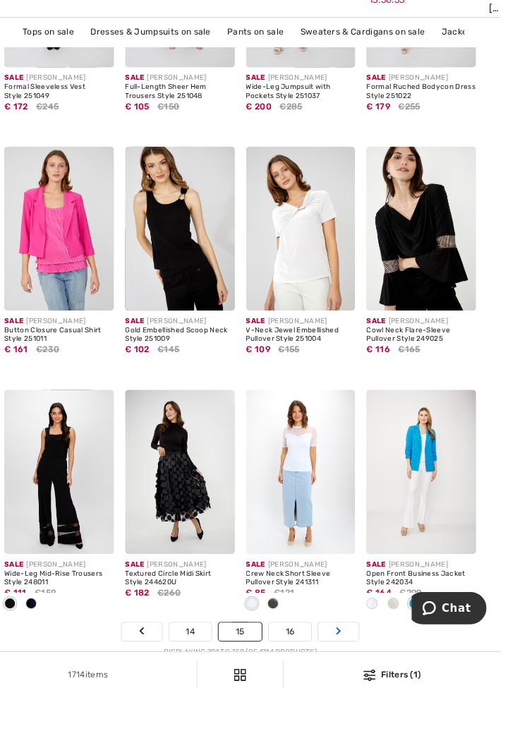
click at [363, 674] on link "Next" at bounding box center [358, 669] width 40 height 18
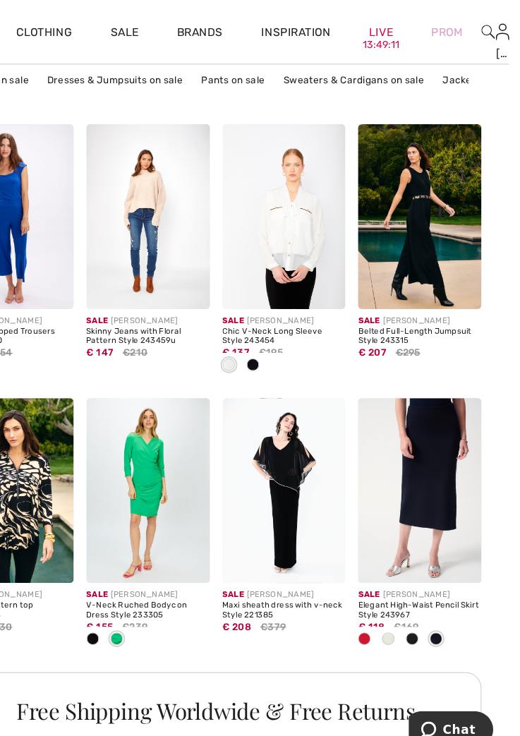
scroll to position [633, 0]
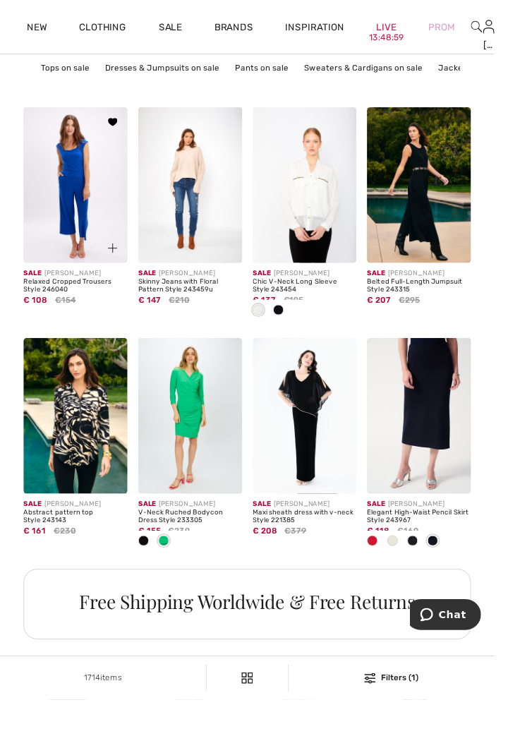
click at [97, 222] on img at bounding box center [79, 195] width 109 height 164
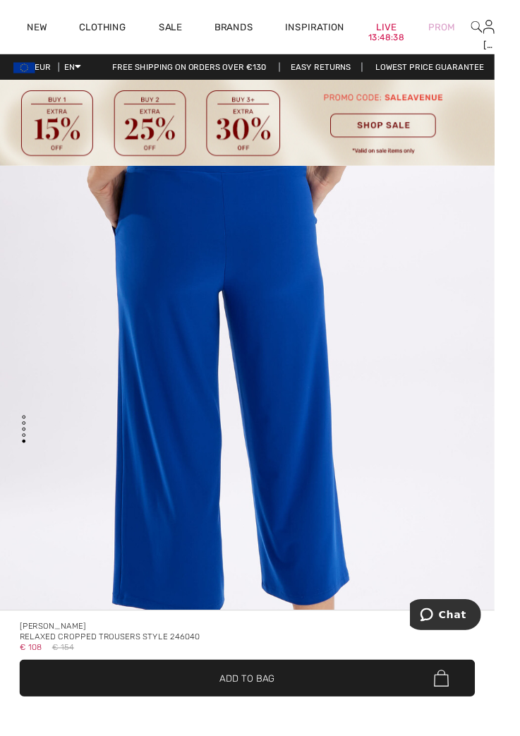
scroll to position [3403, 0]
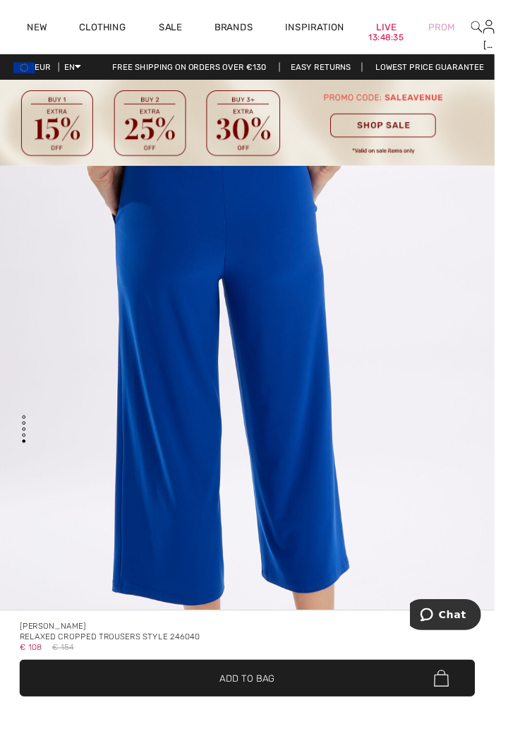
click at [289, 720] on span "Add to Bag" at bounding box center [260, 712] width 58 height 15
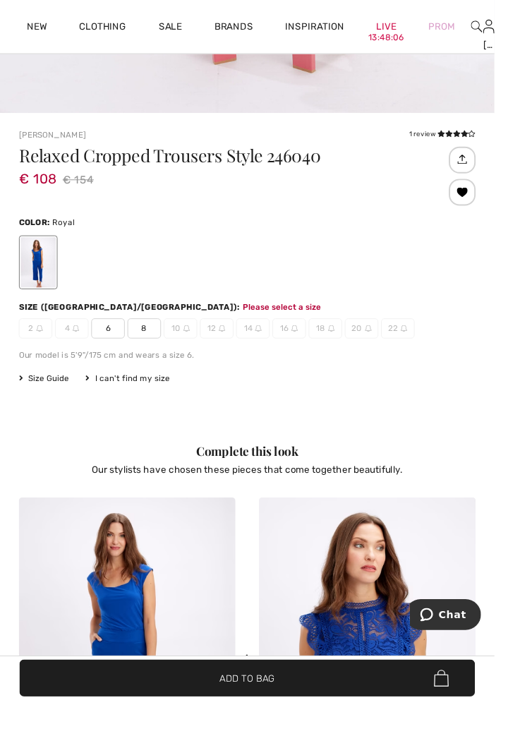
scroll to position [756, 0]
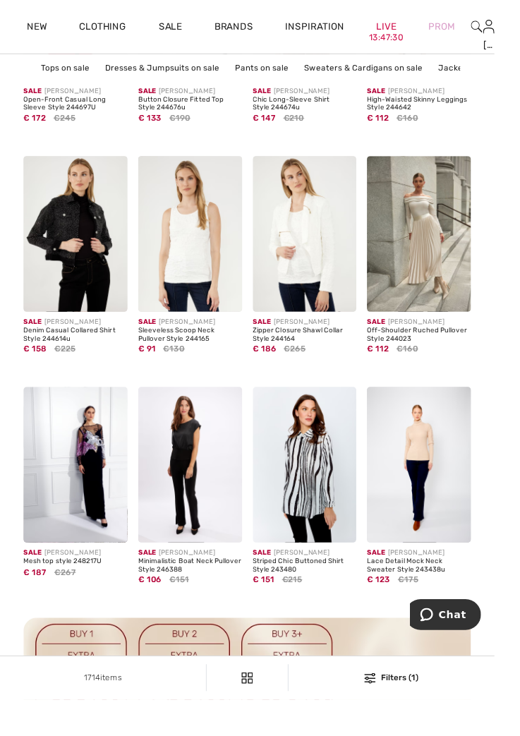
scroll to position [1410, 0]
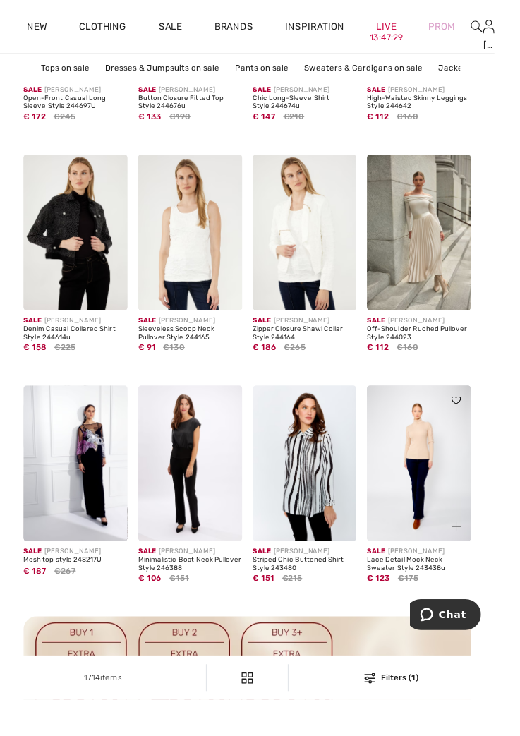
click at [447, 512] on img at bounding box center [440, 488] width 109 height 164
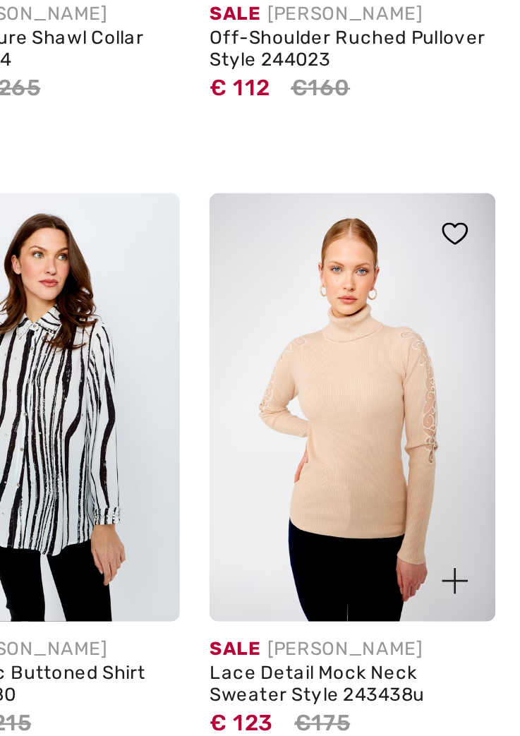
scroll to position [1415, 0]
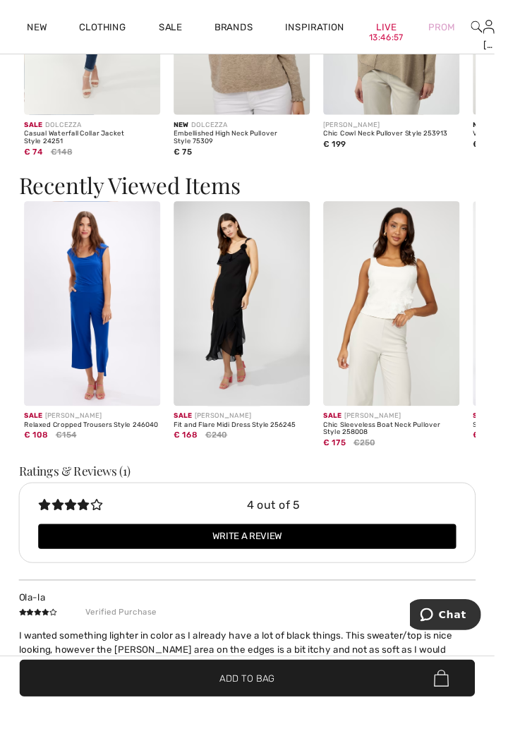
scroll to position [1936, 0]
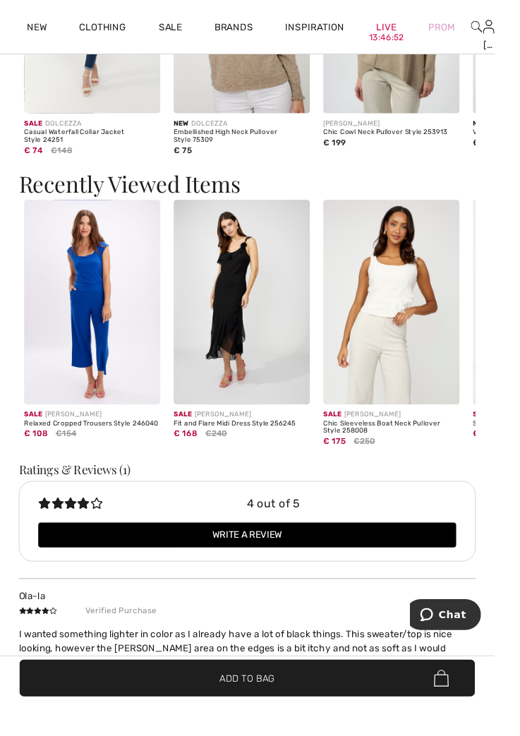
click at [135, 365] on img at bounding box center [96, 317] width 143 height 215
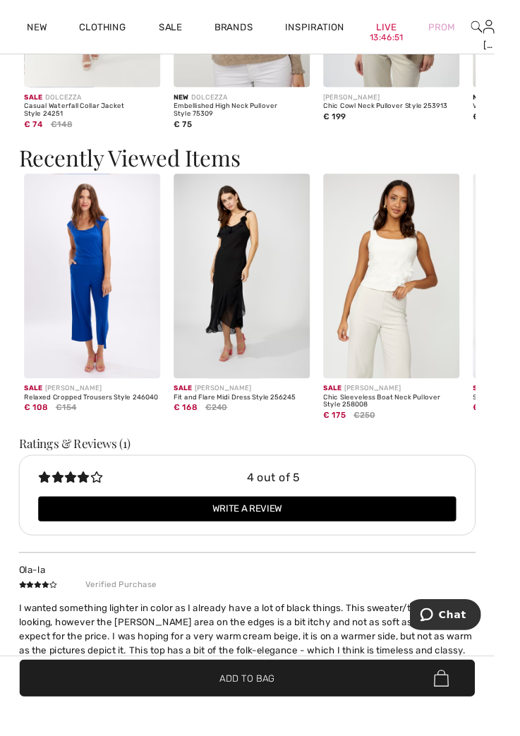
scroll to position [1984, 0]
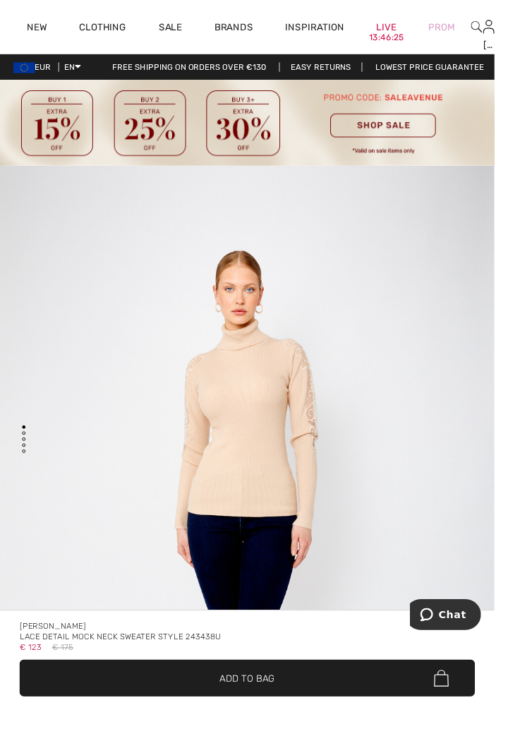
click at [492, 248] on img "1 / 4" at bounding box center [260, 564] width 520 height 780
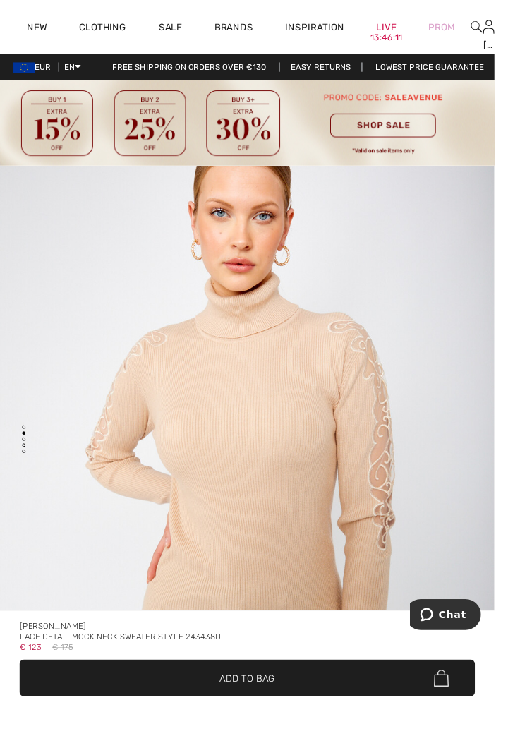
scroll to position [873, 0]
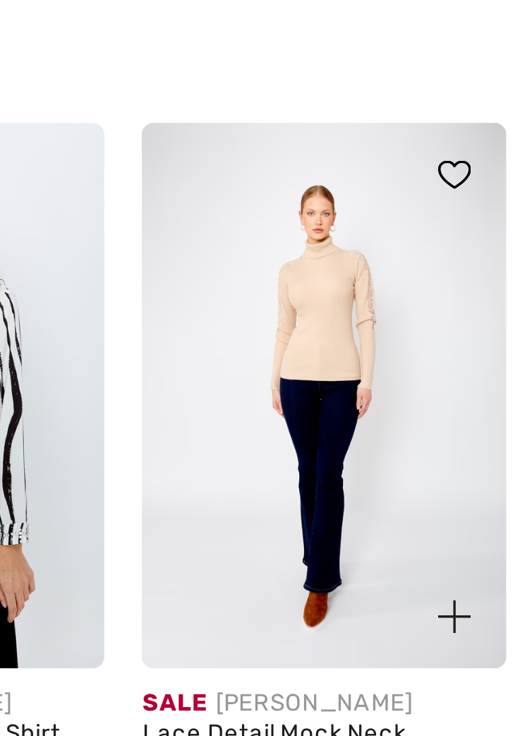
click at [483, 415] on img at bounding box center [480, 416] width 10 height 8
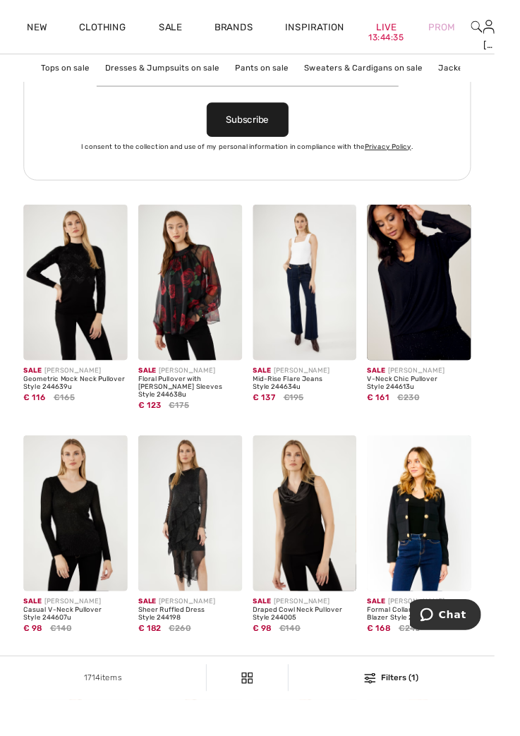
scroll to position [3198, 0]
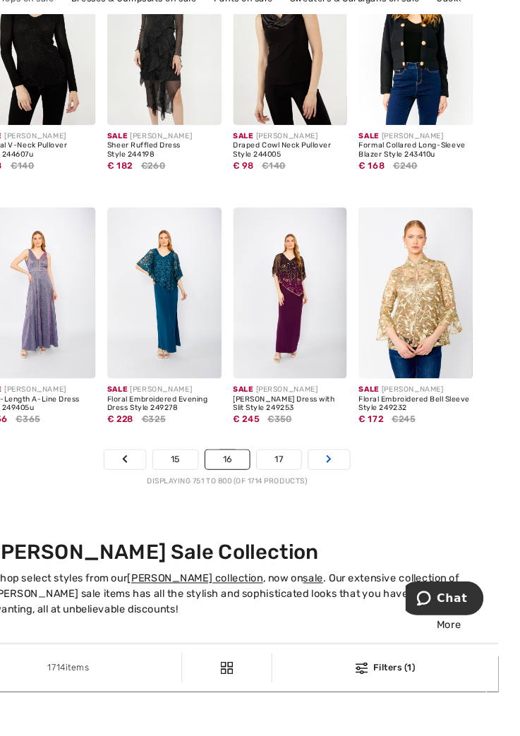
click at [368, 508] on link "Next" at bounding box center [358, 513] width 40 height 18
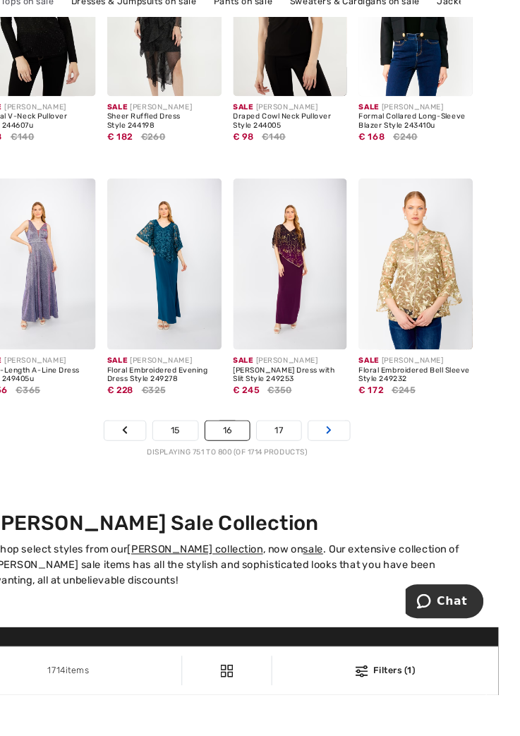
scroll to position [3677, 0]
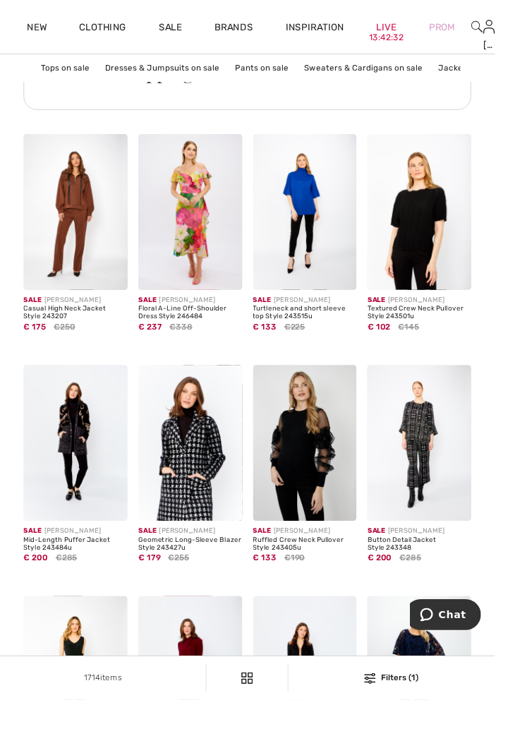
scroll to position [1204, 0]
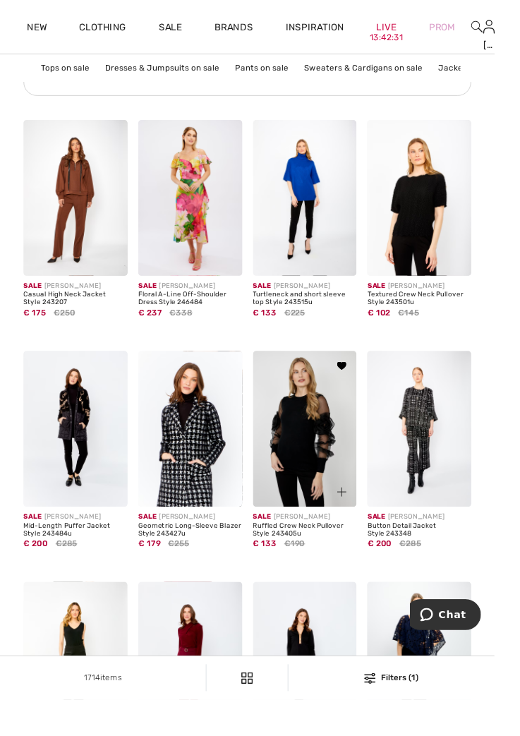
click at [327, 475] on img at bounding box center [320, 451] width 109 height 164
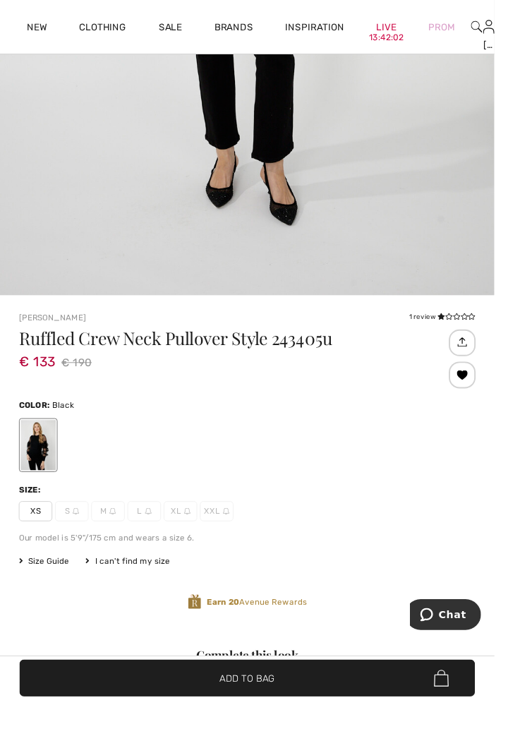
scroll to position [561, 0]
click at [162, 535] on span "L" at bounding box center [151, 536] width 35 height 21
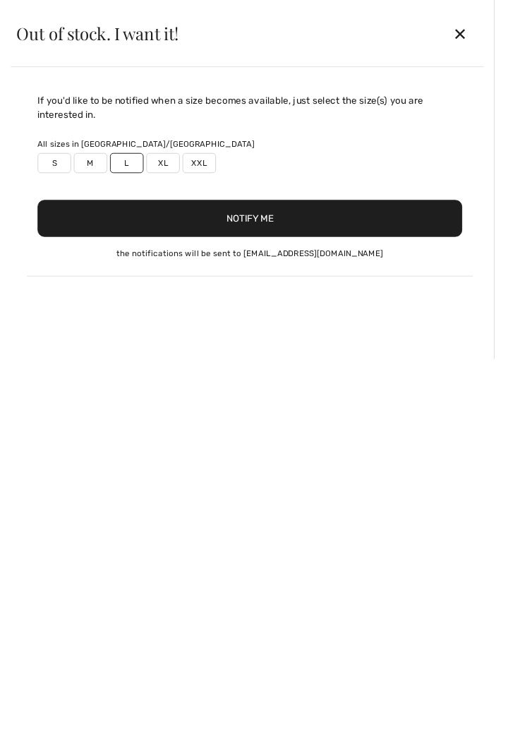
click at [169, 169] on label "XL" at bounding box center [171, 171] width 35 height 21
click at [368, 227] on button "Notify Me" at bounding box center [263, 229] width 447 height 39
click at [503, 28] on div "✕" at bounding box center [484, 35] width 37 height 30
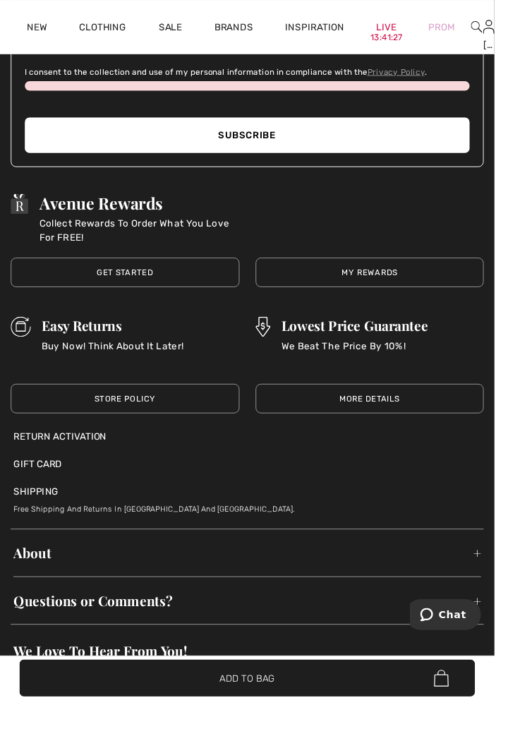
scroll to position [3742, 0]
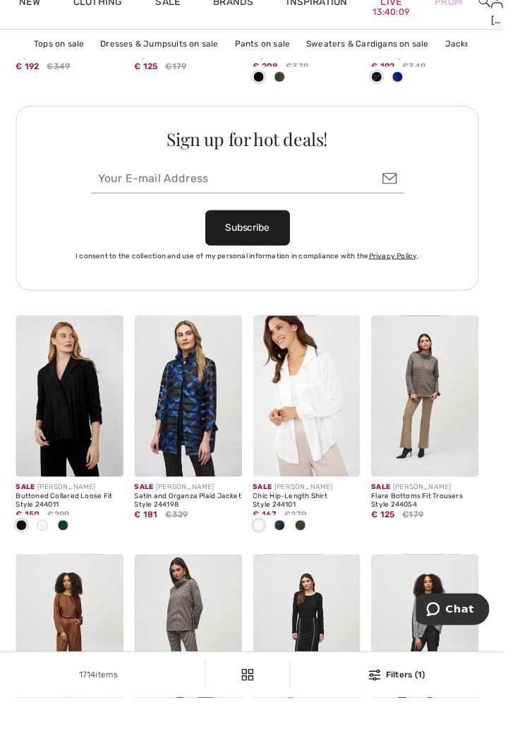
scroll to position [3067, 0]
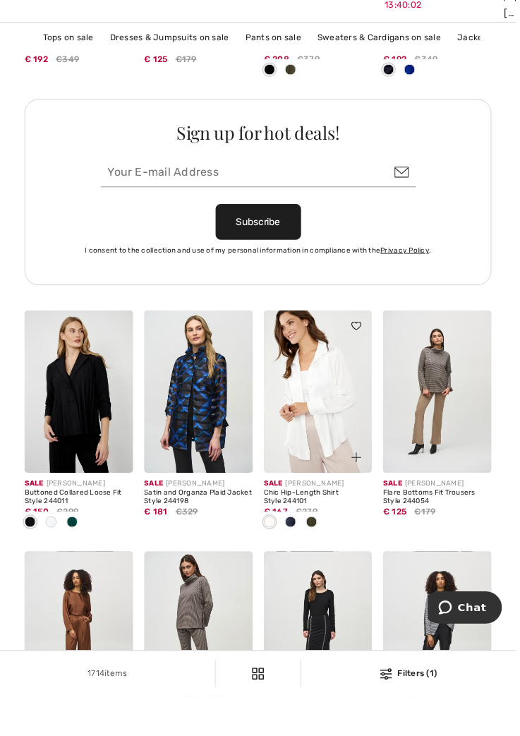
click at [354, 515] on div "Sale JOSEPH RIBKOFF Chic Hip-Length Shirt Style 244101 € 167 €279" at bounding box center [320, 545] width 109 height 68
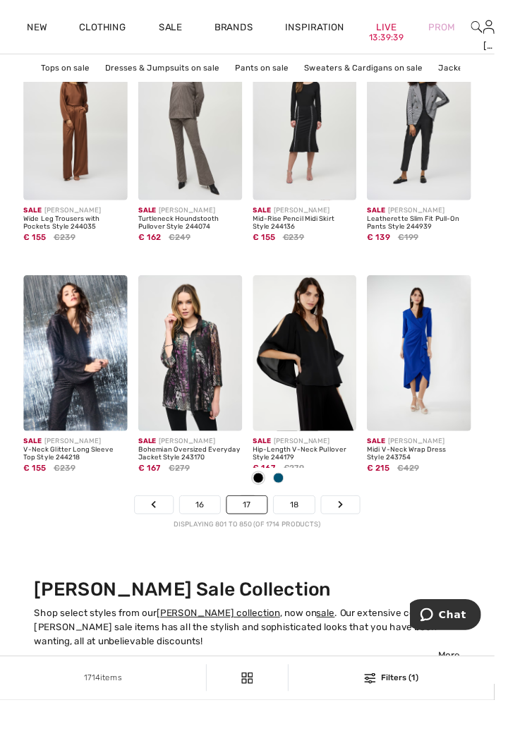
scroll to position [3608, 0]
click at [368, 533] on link "Next" at bounding box center [358, 531] width 40 height 18
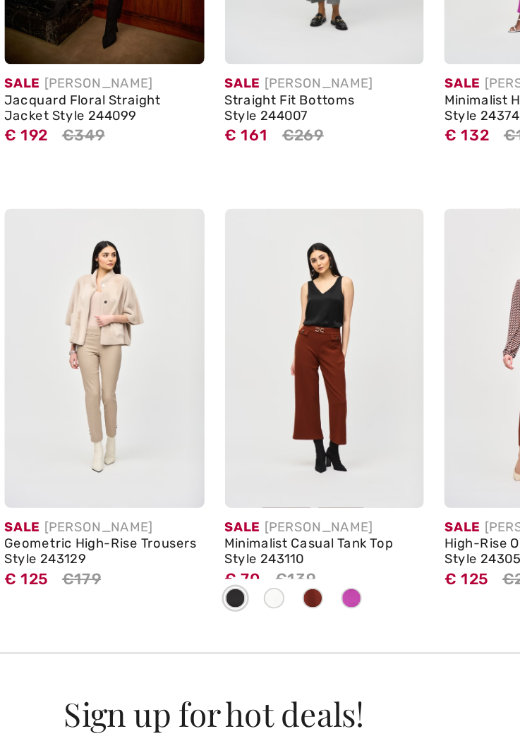
scroll to position [2750, 0]
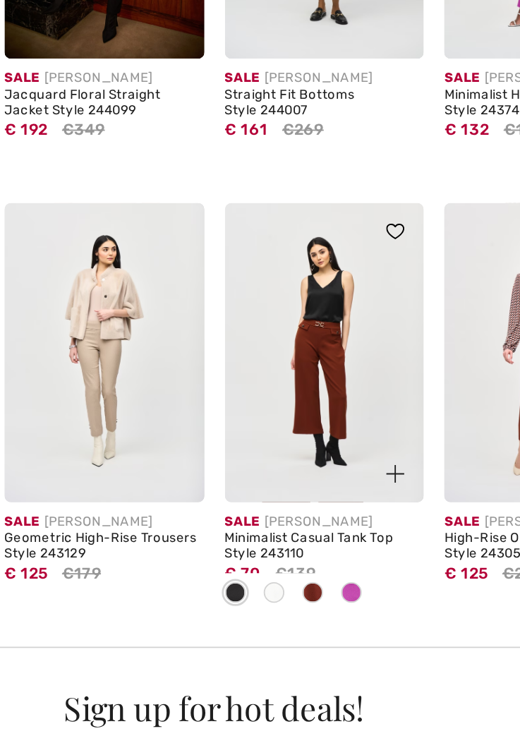
click at [317, 423] on span at bounding box center [313, 418] width 11 height 11
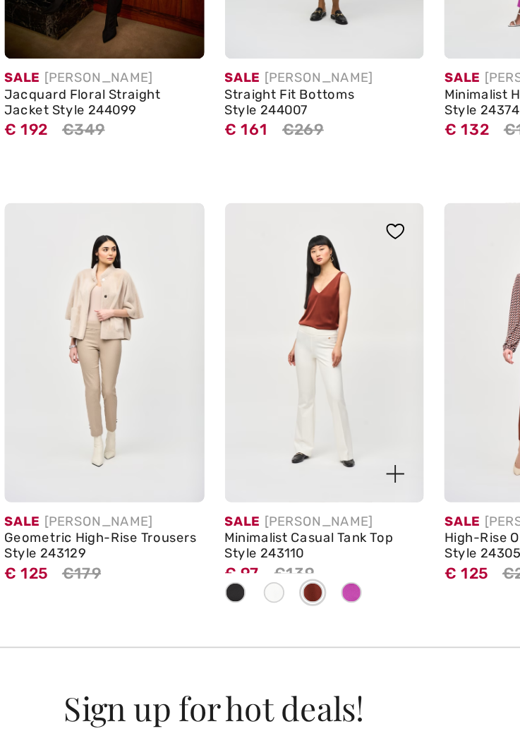
click at [341, 425] on div at bounding box center [334, 419] width 21 height 23
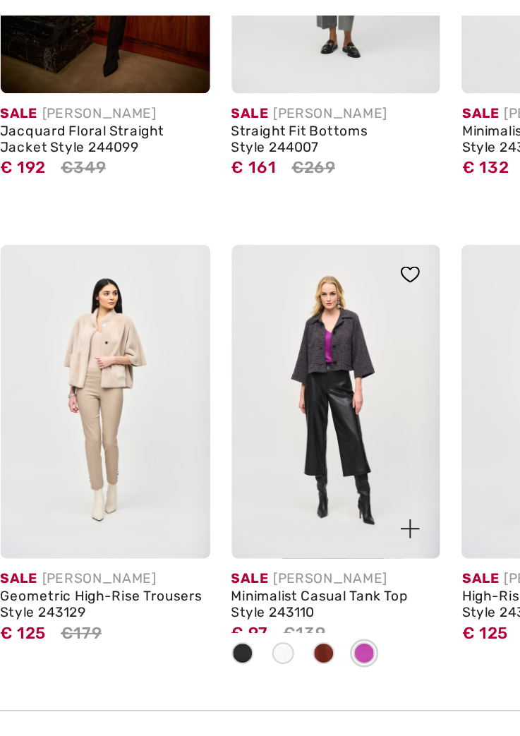
click at [316, 421] on span at bounding box center [313, 418] width 11 height 11
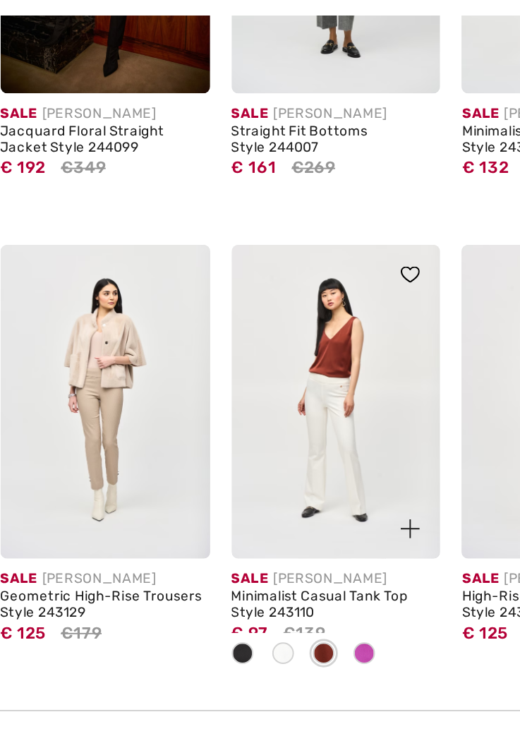
click at [296, 423] on span at bounding box center [292, 418] width 11 height 11
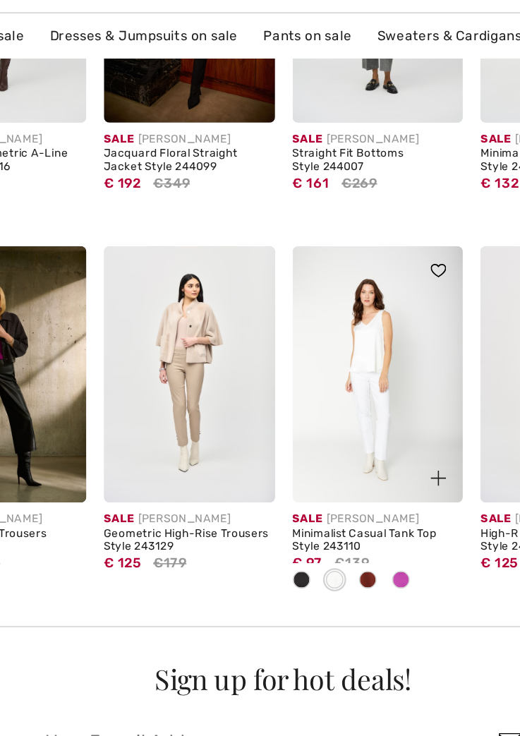
click at [276, 420] on span at bounding box center [271, 418] width 11 height 11
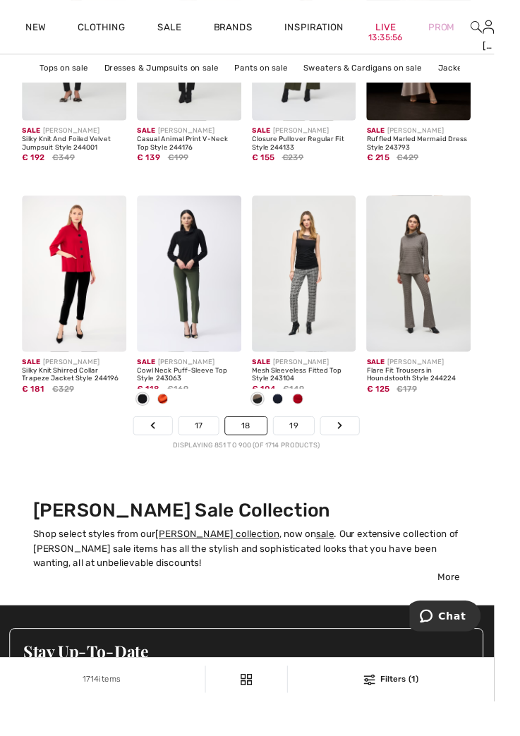
scroll to position [3691, 0]
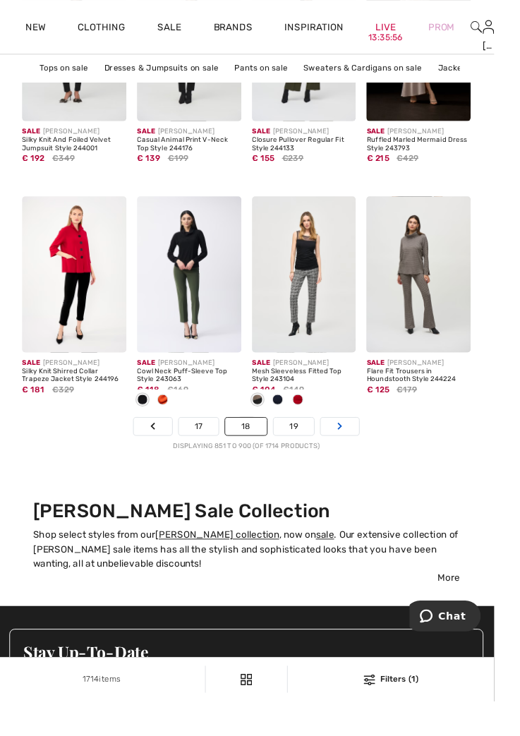
click at [368, 454] on link "Next" at bounding box center [358, 447] width 40 height 18
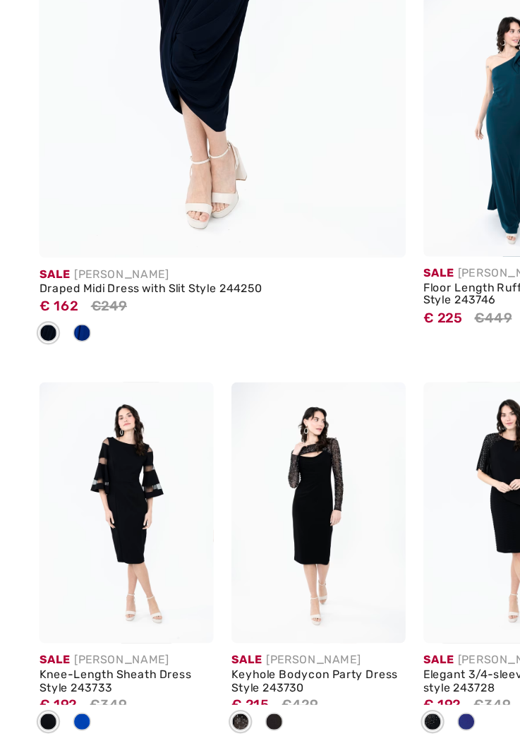
scroll to position [2284, 0]
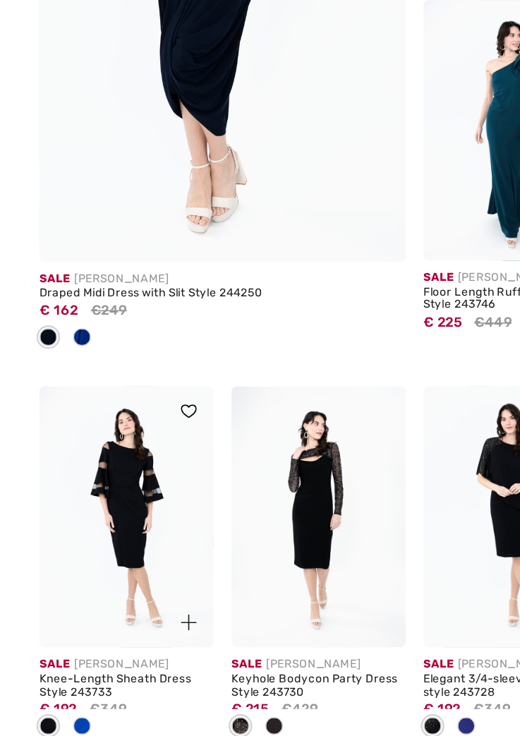
click at [52, 645] on span at bounding box center [51, 642] width 11 height 11
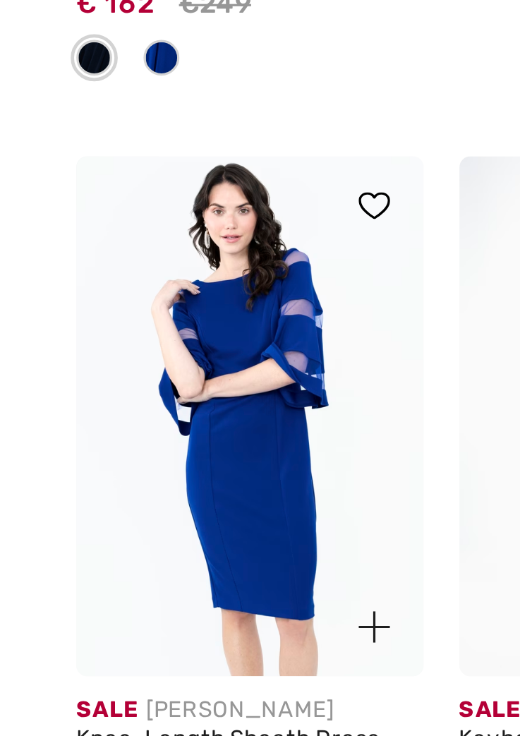
scroll to position [2289, 0]
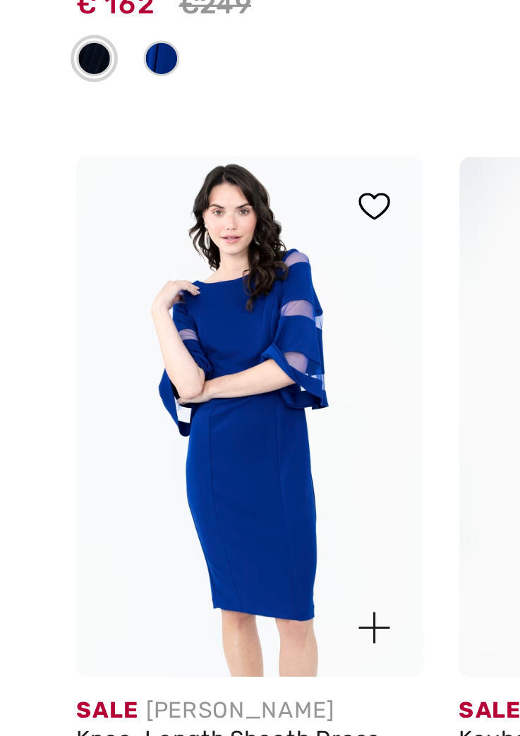
click at [119, 442] on img at bounding box center [119, 440] width 10 height 8
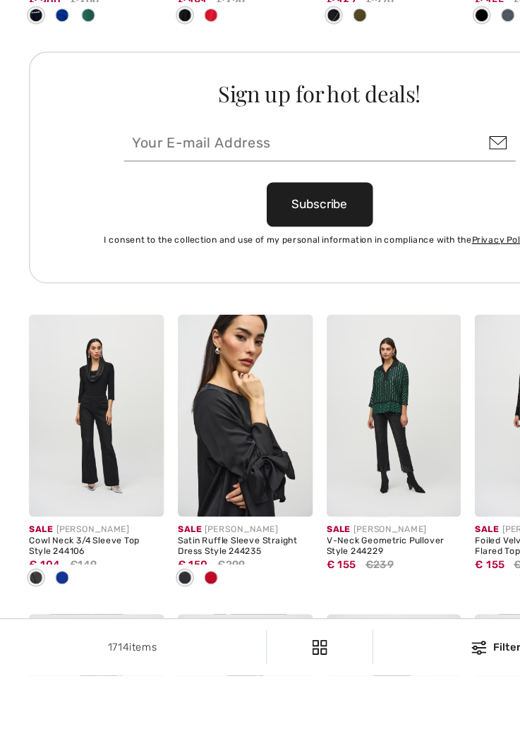
scroll to position [2970, 0]
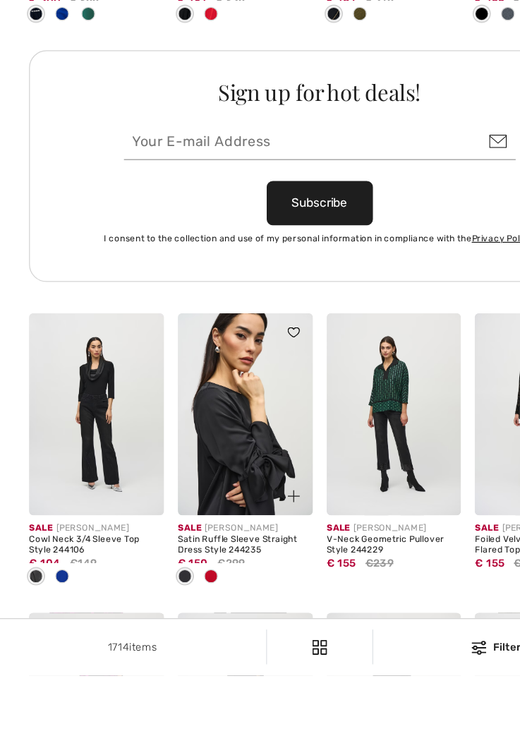
click at [216, 559] on img at bounding box center [199, 524] width 109 height 164
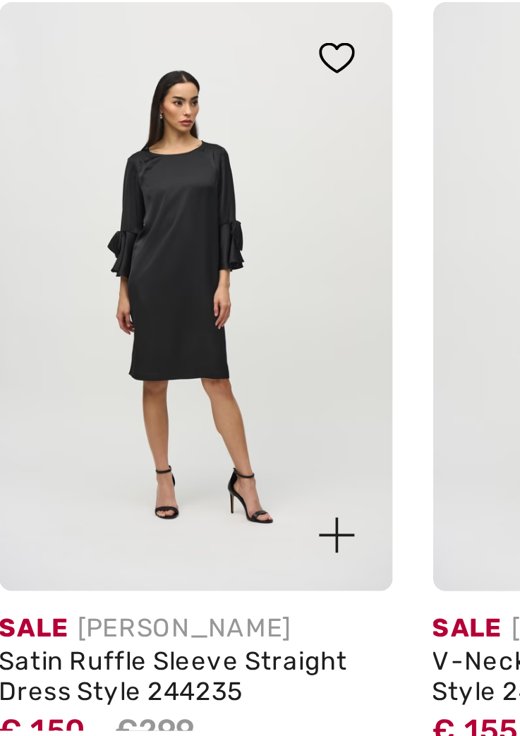
scroll to position [3028, 0]
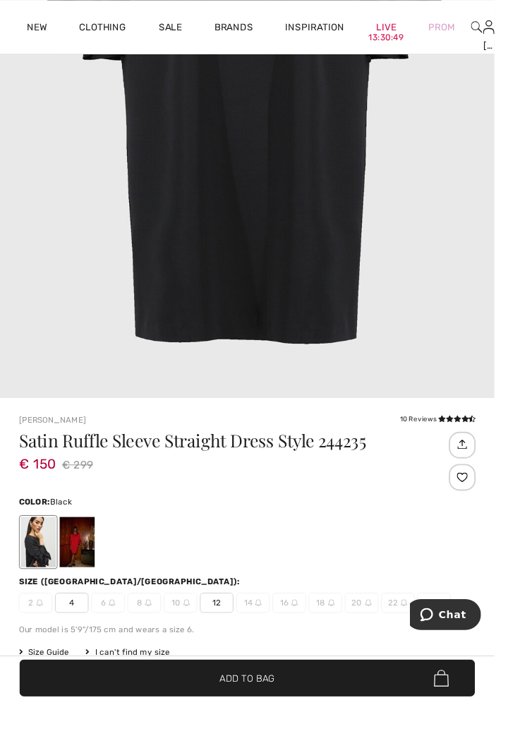
scroll to position [447, 0]
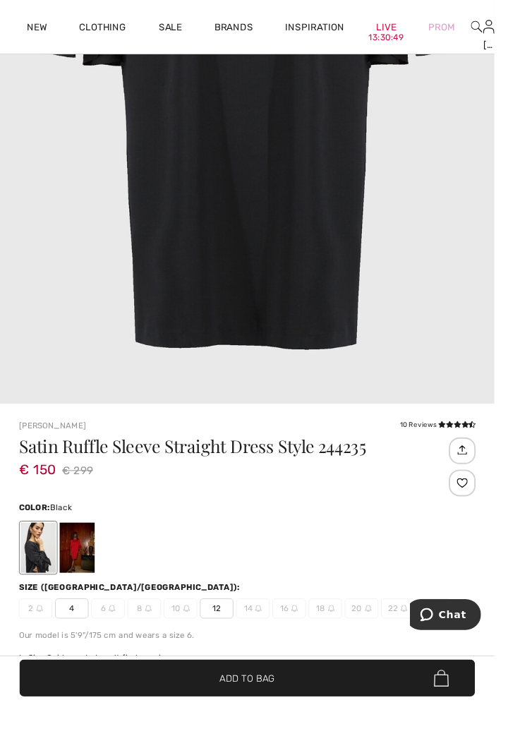
click at [88, 578] on div at bounding box center [81, 576] width 37 height 53
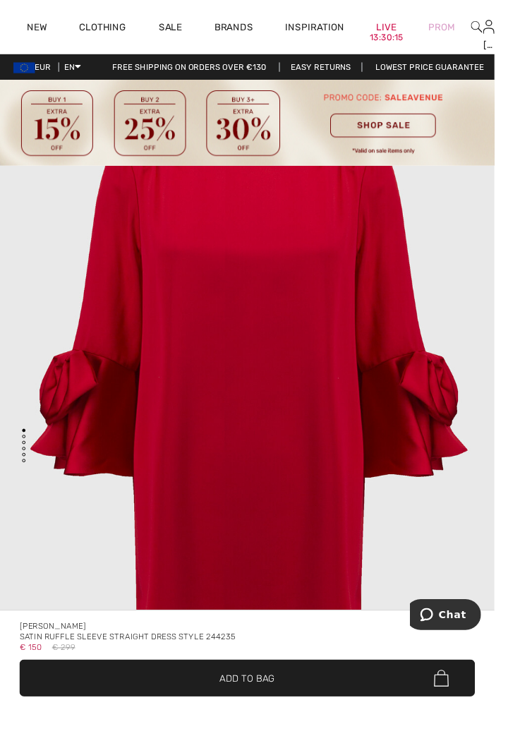
scroll to position [5709, 0]
click at [478, 474] on img "7 / 7" at bounding box center [260, 468] width 520 height 780
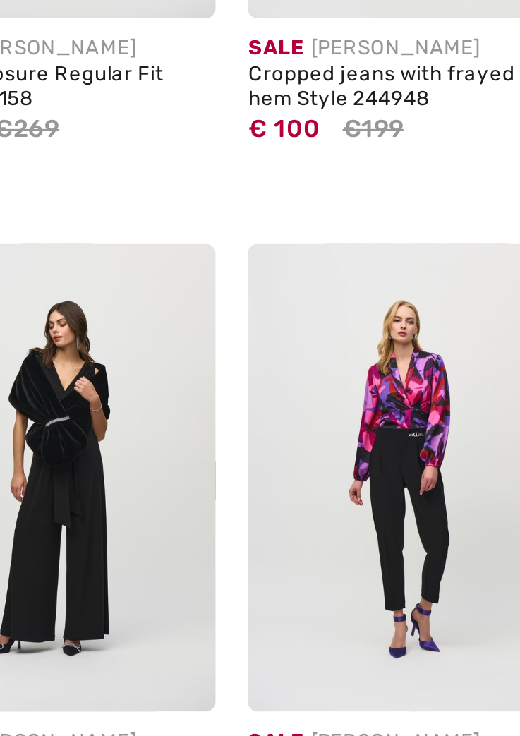
scroll to position [3483, 0]
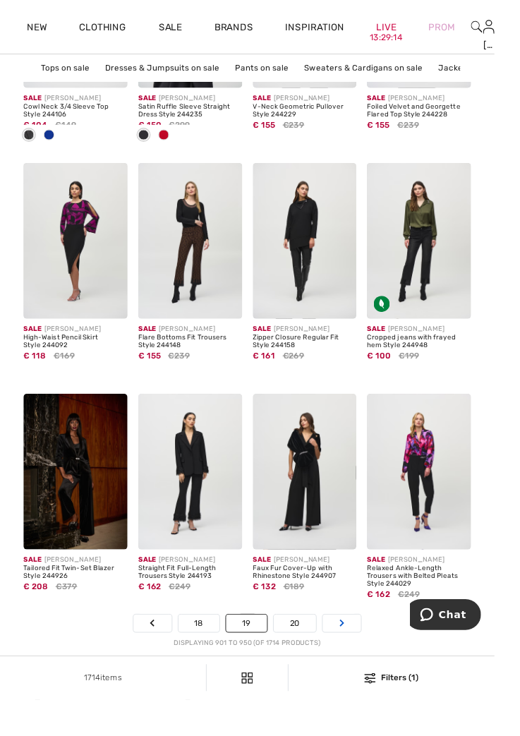
click at [368, 658] on link "Next" at bounding box center [359, 655] width 40 height 18
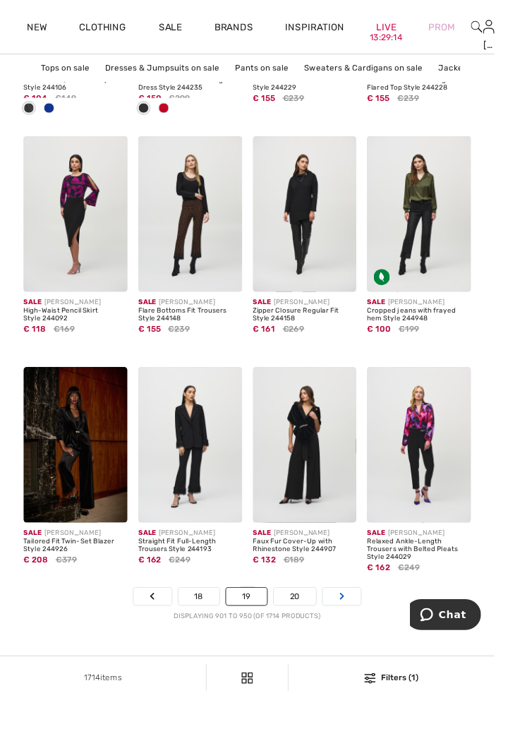
scroll to position [3531, 0]
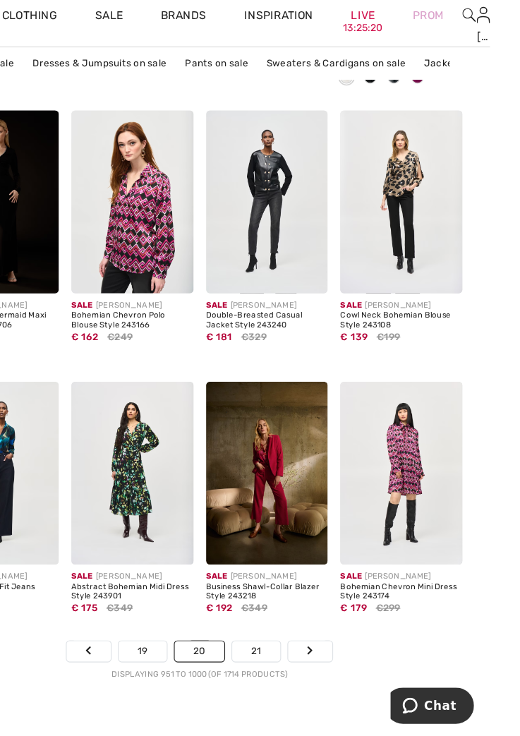
scroll to position [3586, 0]
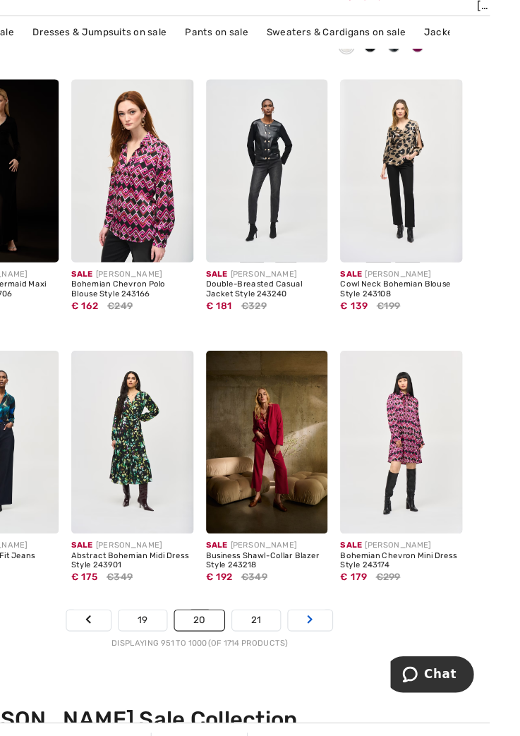
click at [365, 588] on link "Next" at bounding box center [359, 597] width 40 height 18
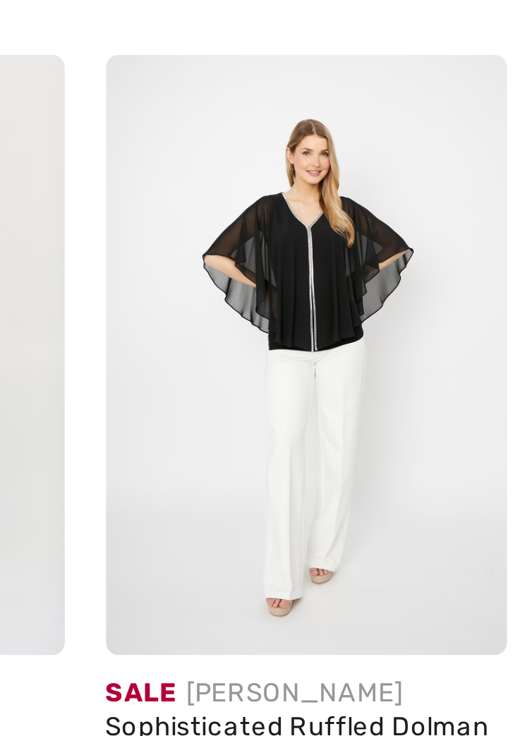
scroll to position [1386, 0]
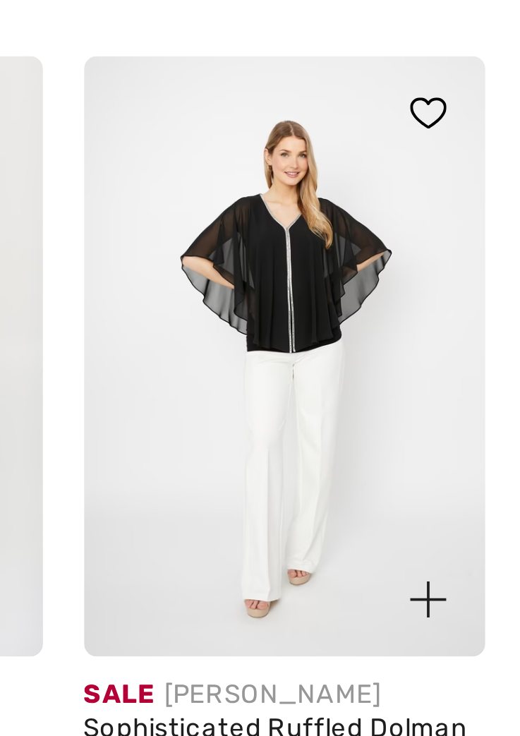
click at [231, 537] on img at bounding box center [199, 512] width 109 height 164
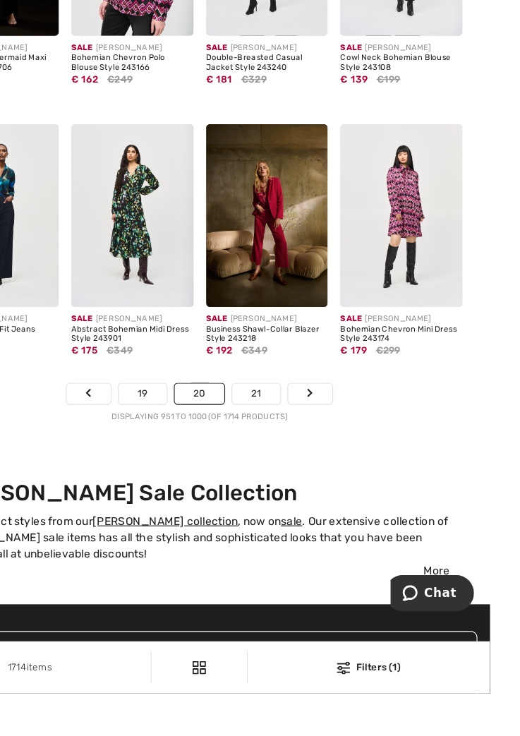
scroll to position [3719, 0]
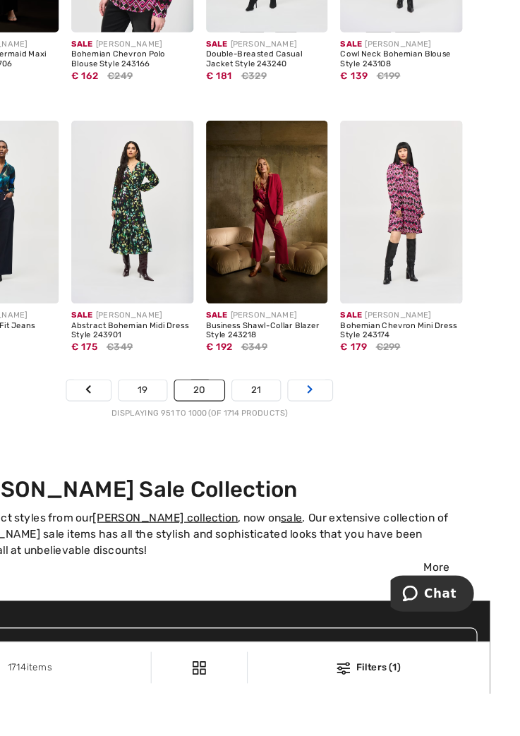
click at [364, 455] on link "Next" at bounding box center [359, 464] width 40 height 18
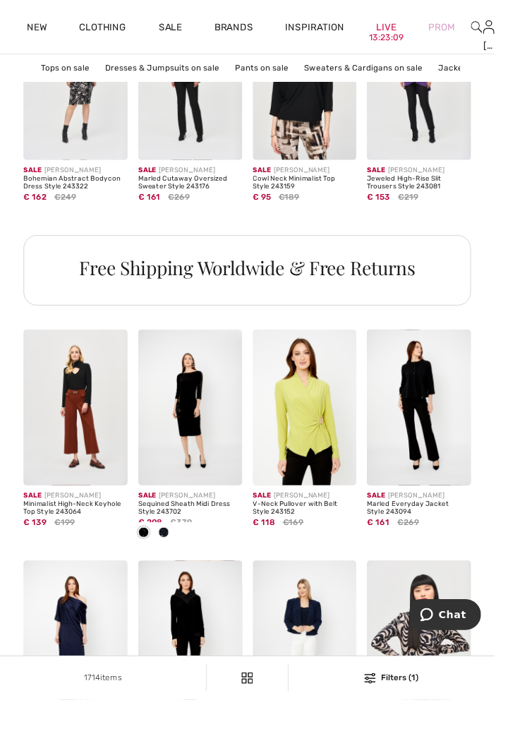
scroll to position [993, 0]
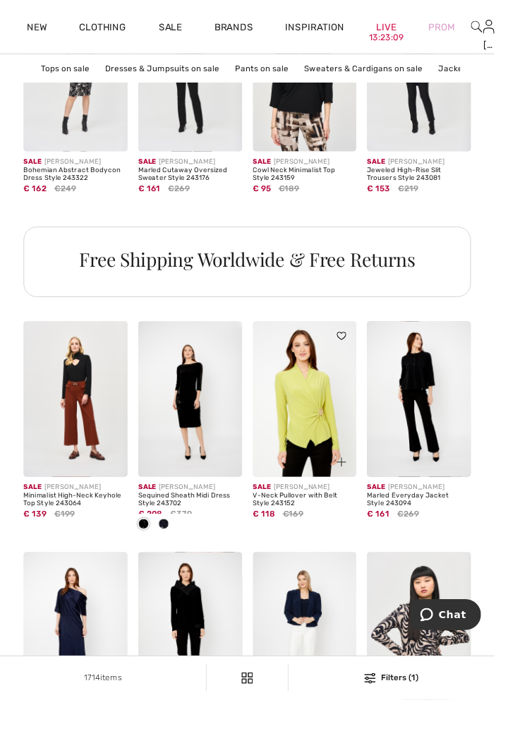
click at [363, 361] on span at bounding box center [359, 353] width 17 height 17
click at [366, 351] on span at bounding box center [359, 353] width 17 height 17
click at [361, 357] on img at bounding box center [359, 353] width 10 height 8
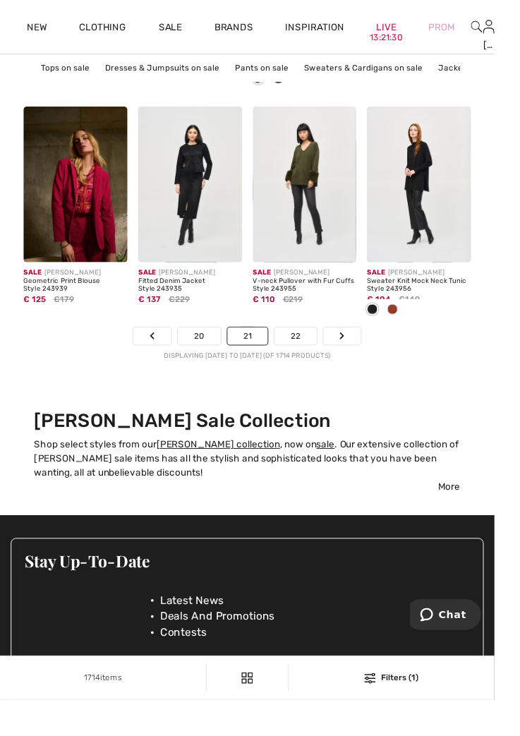
scroll to position [3792, 0]
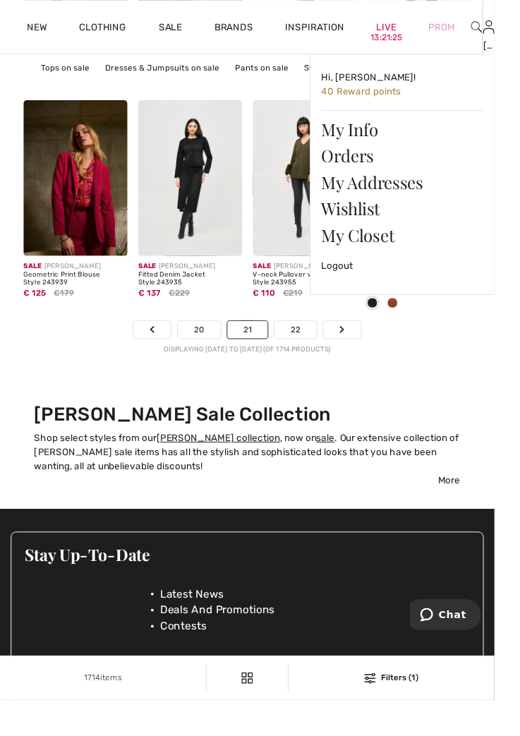
click at [516, 28] on img at bounding box center [514, 28] width 12 height 17
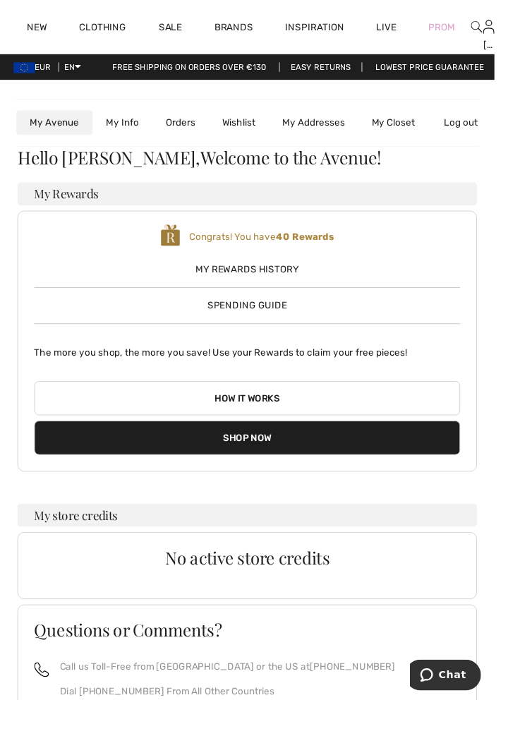
scroll to position [0, 31]
click at [54, 70] on span "EUR" at bounding box center [36, 71] width 45 height 10
click at [519, 20] on img at bounding box center [527, 28] width 12 height 17
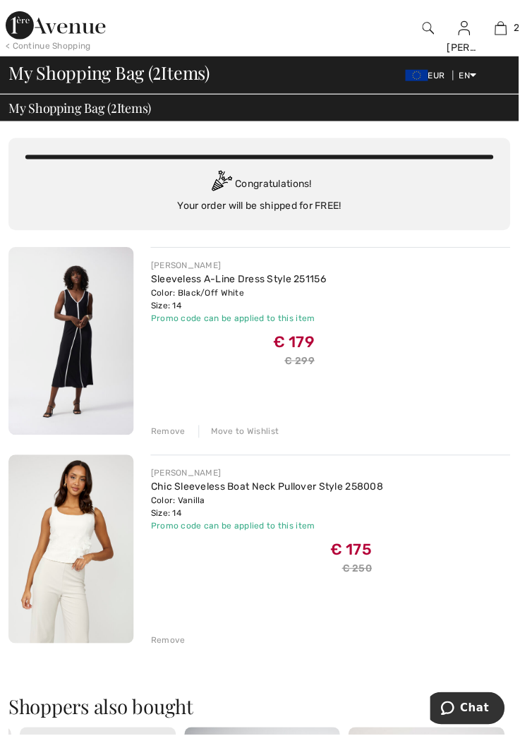
click at [171, 645] on div "Remove" at bounding box center [168, 641] width 35 height 13
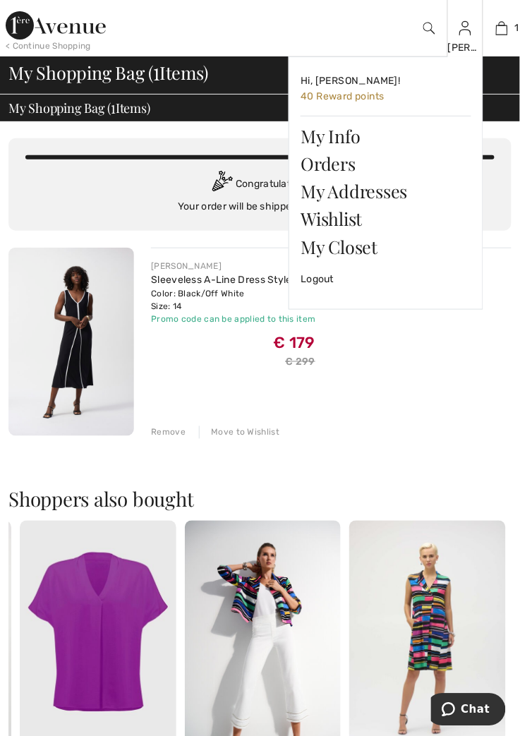
click at [471, 33] on img at bounding box center [465, 28] width 12 height 17
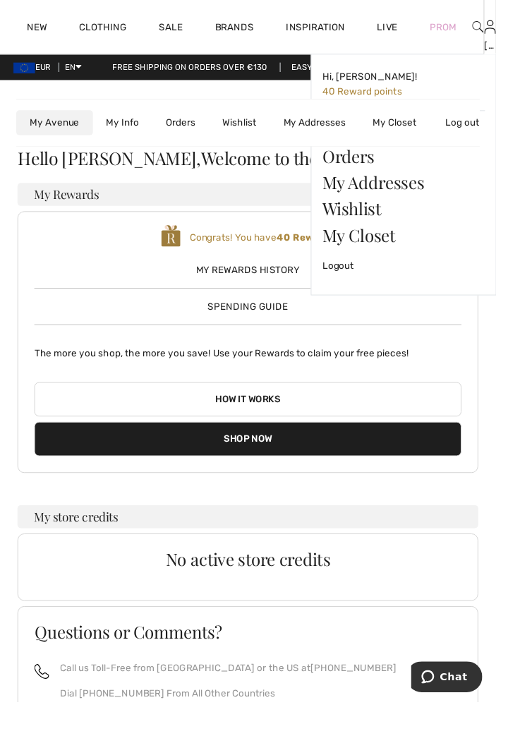
click at [509, 32] on img at bounding box center [514, 28] width 12 height 17
click at [515, 26] on img at bounding box center [514, 28] width 12 height 17
click at [516, 28] on img at bounding box center [514, 28] width 12 height 17
click at [396, 216] on link "Wishlist" at bounding box center [423, 219] width 171 height 28
click at [385, 212] on link "Wishlist" at bounding box center [423, 219] width 171 height 28
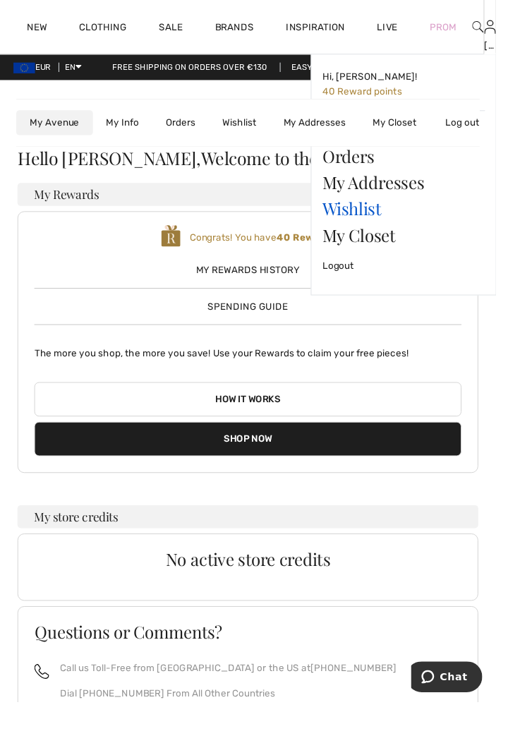
click at [383, 213] on link "Wishlist" at bounding box center [423, 219] width 171 height 28
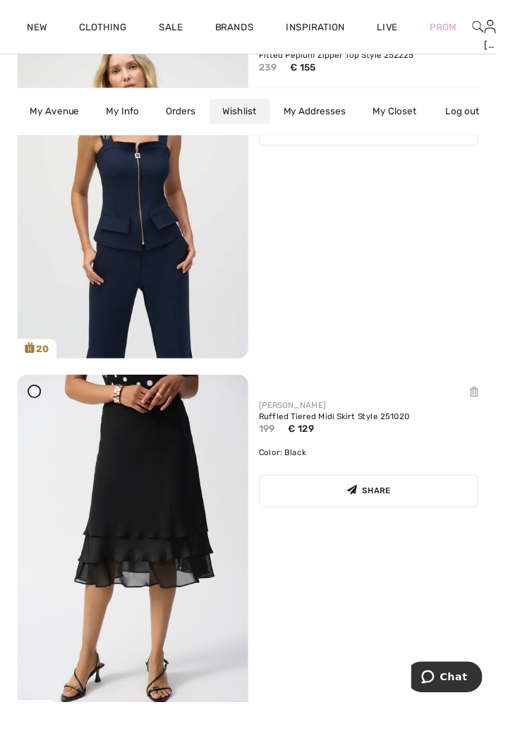
scroll to position [1789, 0]
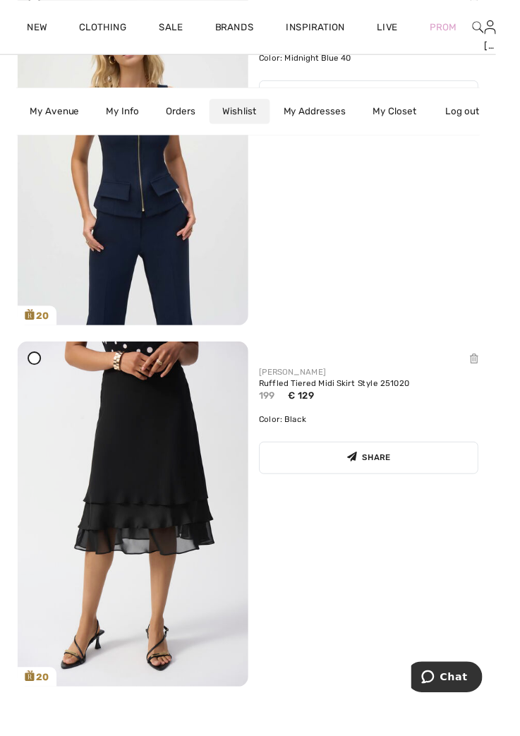
scroll to position [1826, 0]
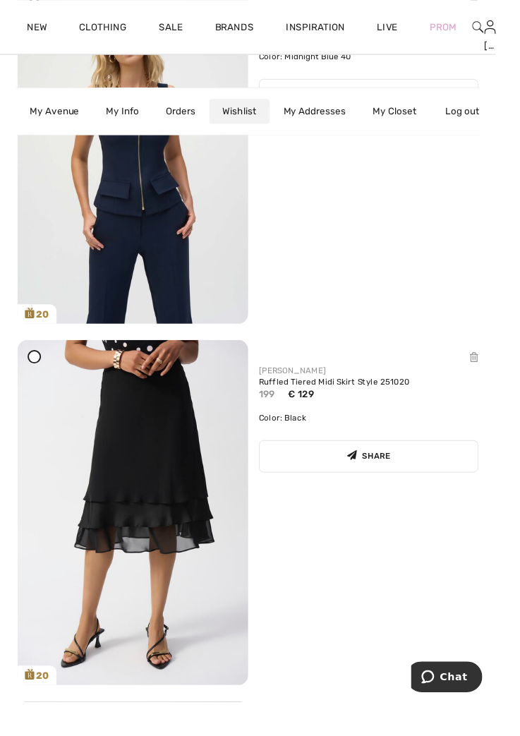
click at [33, 387] on span at bounding box center [35, 373] width 35 height 35
click at [499, 377] on icon at bounding box center [497, 375] width 8 height 10
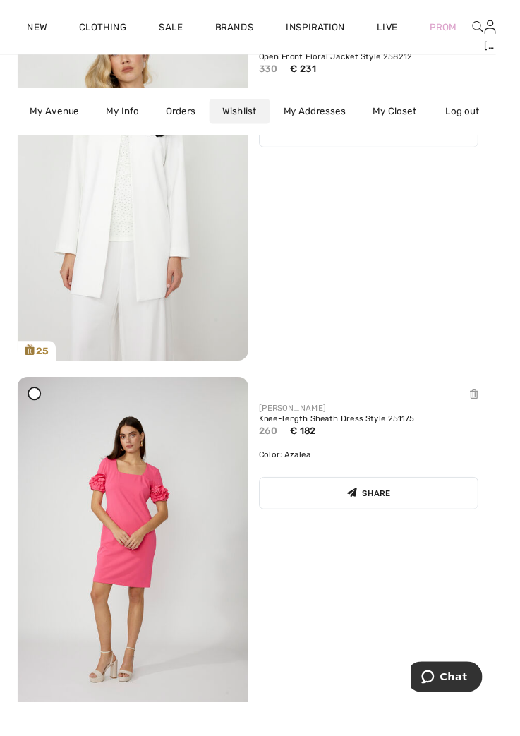
scroll to position [5966, 0]
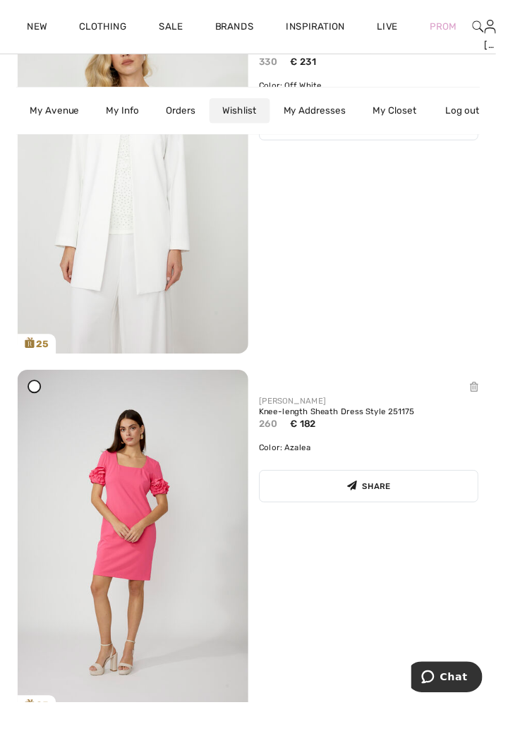
click at [498, 410] on icon at bounding box center [497, 406] width 8 height 10
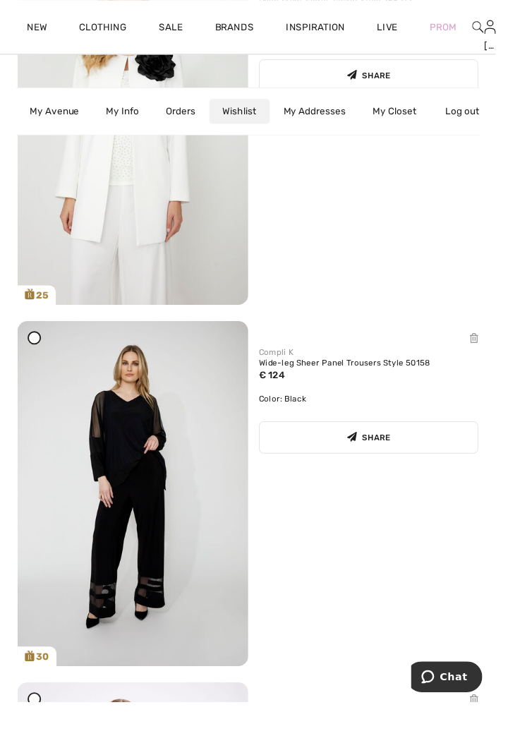
scroll to position [5641, 0]
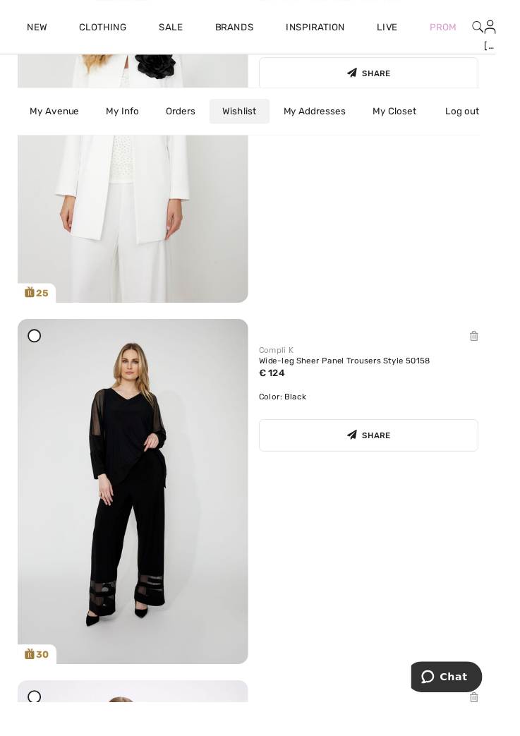
click at [500, 358] on icon at bounding box center [497, 353] width 8 height 10
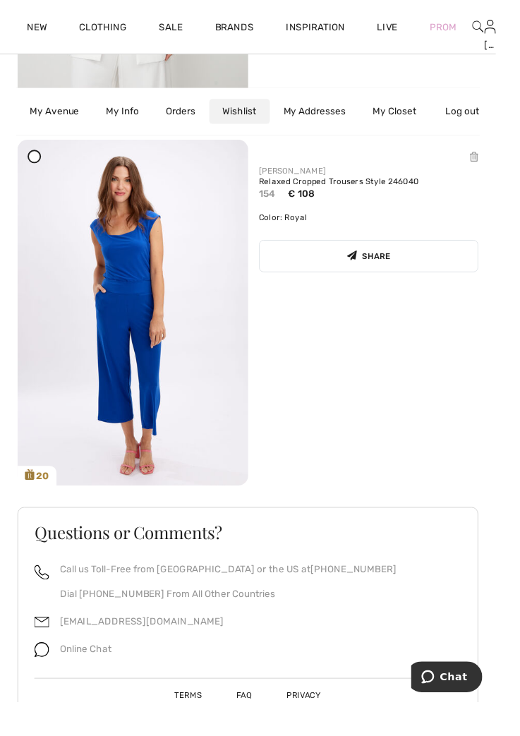
scroll to position [5848, 0]
